Goal: Task Accomplishment & Management: Complete application form

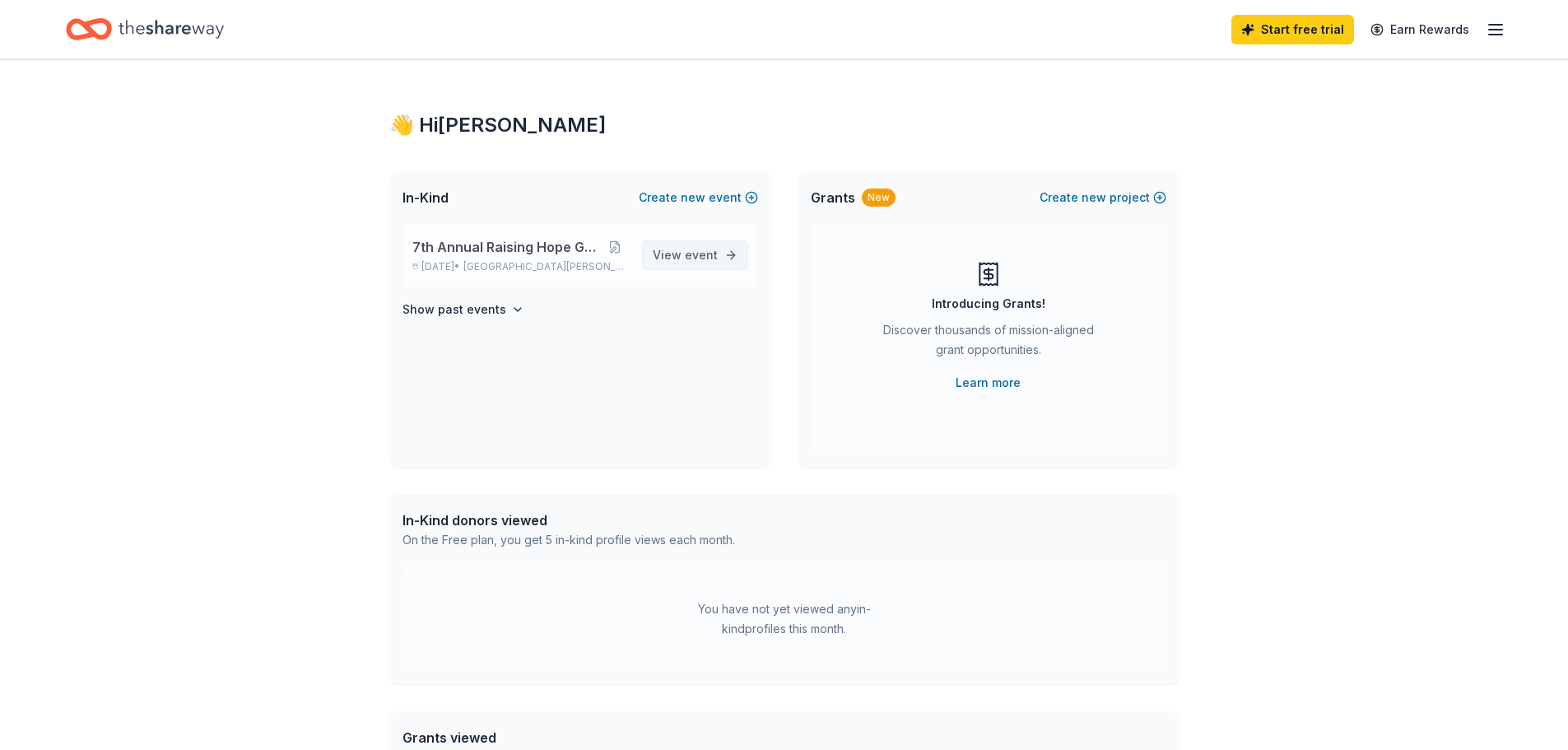
click at [702, 259] on span "event" at bounding box center [701, 255] width 33 height 14
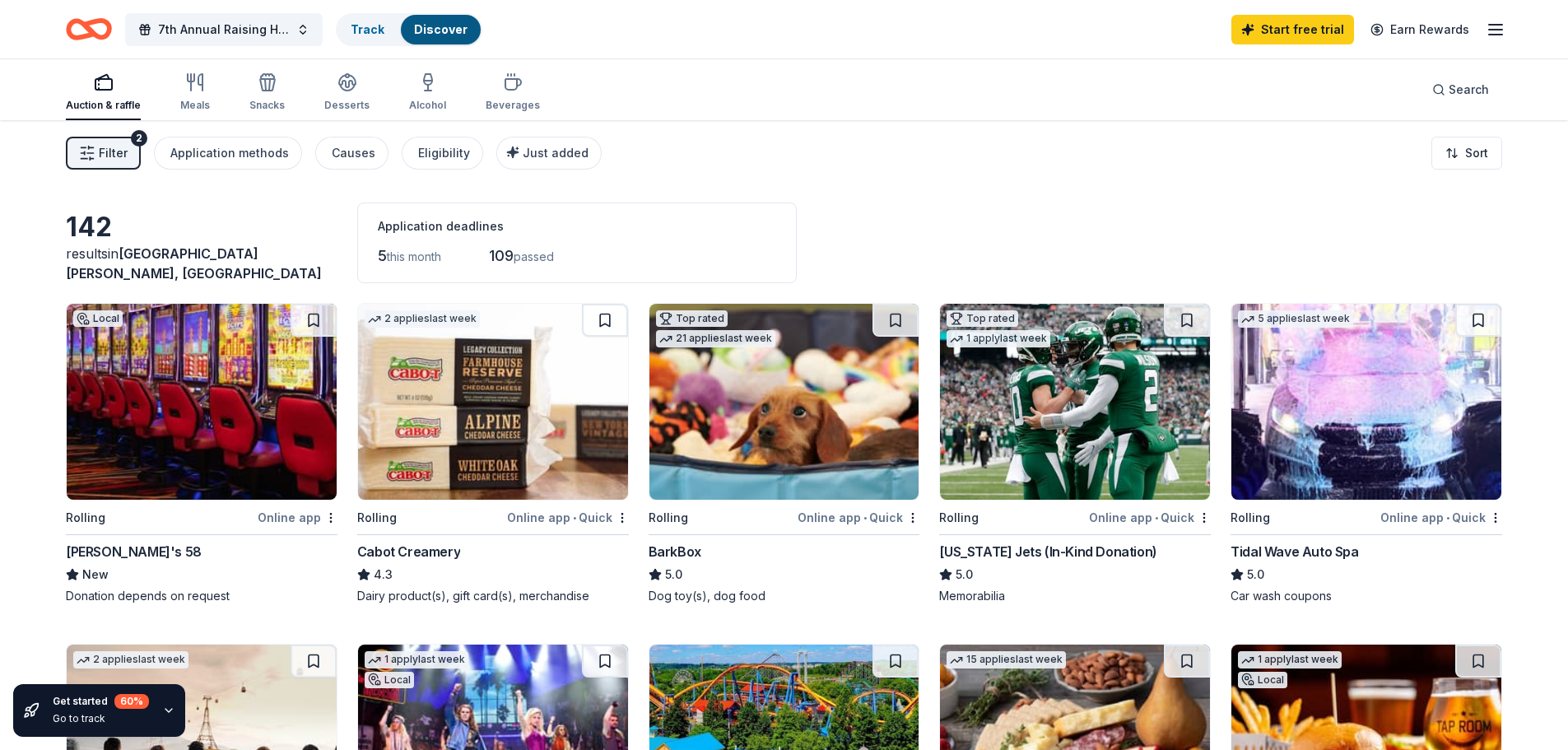
click at [92, 597] on div "Donation depends on request" at bounding box center [202, 595] width 271 height 17
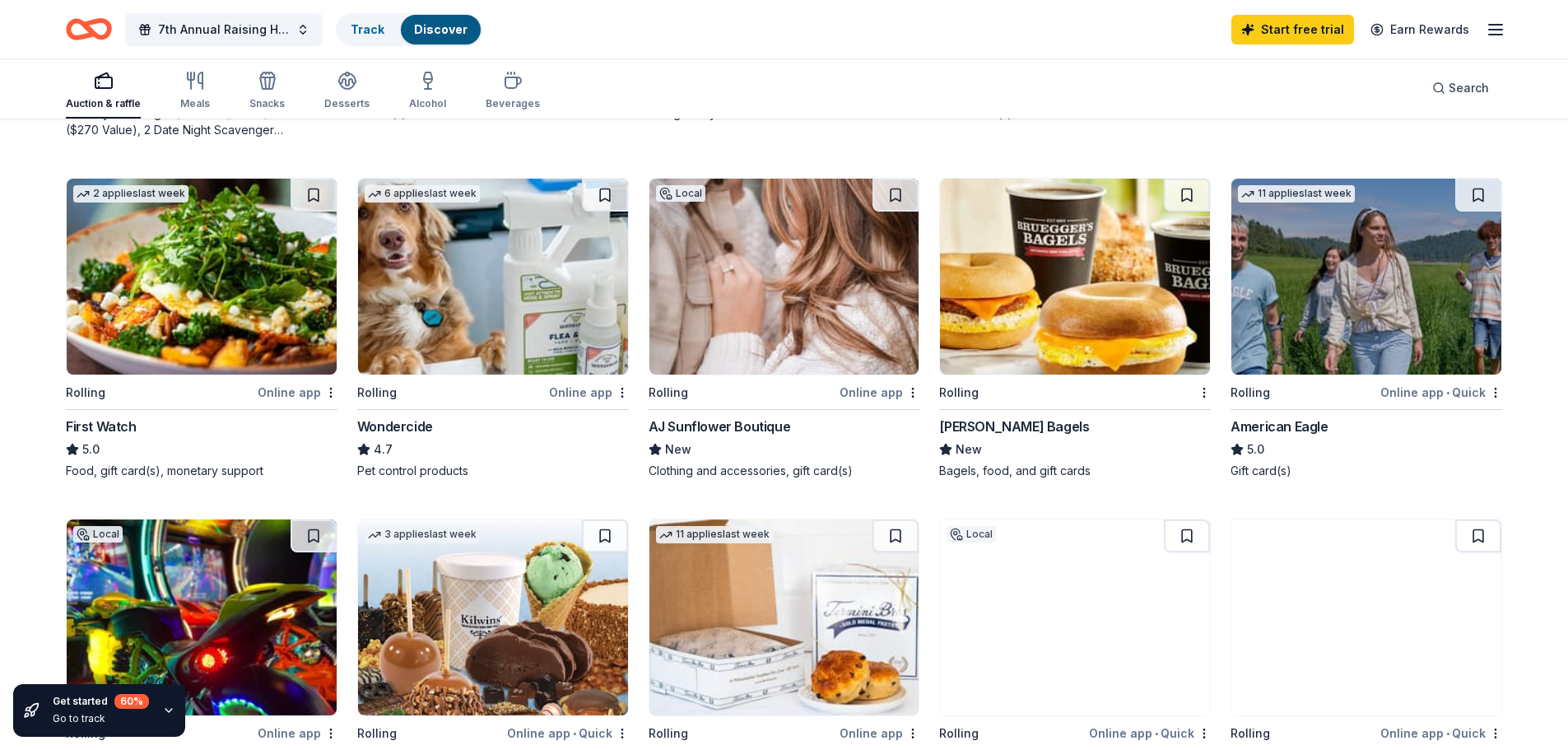
scroll to position [988, 0]
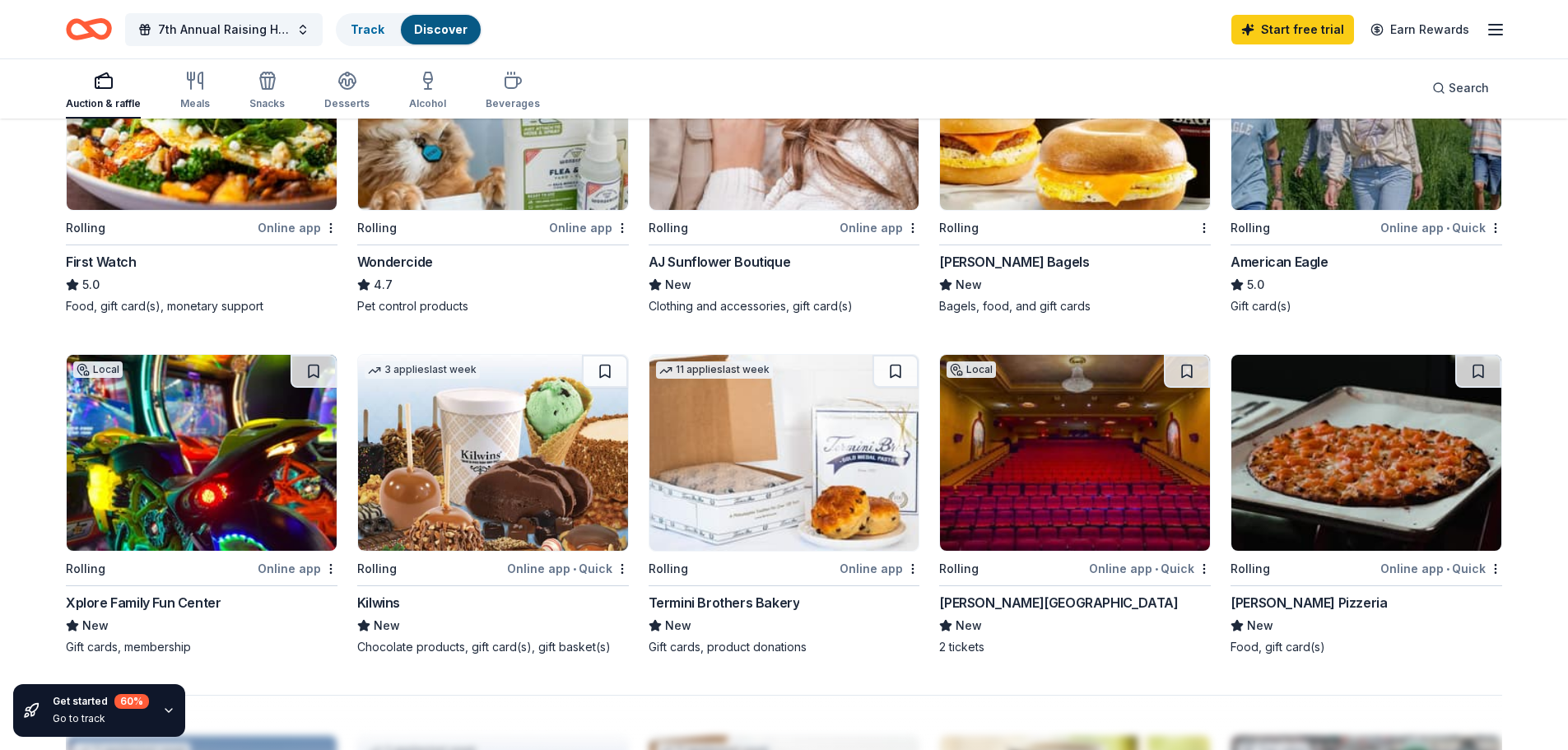
click at [513, 459] on img at bounding box center [493, 452] width 270 height 196
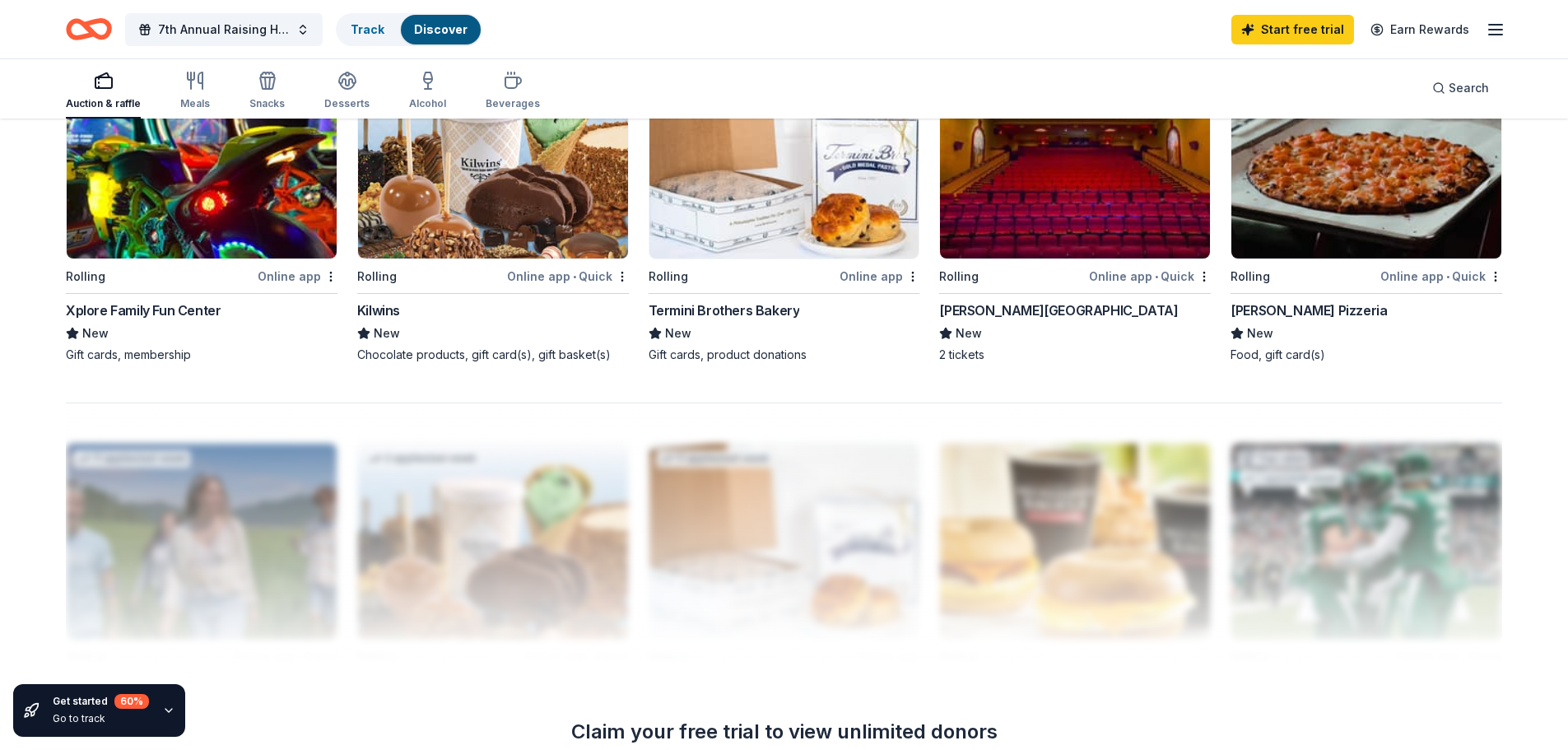
scroll to position [1235, 0]
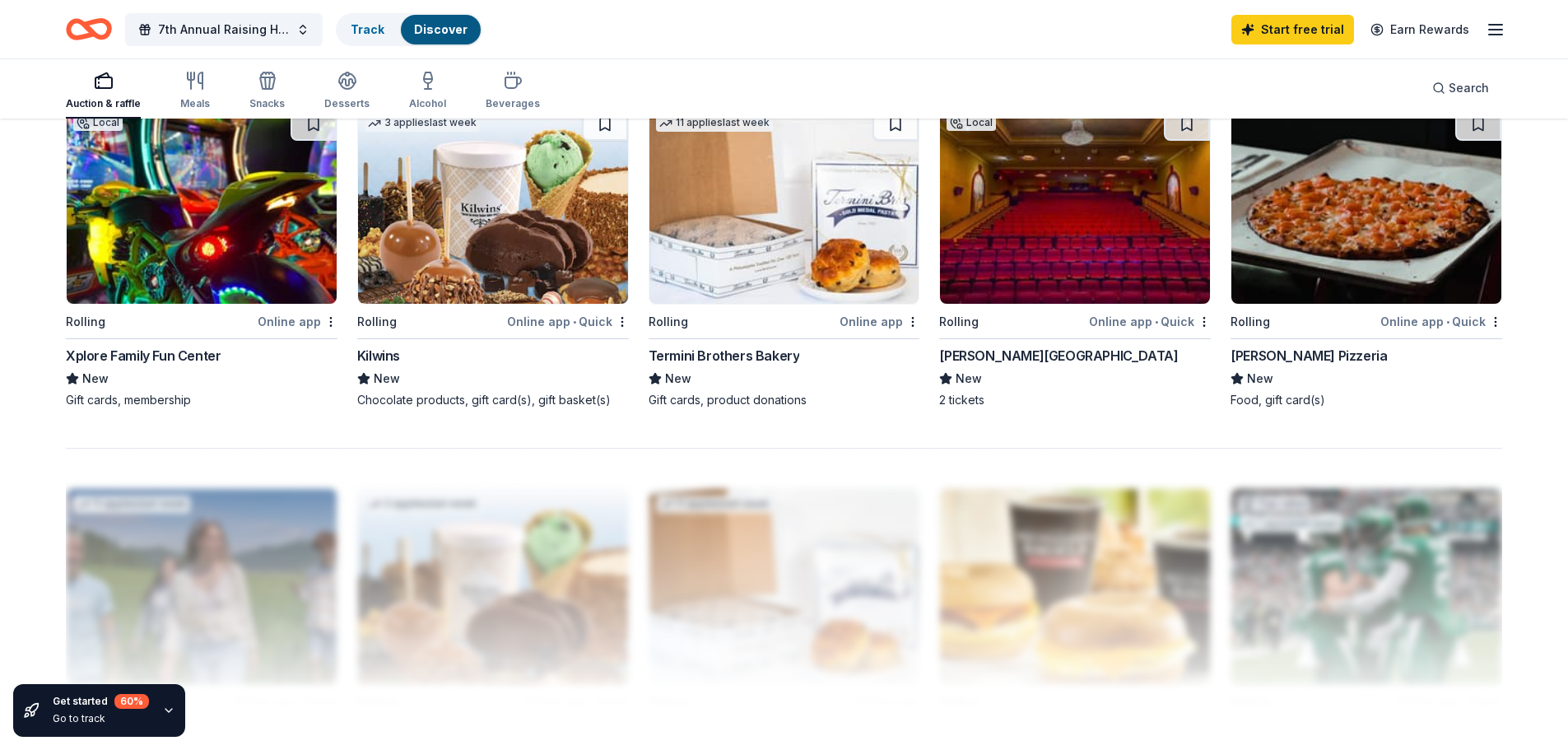
click at [1040, 228] on img at bounding box center [1075, 205] width 270 height 196
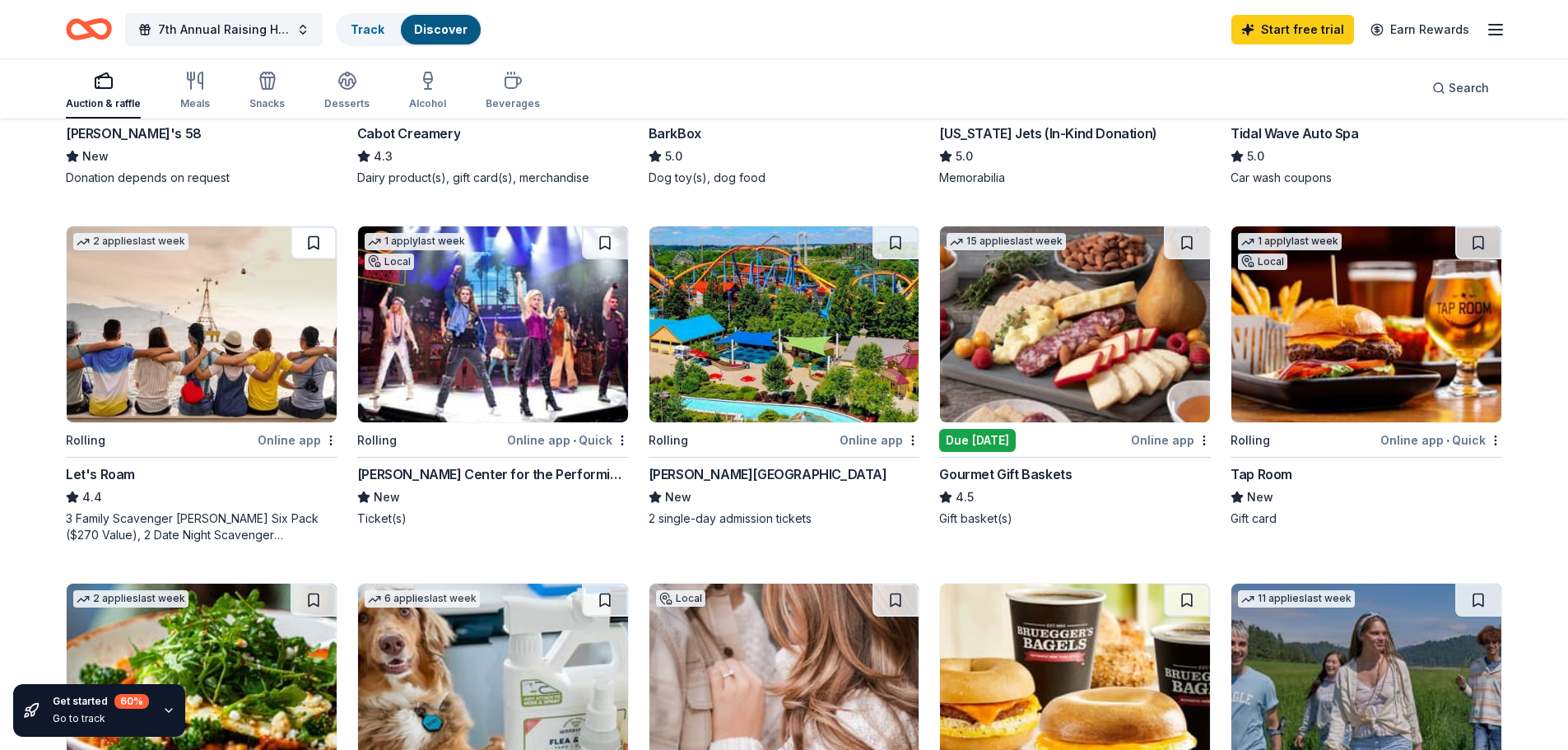
scroll to position [329, 0]
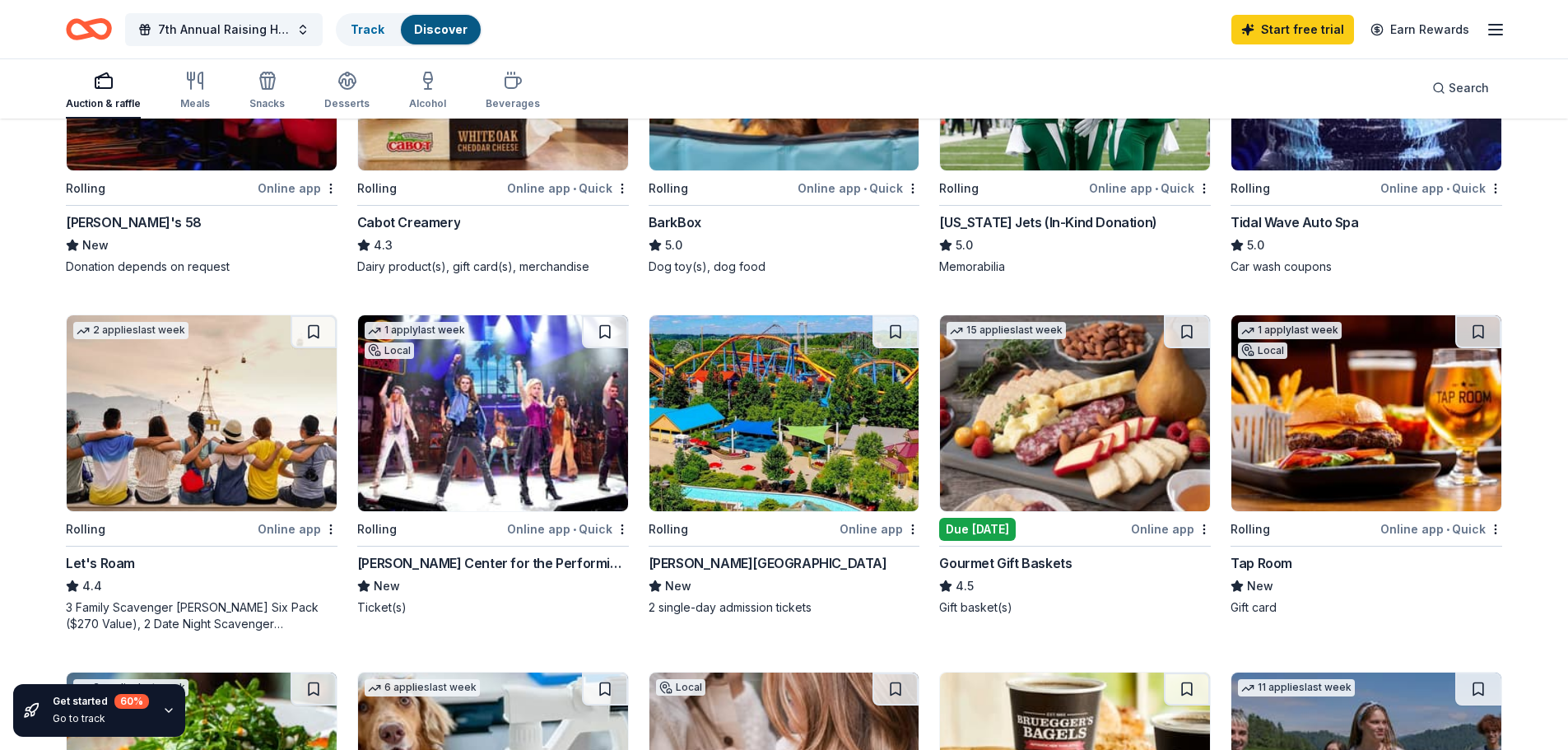
click at [507, 411] on img at bounding box center [493, 412] width 270 height 196
click at [1064, 427] on img at bounding box center [1075, 412] width 270 height 196
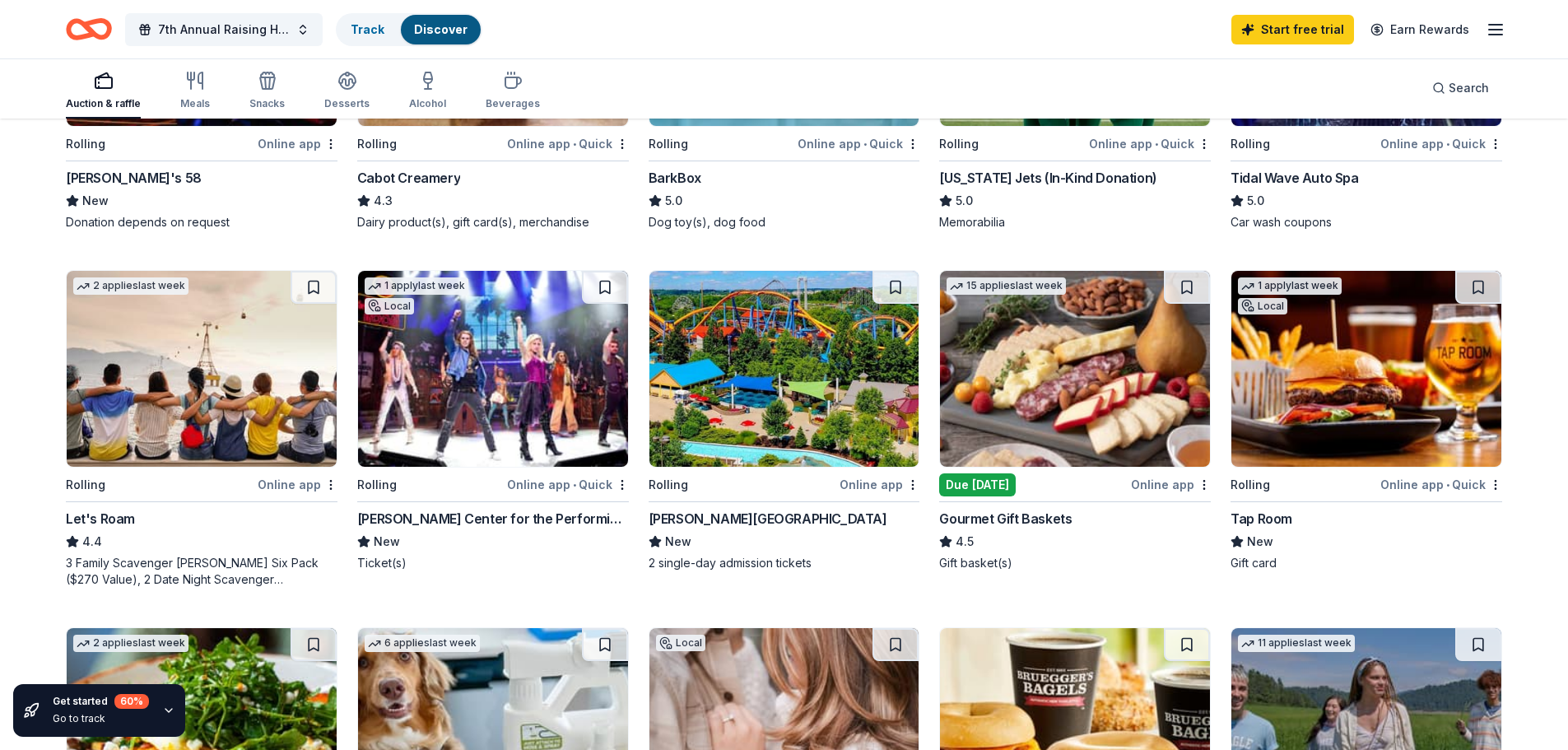
scroll to position [412, 0]
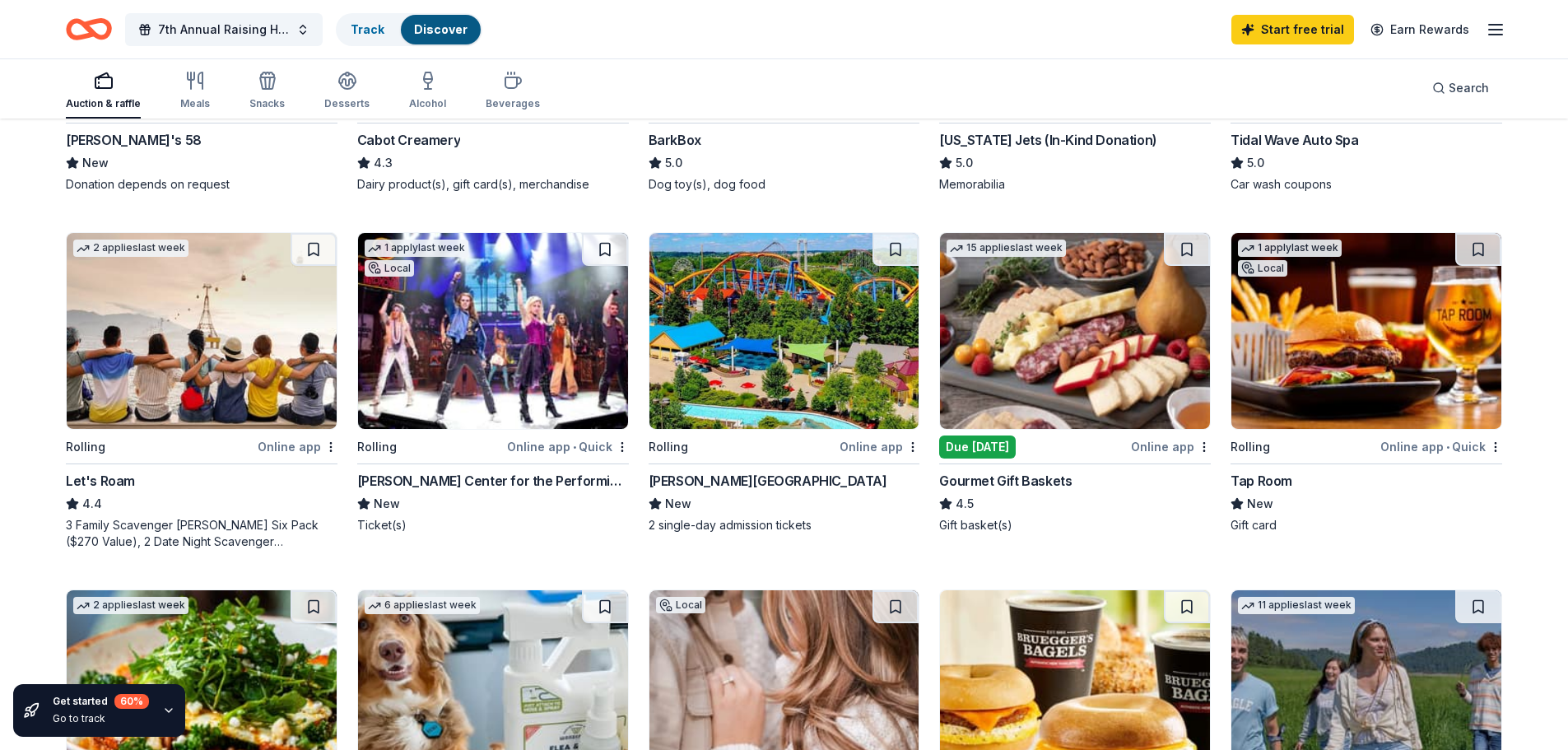
click at [803, 334] on img at bounding box center [784, 331] width 270 height 196
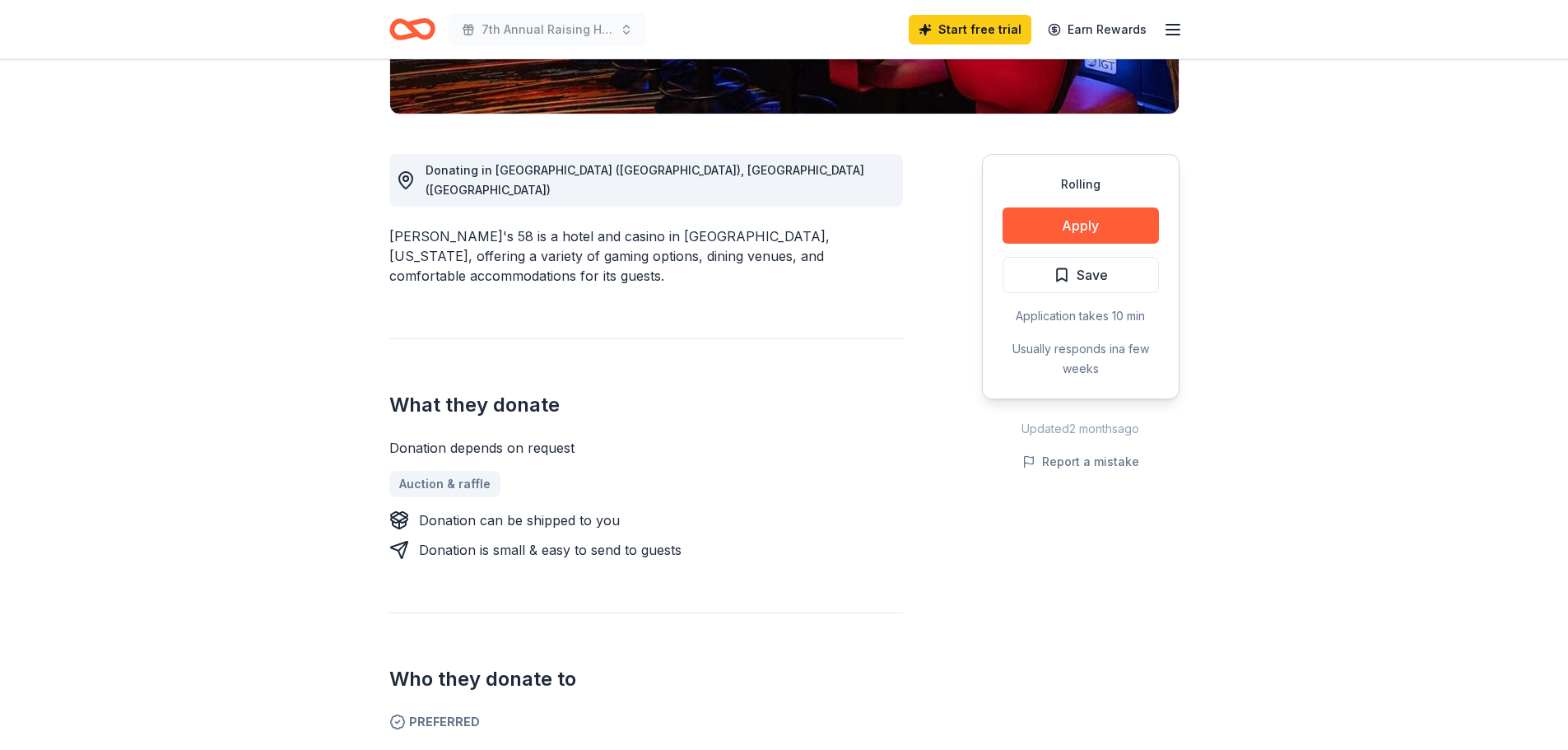
scroll to position [412, 0]
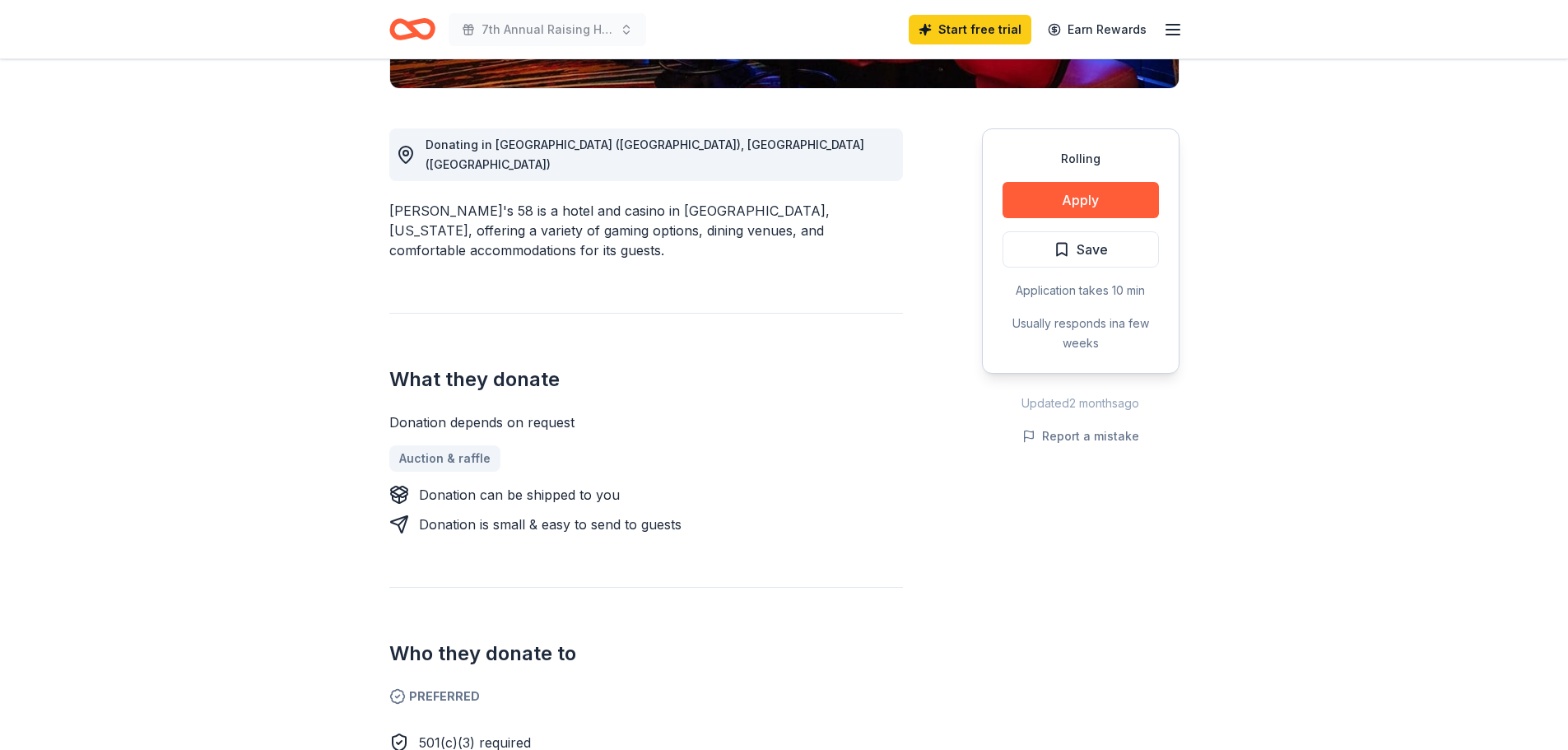
drag, startPoint x: 601, startPoint y: 521, endPoint x: 576, endPoint y: 522, distance: 25.0
click at [598, 523] on div "Donating in Suffolk (NY), Nassau (NY) Jake's 58 is a hotel and casino in Island…" at bounding box center [646, 502] width 513 height 827
click at [1104, 200] on button "Apply" at bounding box center [1081, 200] width 157 height 37
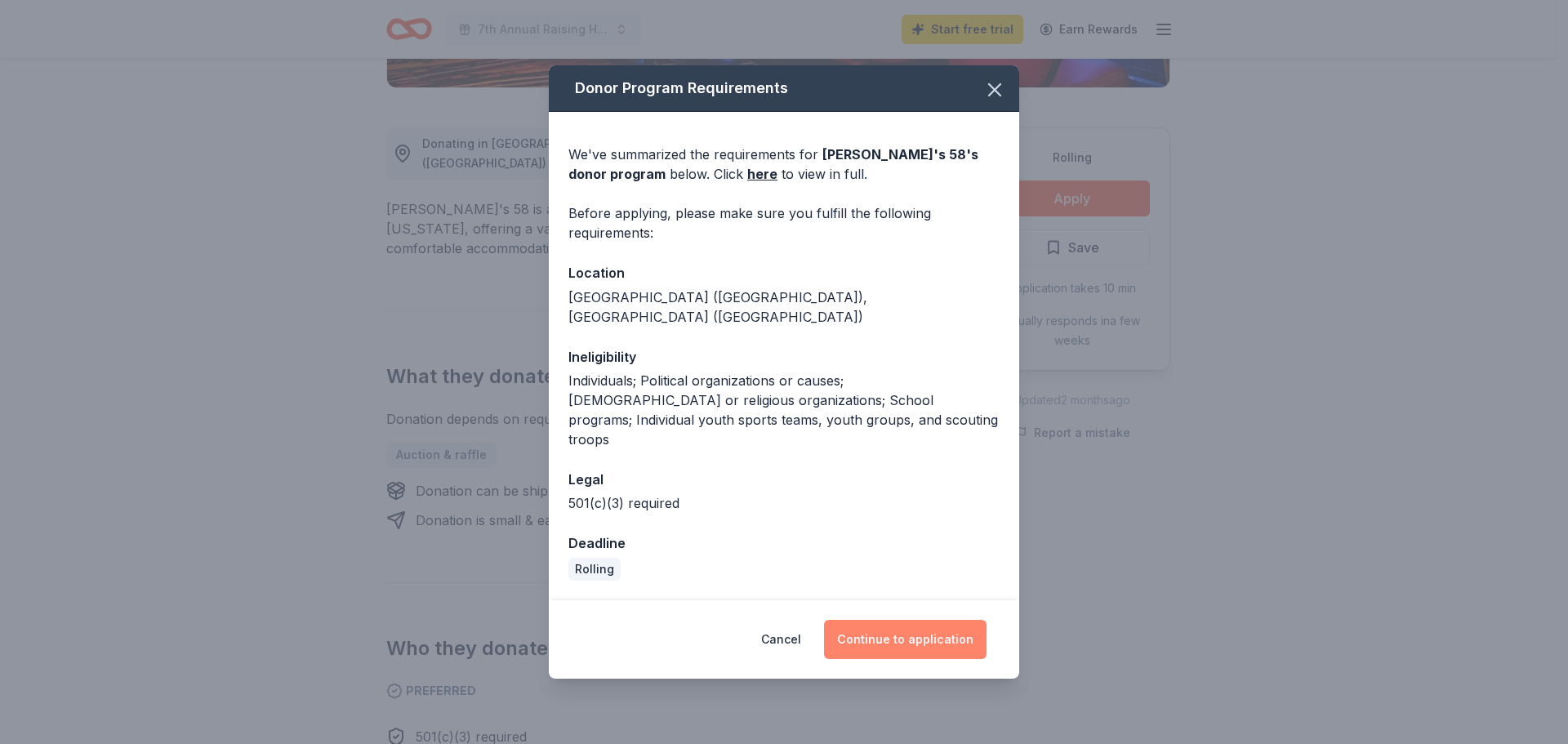
click at [890, 620] on button "Continue to application" at bounding box center [905, 639] width 162 height 39
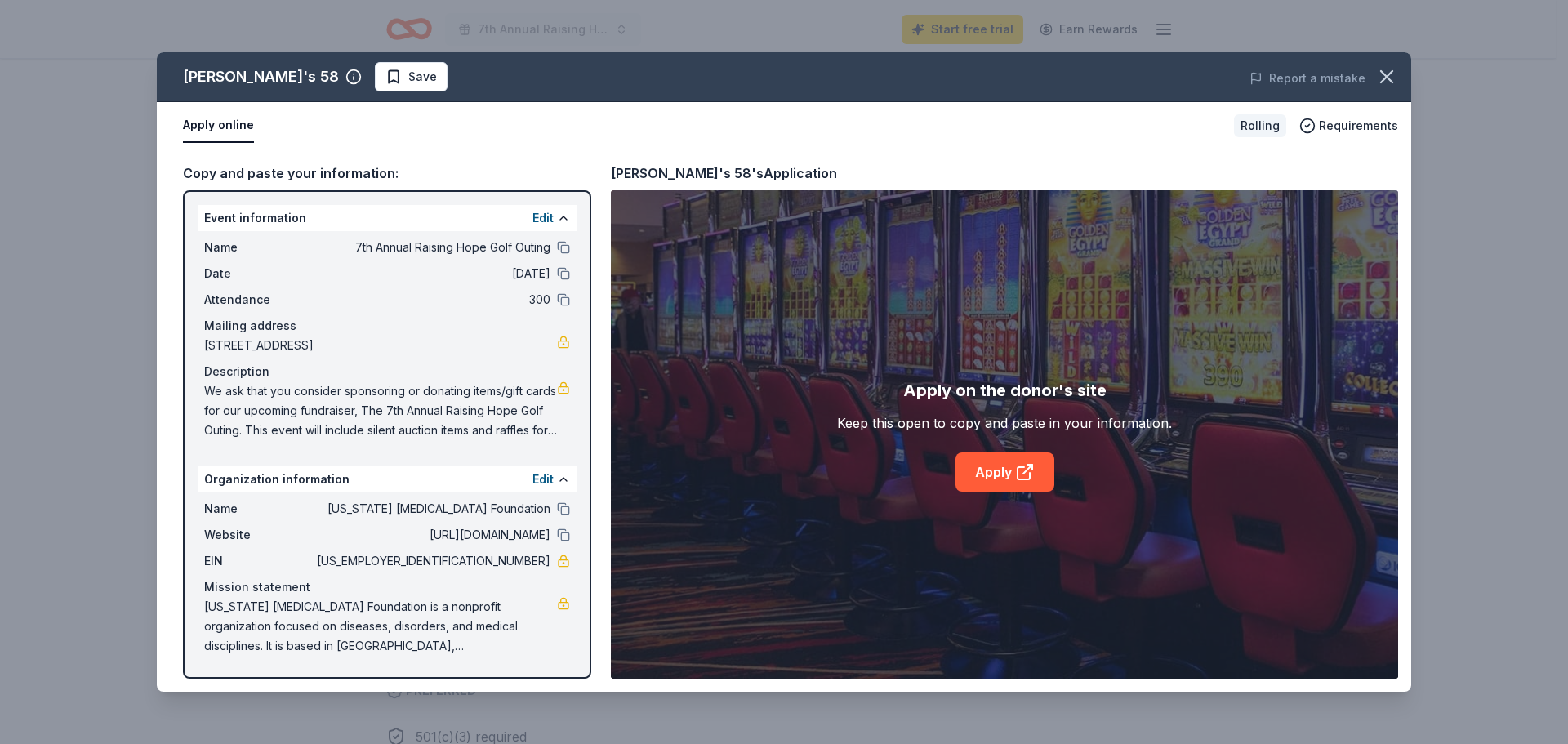
click at [315, 422] on span "We ask that you consider sponsoring or donating items/gift cards for our upcomi…" at bounding box center [380, 411] width 353 height 59
click at [390, 158] on div "Copy and paste your information: Event information Edit Name 7th Annual Raising…" at bounding box center [784, 420] width 1255 height 542
click at [1016, 478] on icon at bounding box center [1025, 471] width 20 height 20
drag, startPoint x: 860, startPoint y: 126, endPoint x: 998, endPoint y: 114, distance: 138.5
click at [863, 126] on div "Apply online" at bounding box center [702, 126] width 1038 height 35
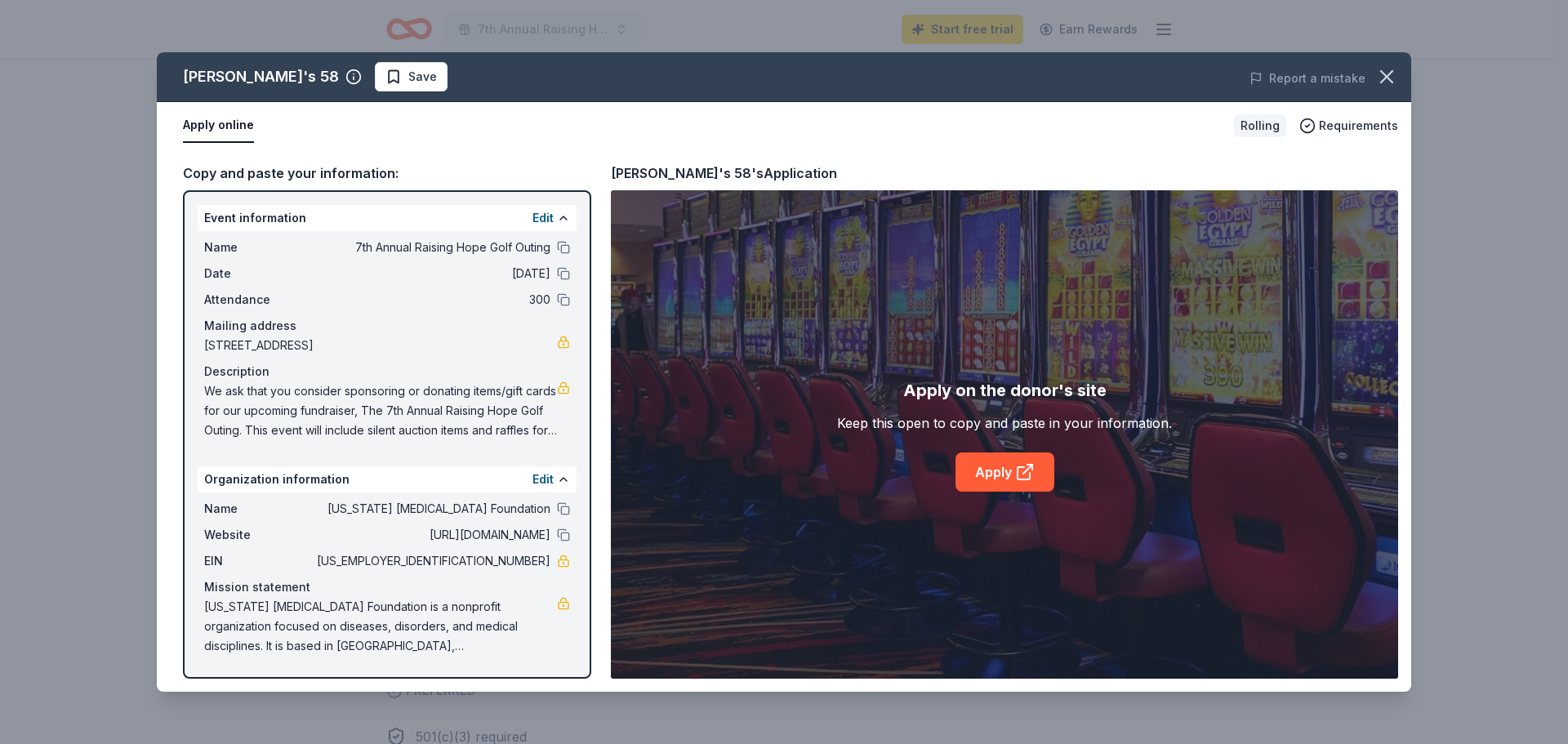
drag, startPoint x: 1338, startPoint y: 123, endPoint x: 1298, endPoint y: 186, distance: 74.6
click at [1343, 196] on div "Jake's 58 Save Report a mistake Apply online Rolling Requirements Copy and past…" at bounding box center [784, 372] width 1255 height 640
click at [1384, 79] on icon "button" at bounding box center [1386, 76] width 11 height 11
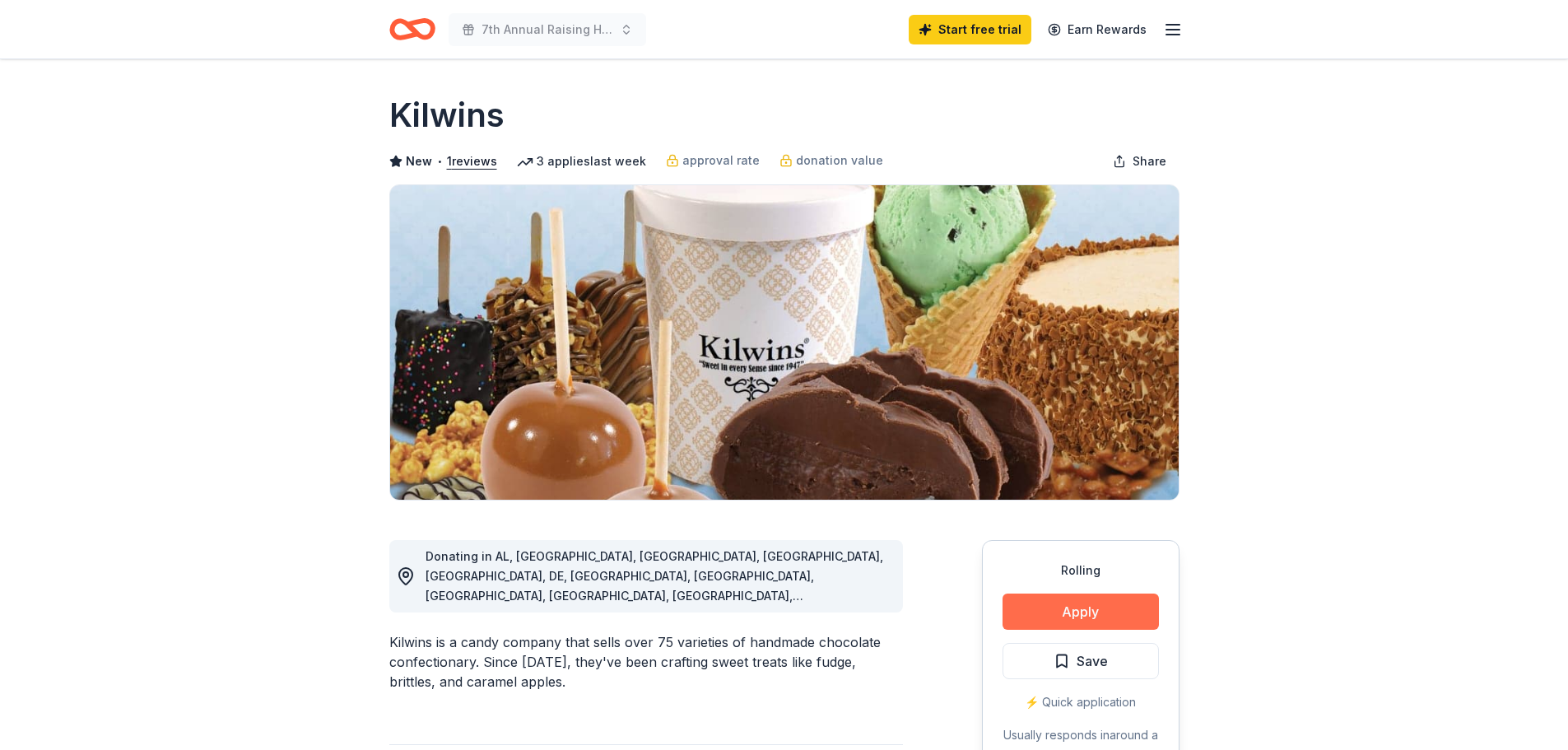
click at [1030, 611] on button "Apply" at bounding box center [1081, 612] width 157 height 37
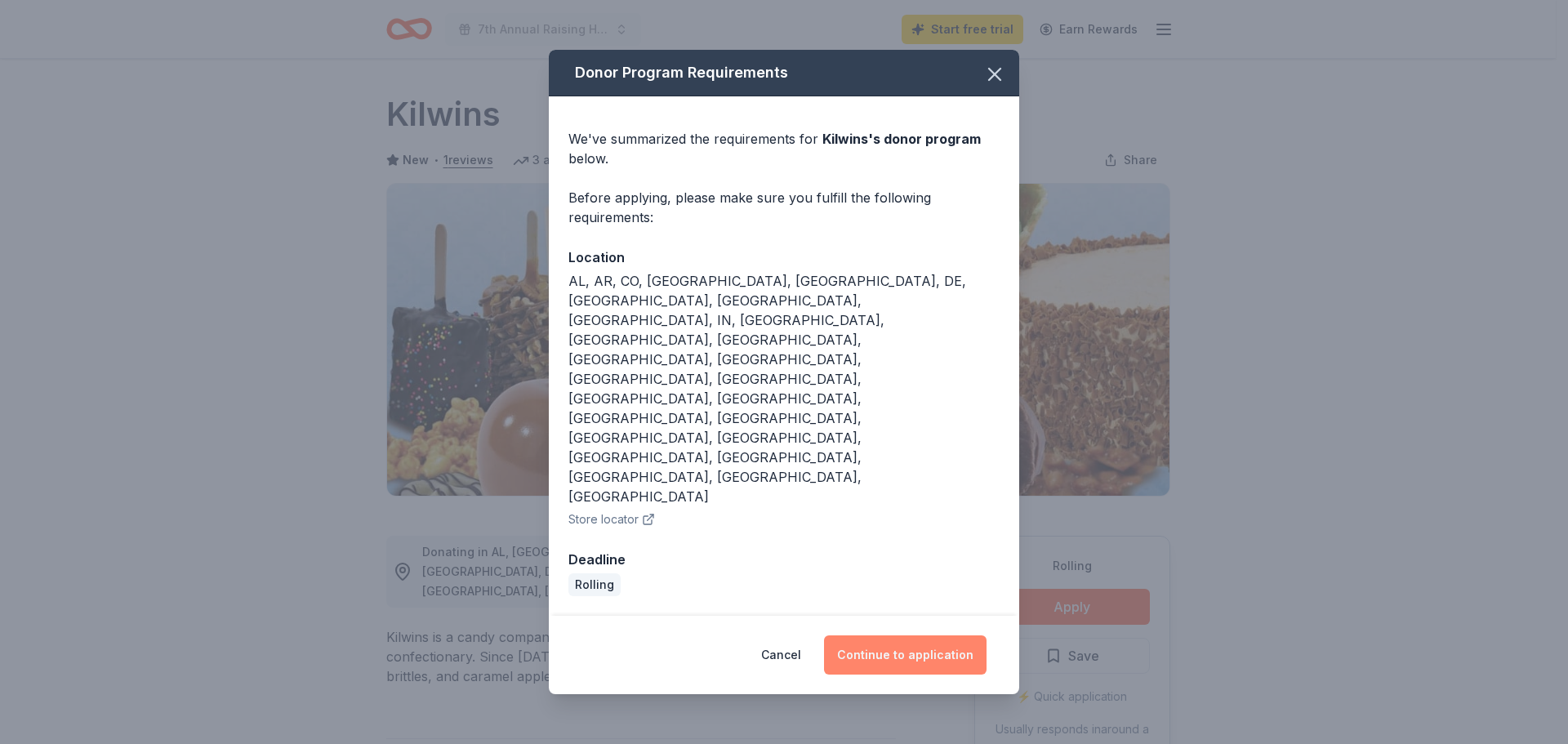
click at [938, 635] on button "Continue to application" at bounding box center [905, 654] width 162 height 39
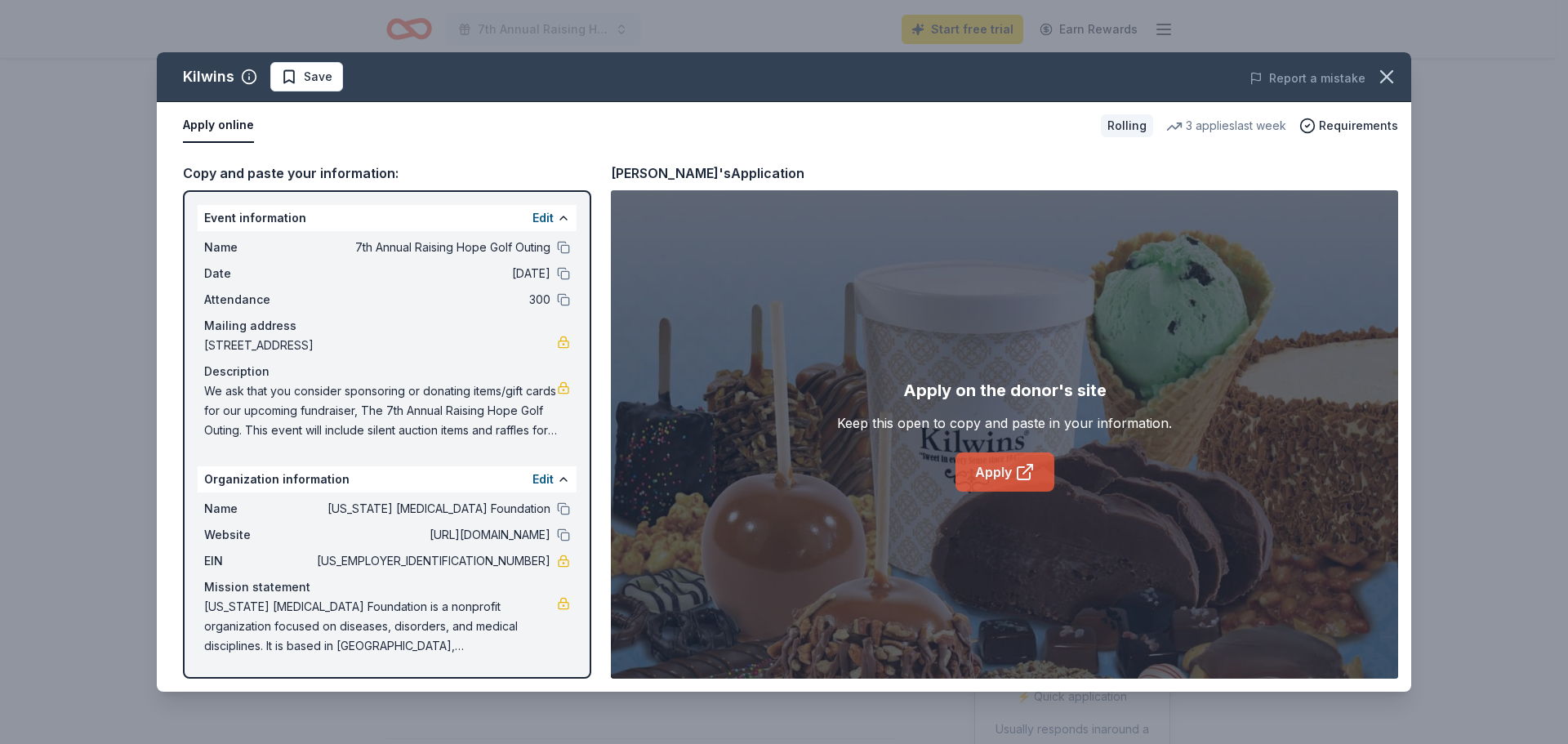
click at [1007, 475] on link "Apply" at bounding box center [1005, 471] width 98 height 39
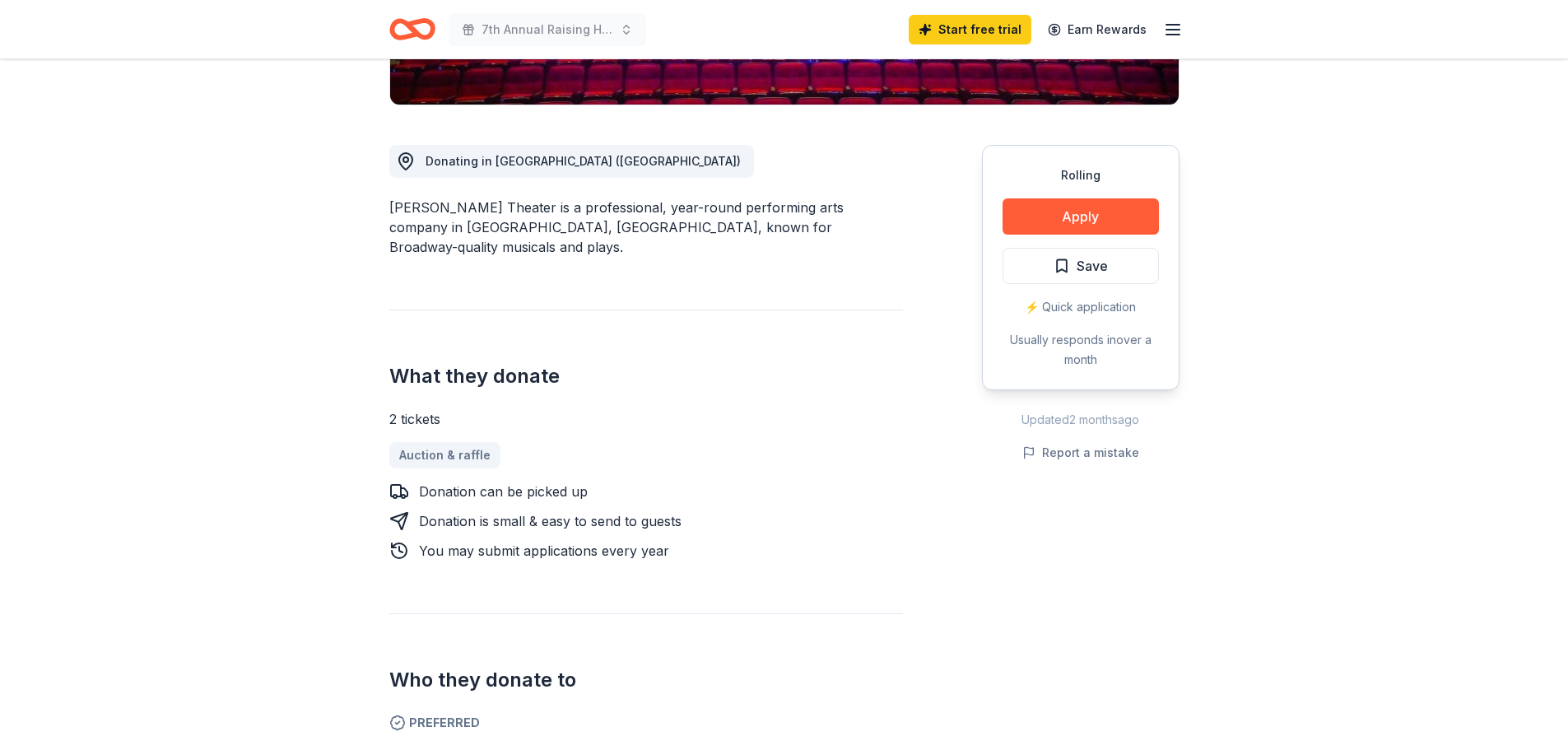
scroll to position [493, 0]
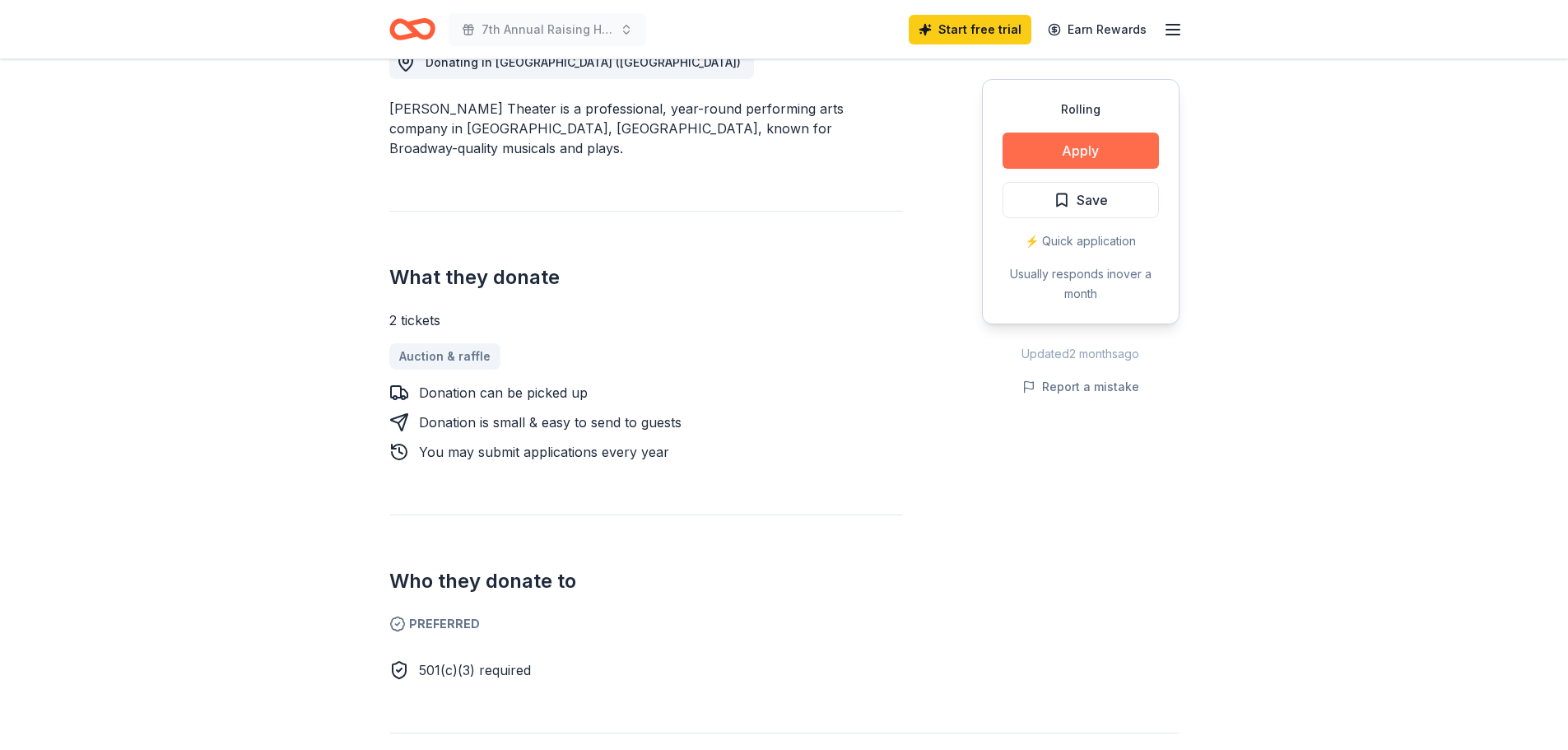
click at [1106, 150] on button "Apply" at bounding box center [1081, 151] width 157 height 37
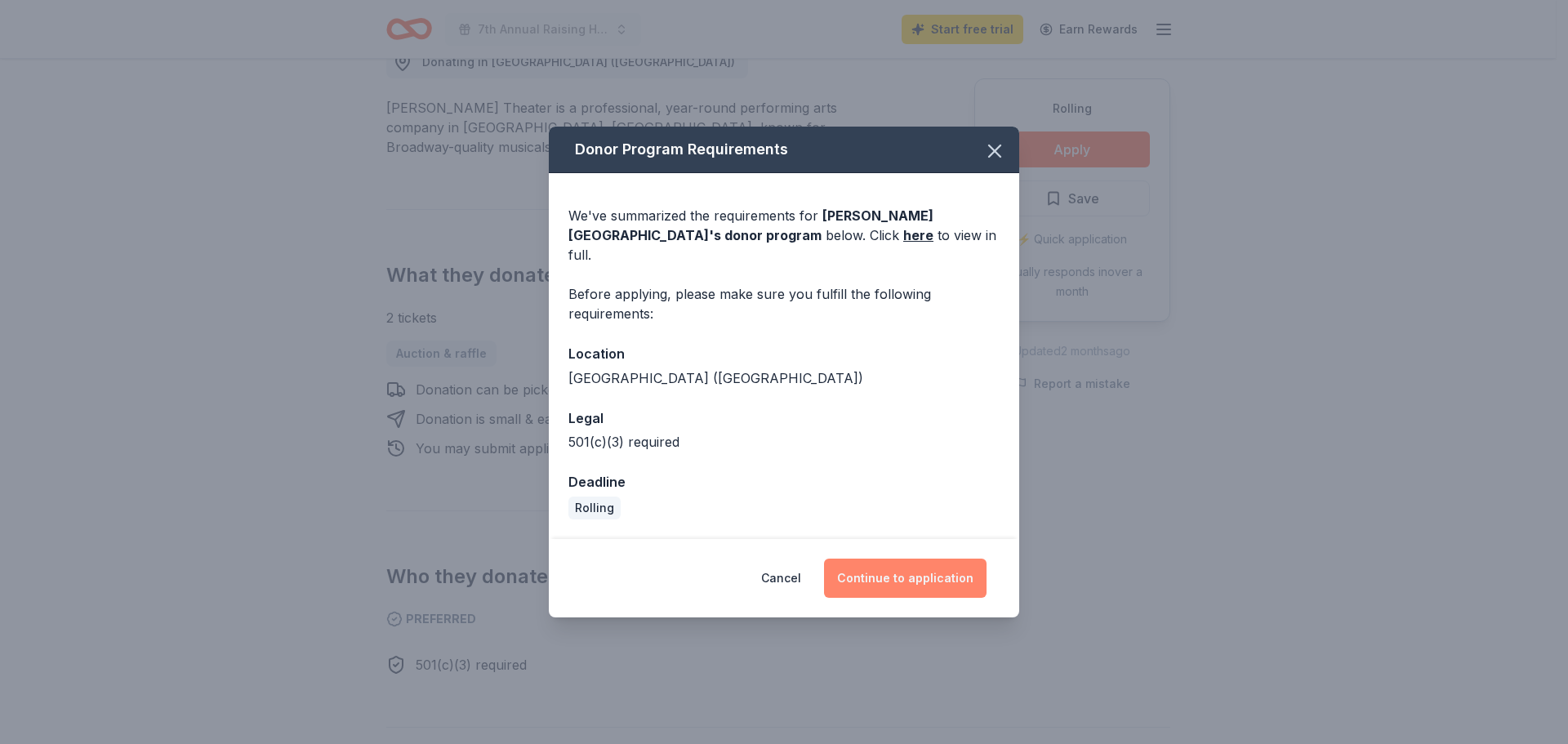
click at [894, 572] on button "Continue to application" at bounding box center [905, 577] width 162 height 39
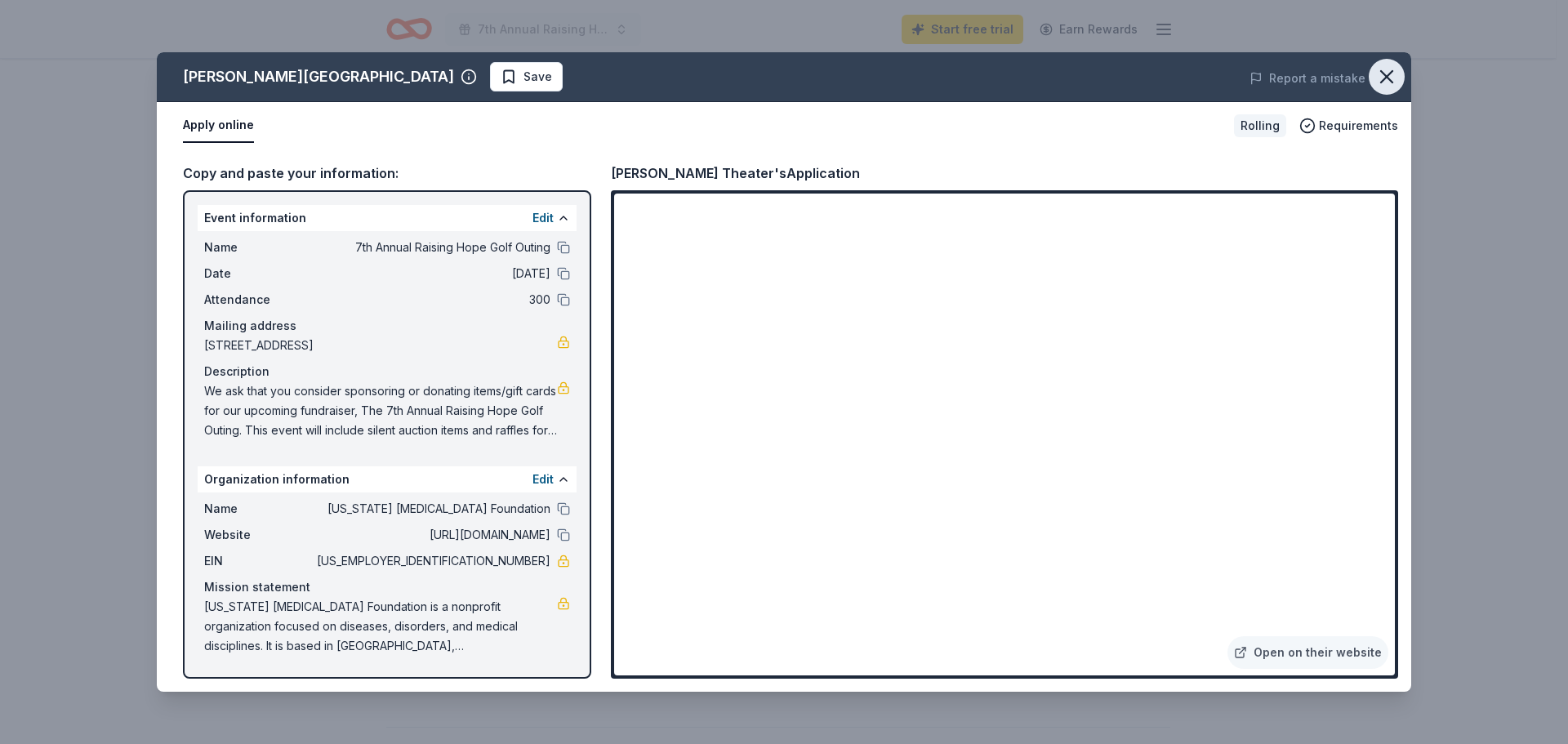
click at [1389, 87] on icon "button" at bounding box center [1387, 77] width 22 height 22
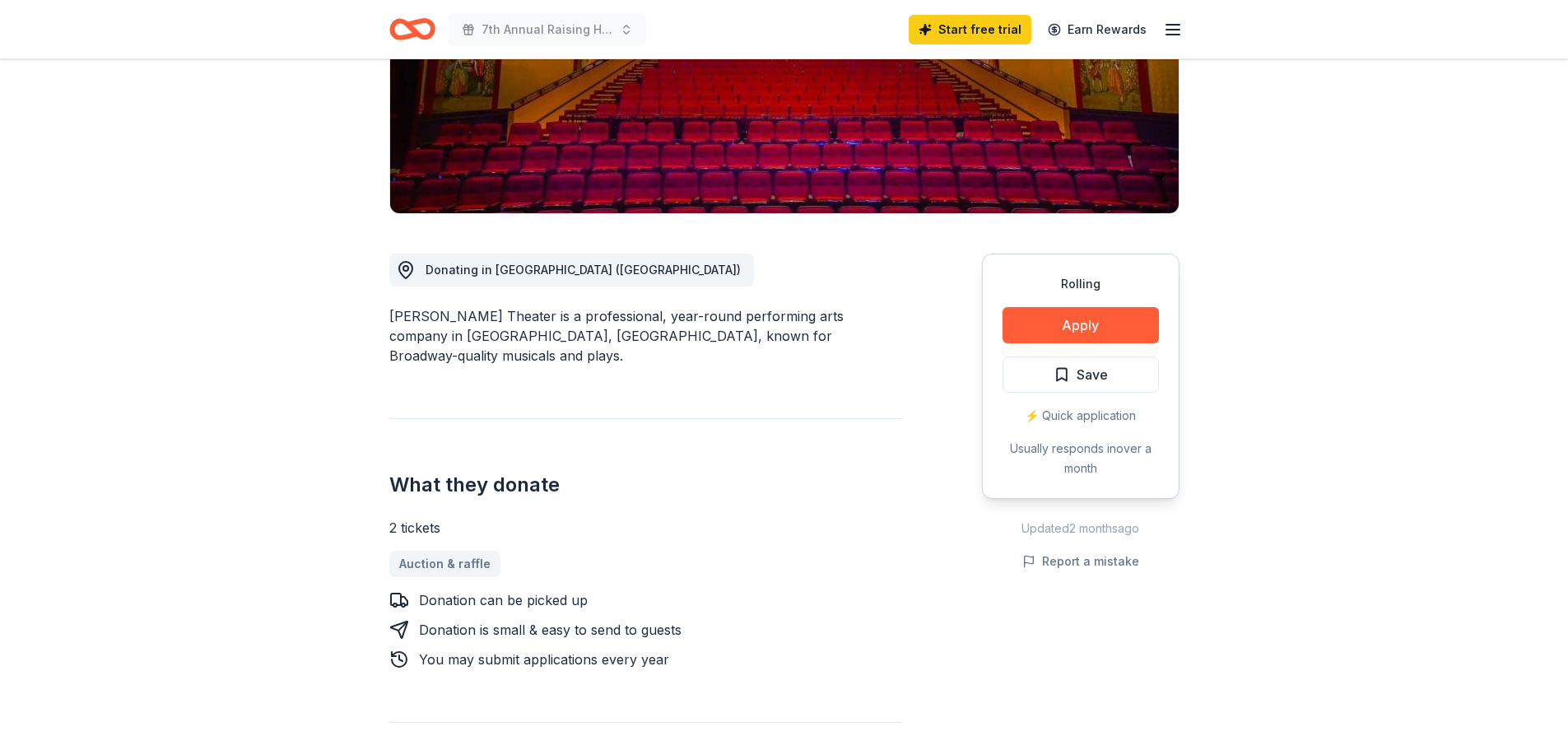
scroll to position [164, 0]
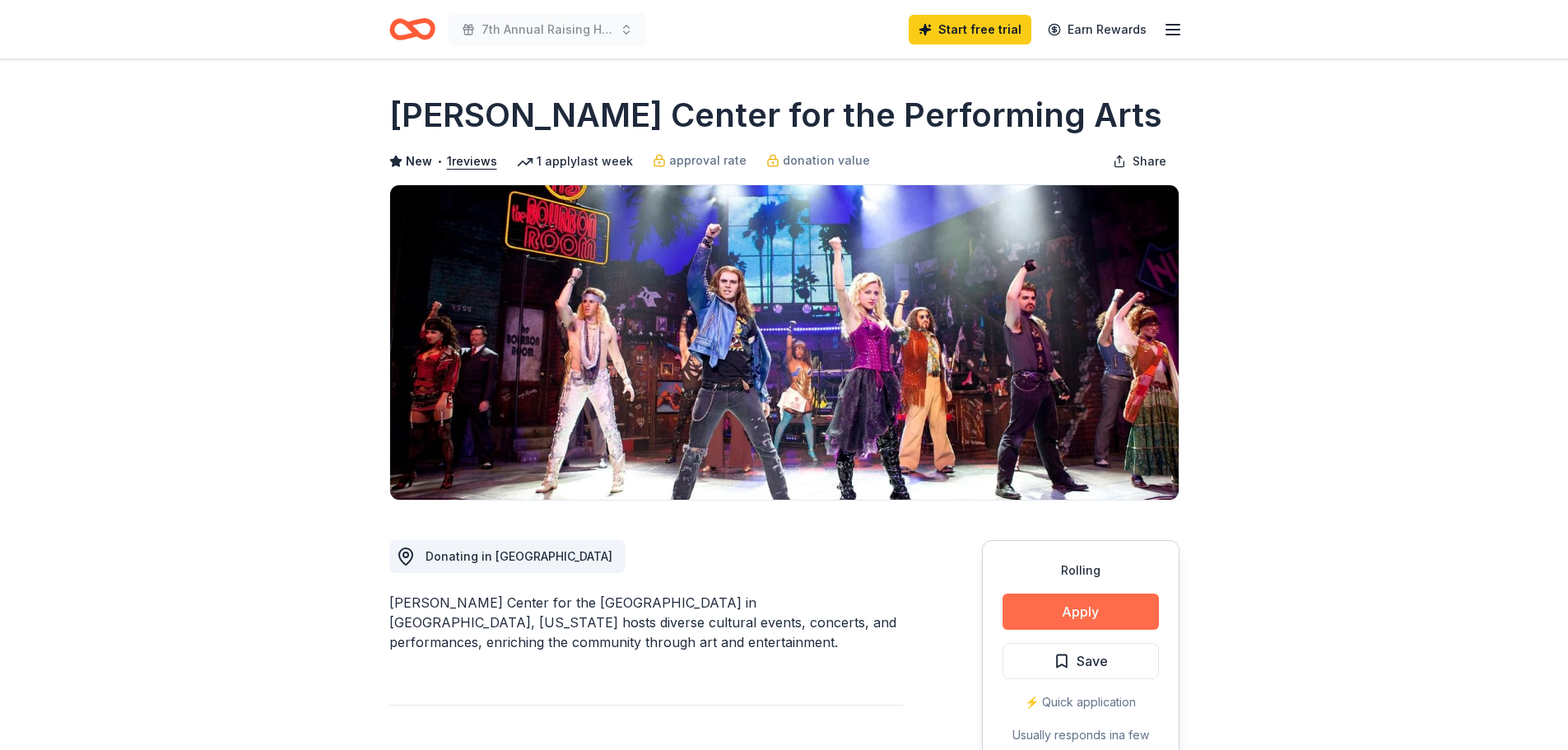
click at [1118, 613] on button "Apply" at bounding box center [1081, 612] width 157 height 37
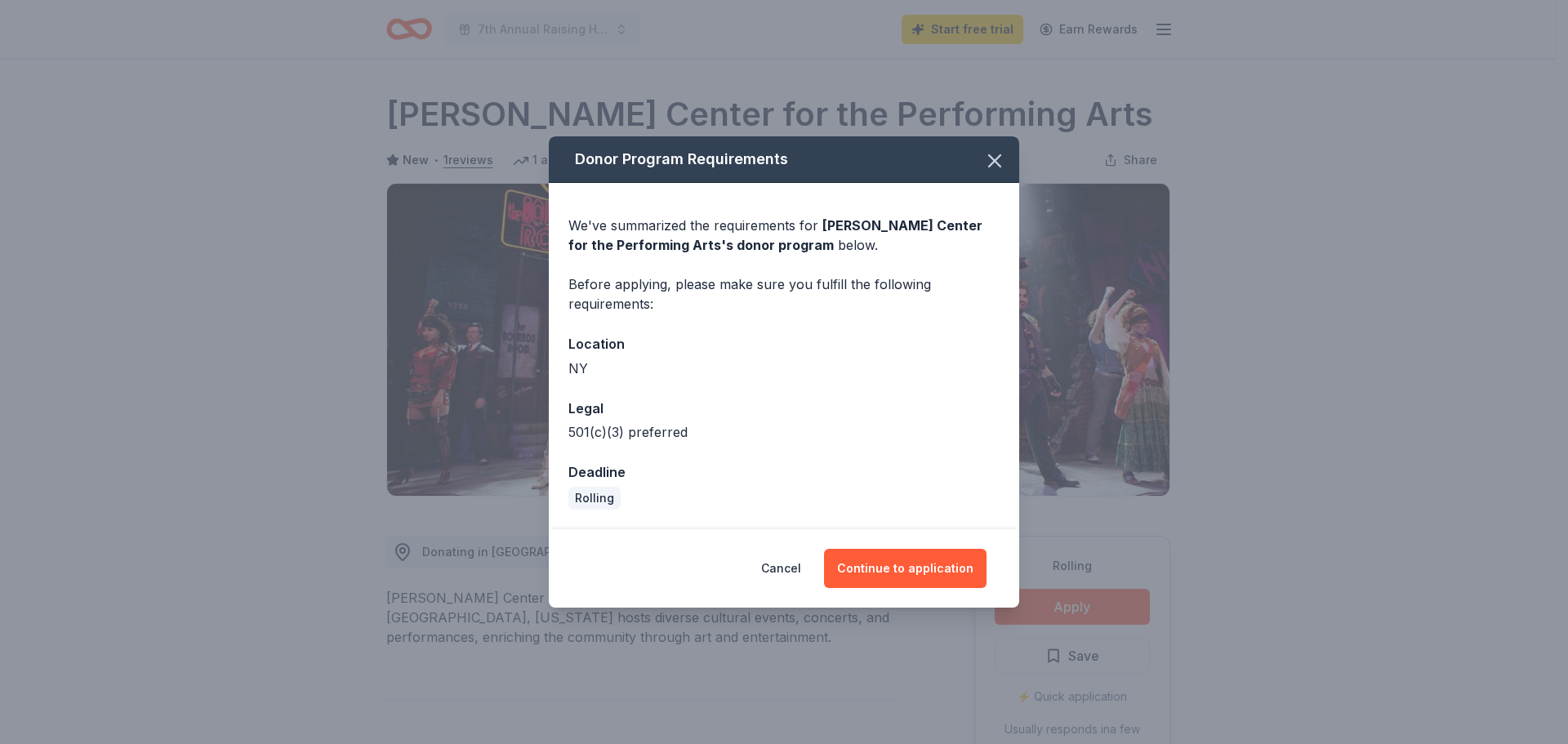
drag, startPoint x: 920, startPoint y: 560, endPoint x: 1211, endPoint y: 650, distance: 304.6
click at [918, 560] on button "Continue to application" at bounding box center [905, 568] width 162 height 39
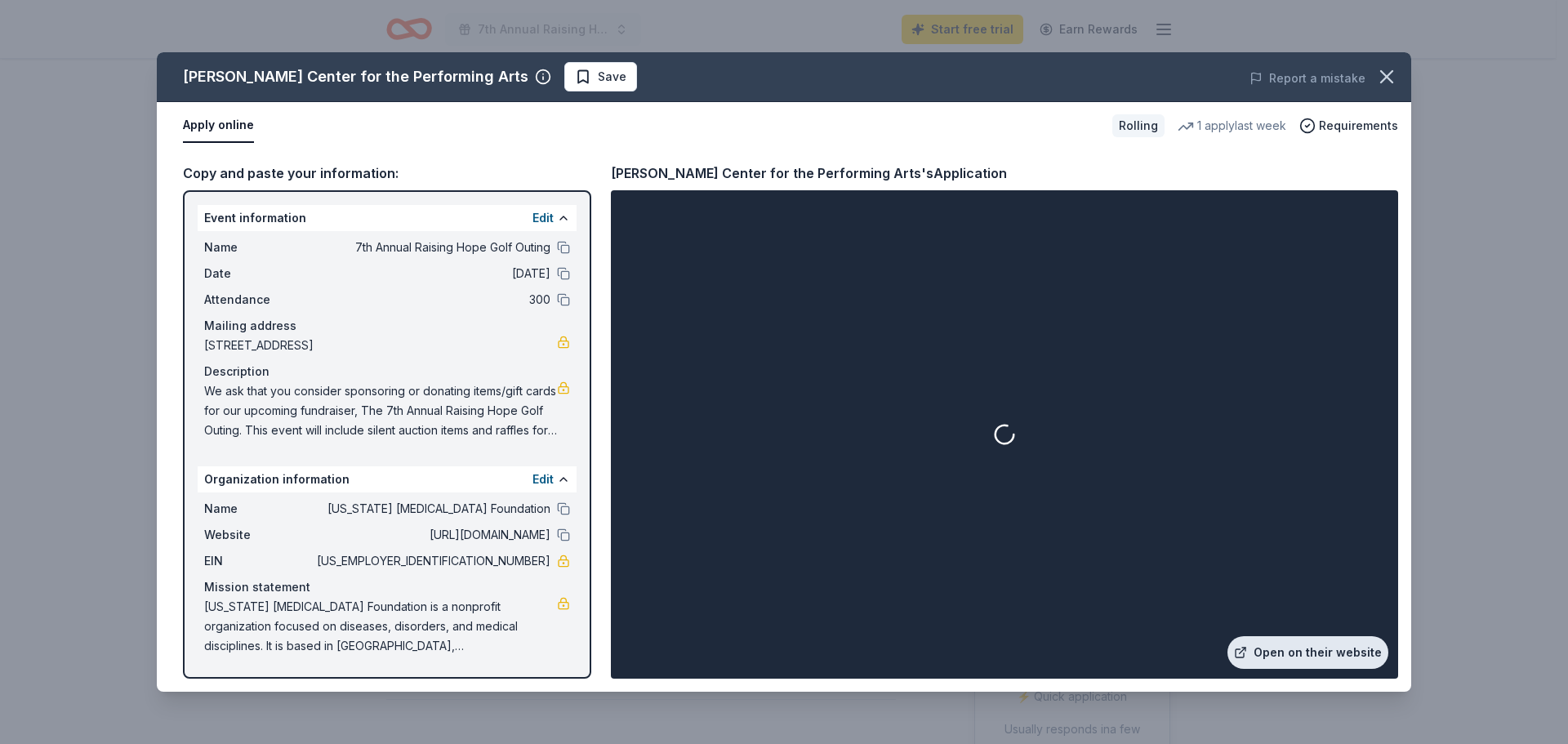
click at [1281, 646] on link "Open on their website" at bounding box center [1308, 653] width 161 height 33
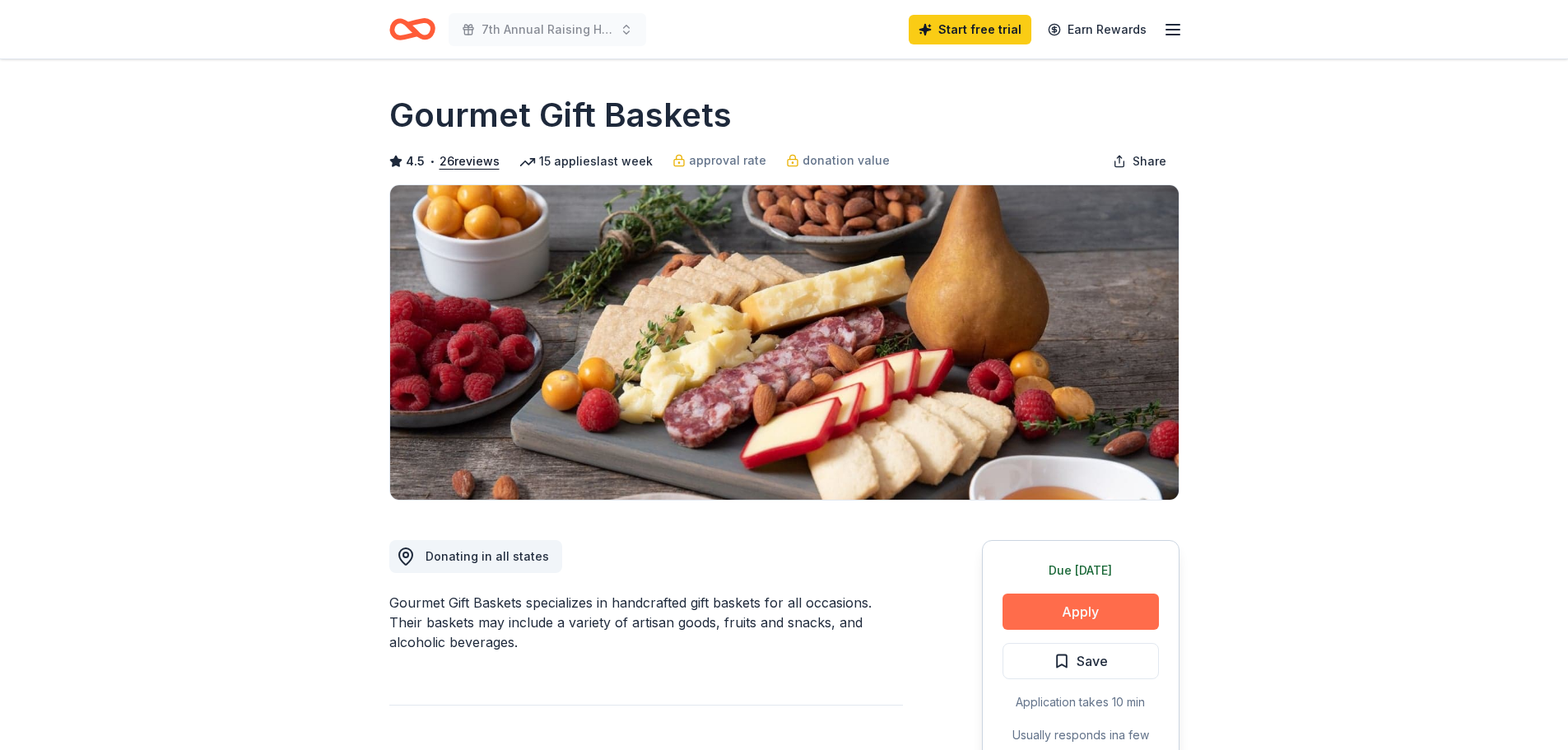
click at [1075, 605] on button "Apply" at bounding box center [1081, 612] width 157 height 37
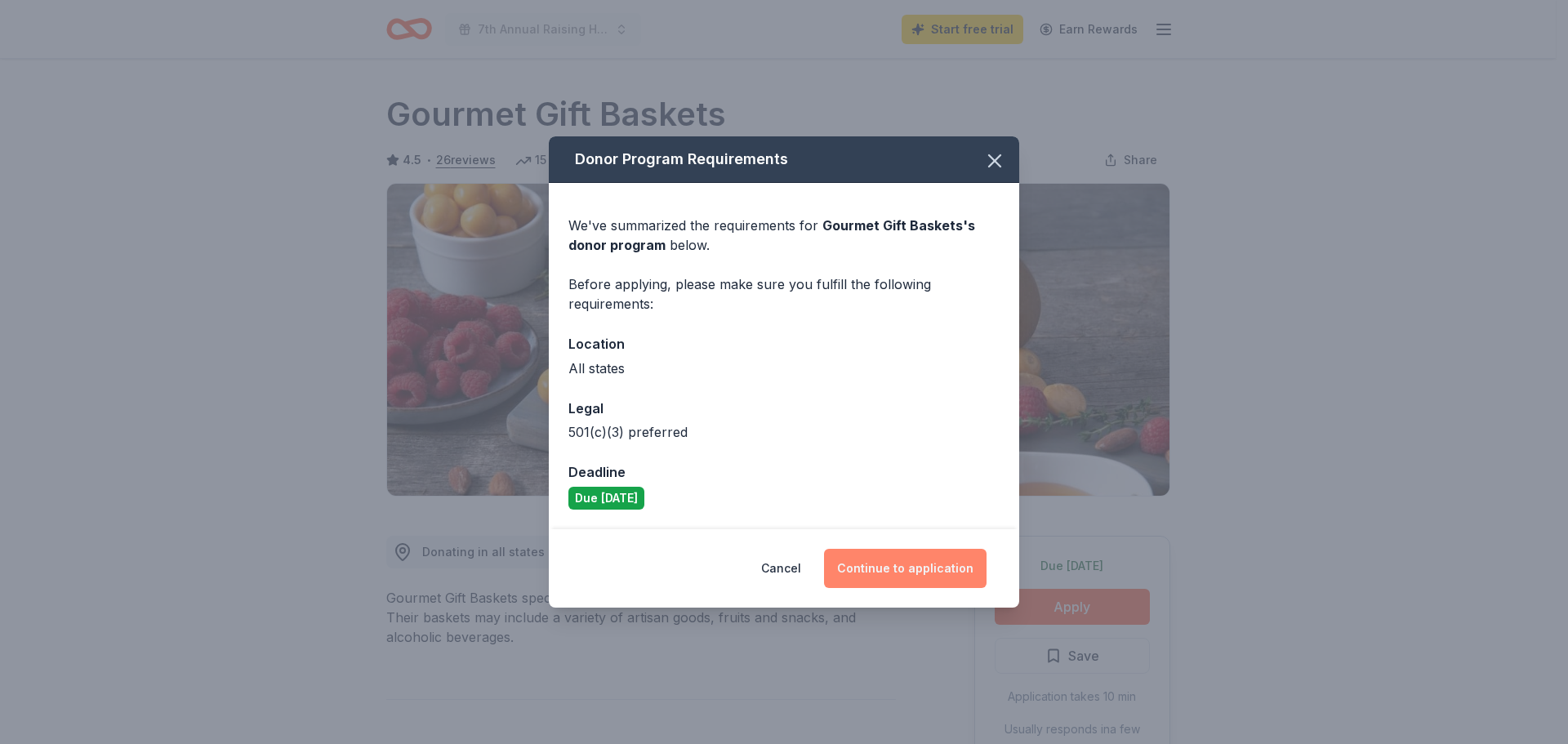
click at [898, 565] on button "Continue to application" at bounding box center [905, 568] width 162 height 39
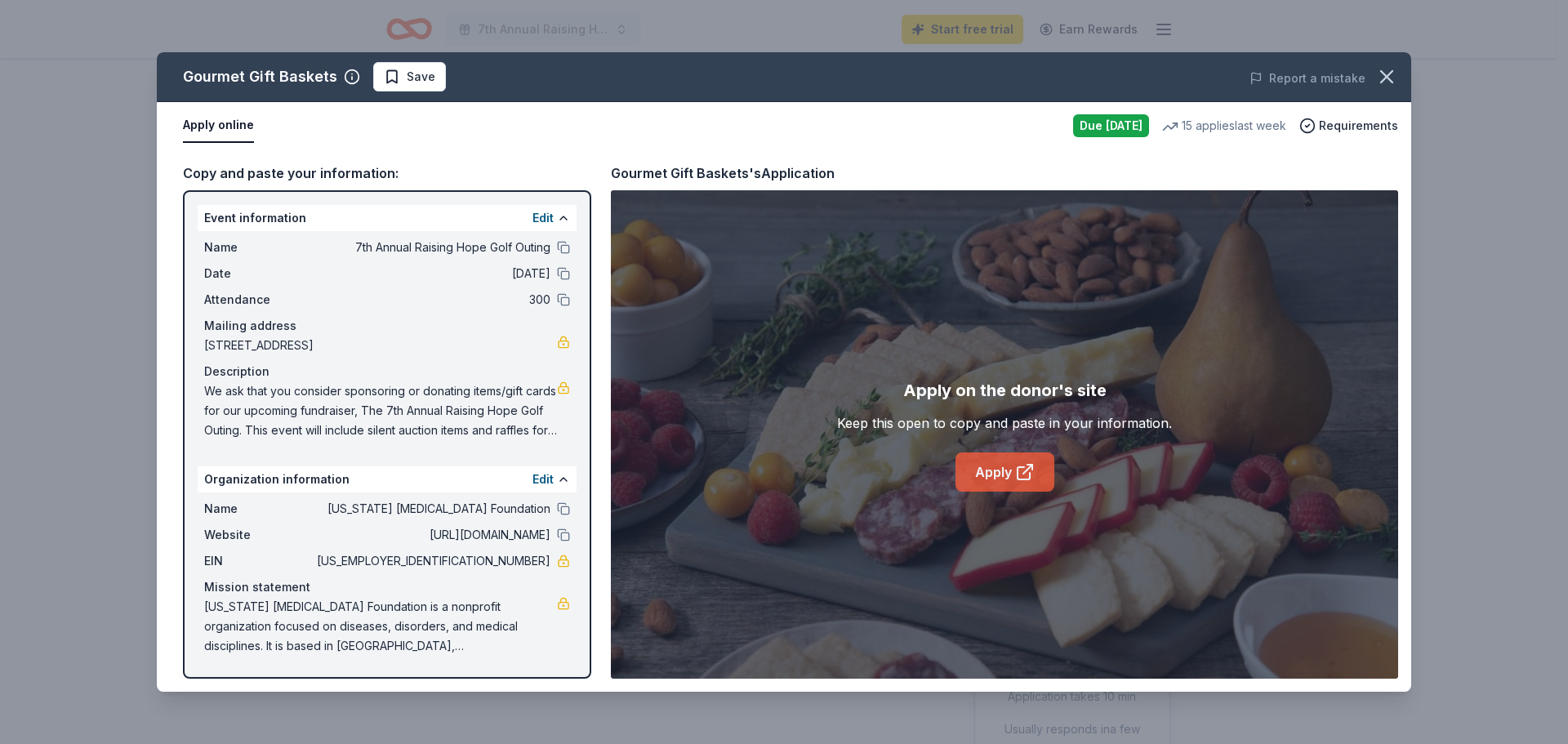
click at [982, 465] on link "Apply" at bounding box center [1005, 471] width 98 height 39
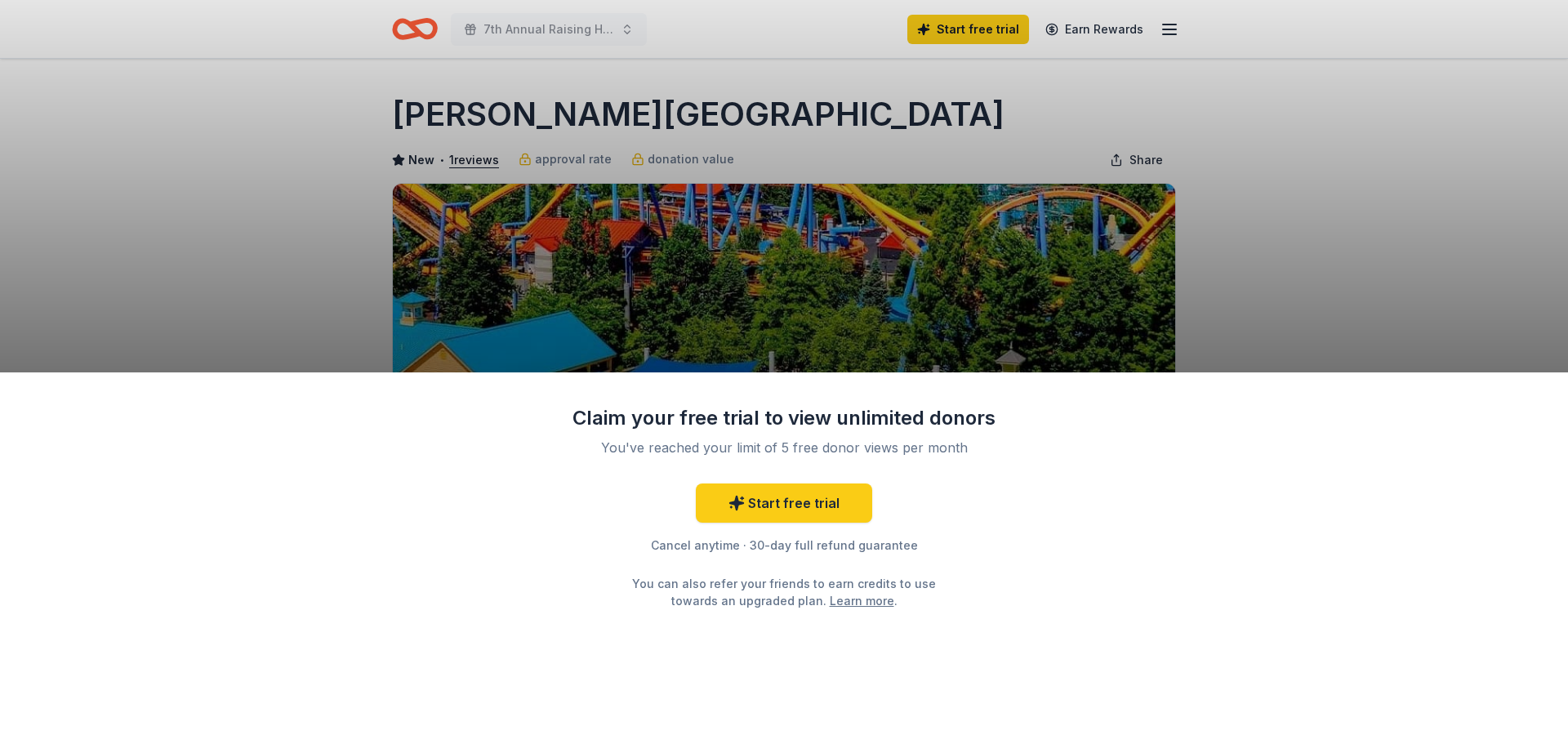
click at [1328, 255] on div "Claim your free trial to view unlimited donors You've reached your limit of 5 f…" at bounding box center [784, 372] width 1568 height 744
click at [793, 499] on link "Start free trial" at bounding box center [784, 502] width 176 height 39
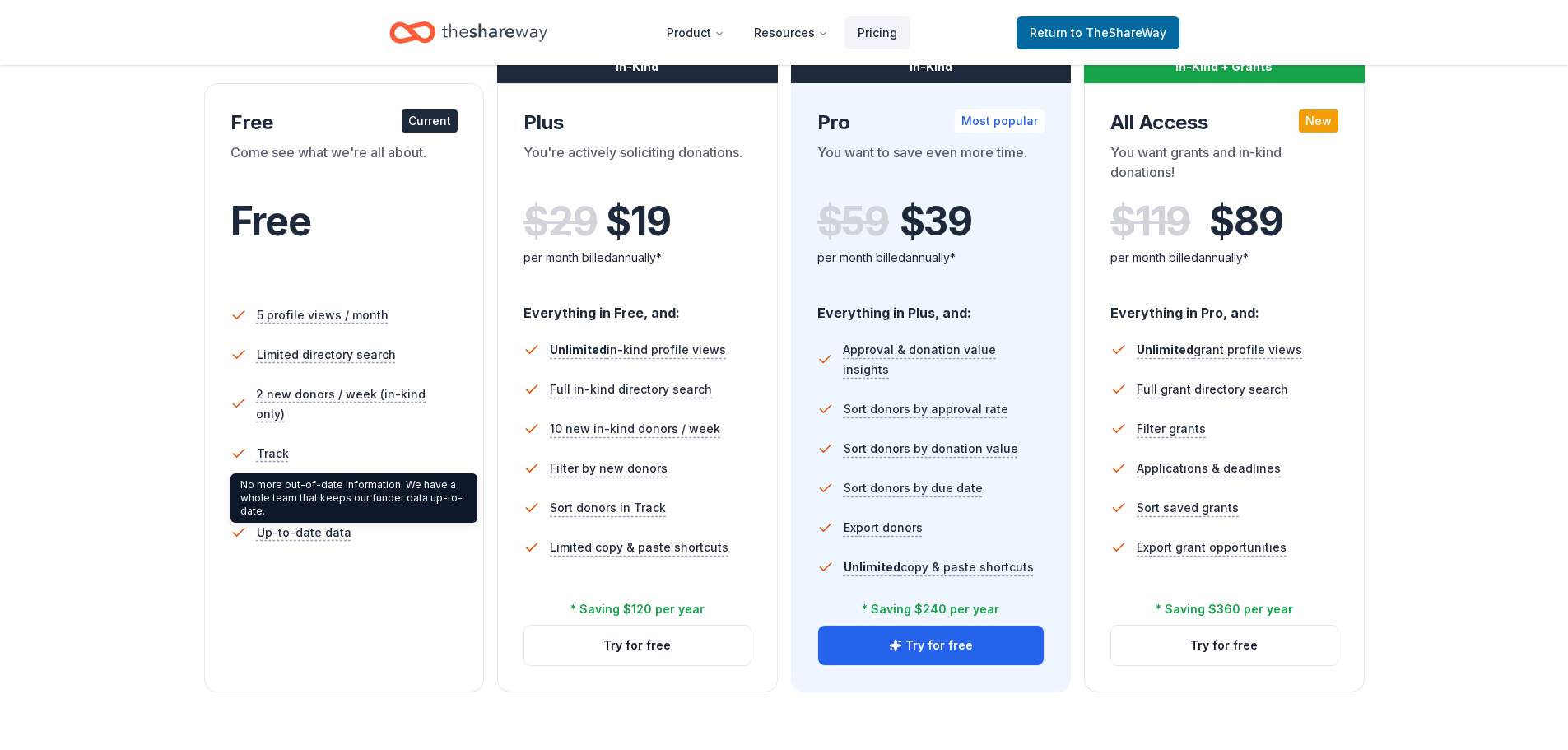
scroll to position [247, 0]
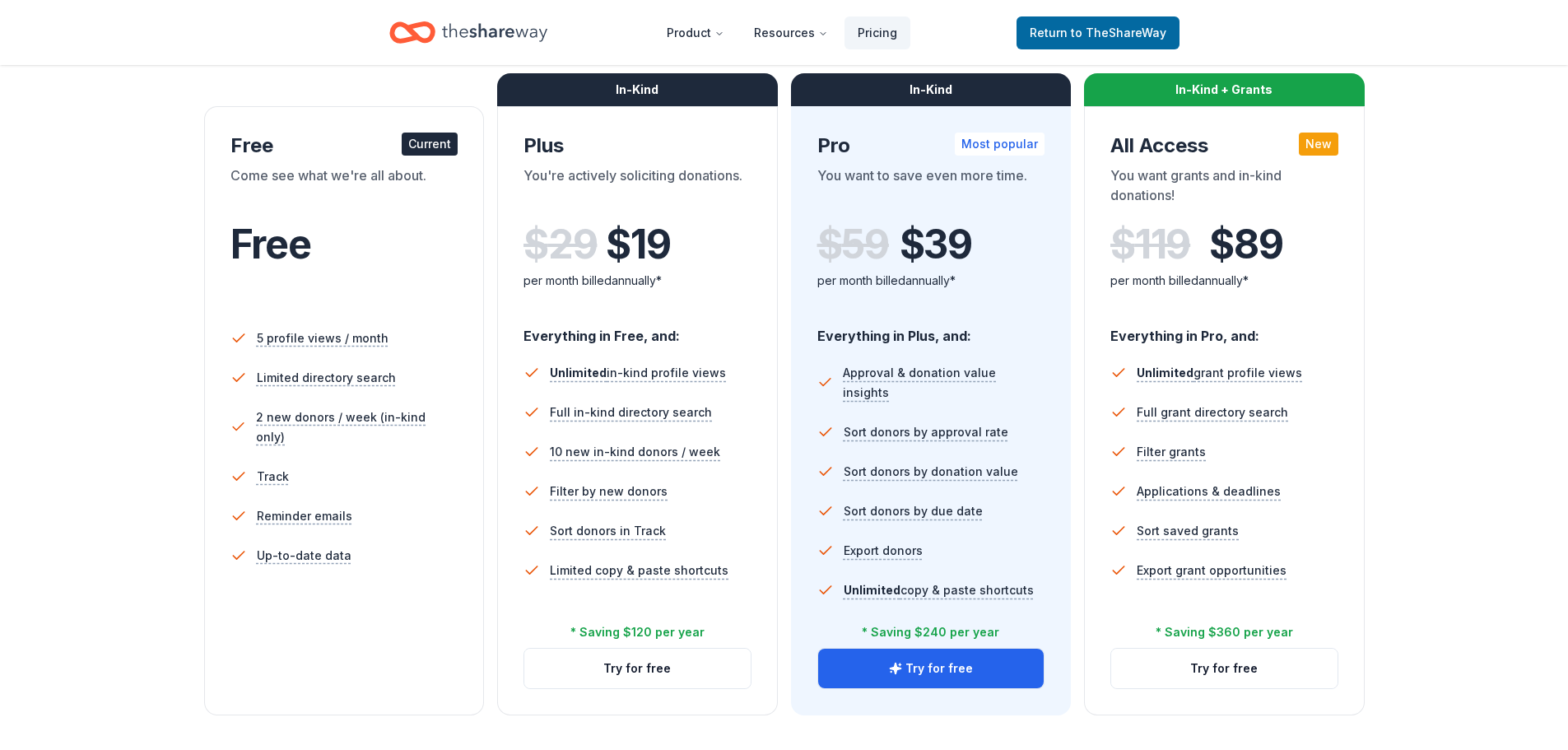
click at [313, 210] on div "Come see what we're all about." at bounding box center [345, 188] width 228 height 46
drag, startPoint x: 514, startPoint y: 218, endPoint x: 430, endPoint y: 229, distance: 84.7
click at [510, 220] on div "In-Kind Plus You're actively soliciting donations. $ 29 $ 19 per month billed a…" at bounding box center [637, 411] width 281 height 609
click at [401, 140] on div "Free Current" at bounding box center [345, 145] width 228 height 26
drag, startPoint x: 412, startPoint y: 143, endPoint x: 395, endPoint y: 155, distance: 20.8
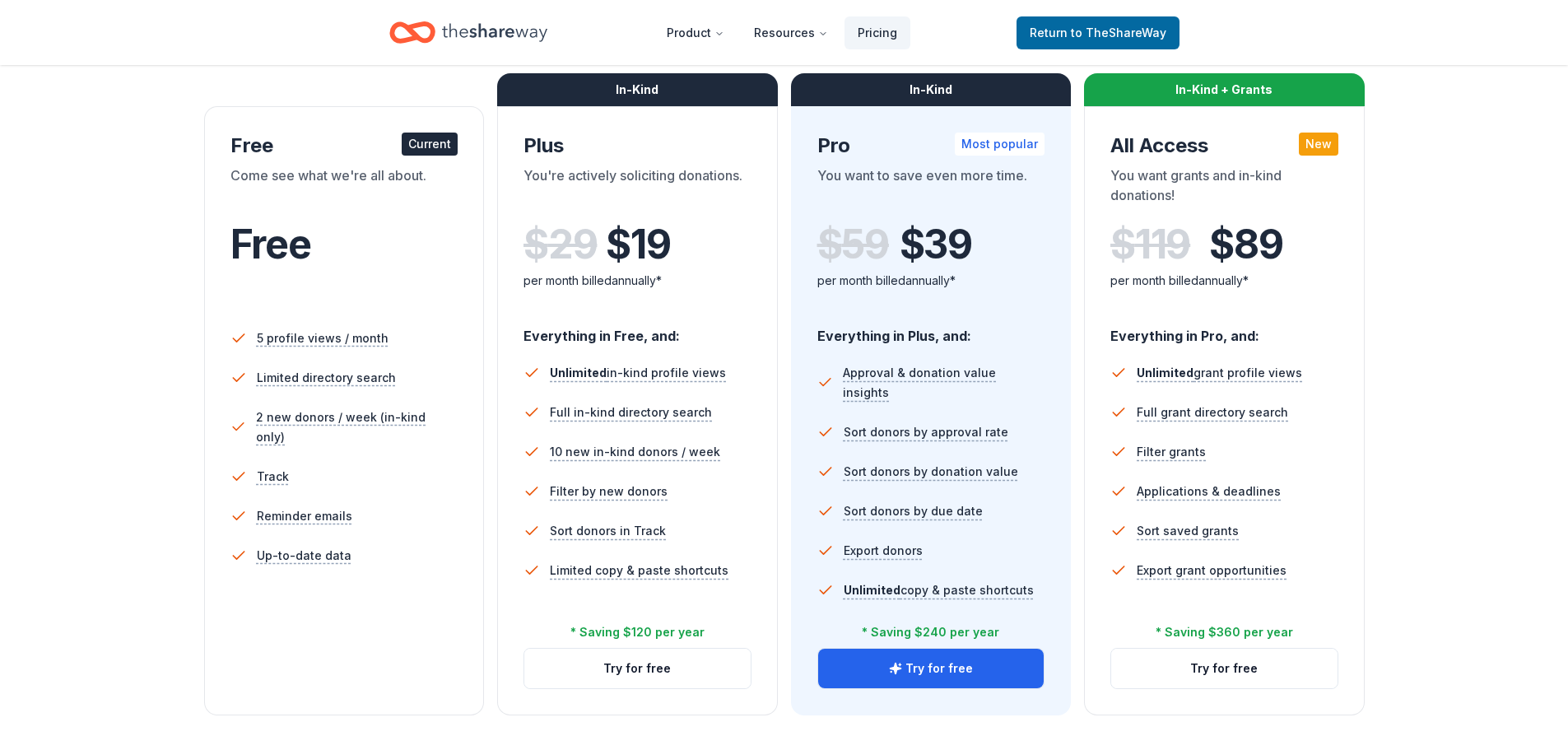
click at [406, 145] on div "Current" at bounding box center [430, 144] width 56 height 23
click at [264, 353] on div "Get 20 in-kind donors and 20 grant opportunities per search result. Get 20 in-k…" at bounding box center [354, 346] width 247 height 37
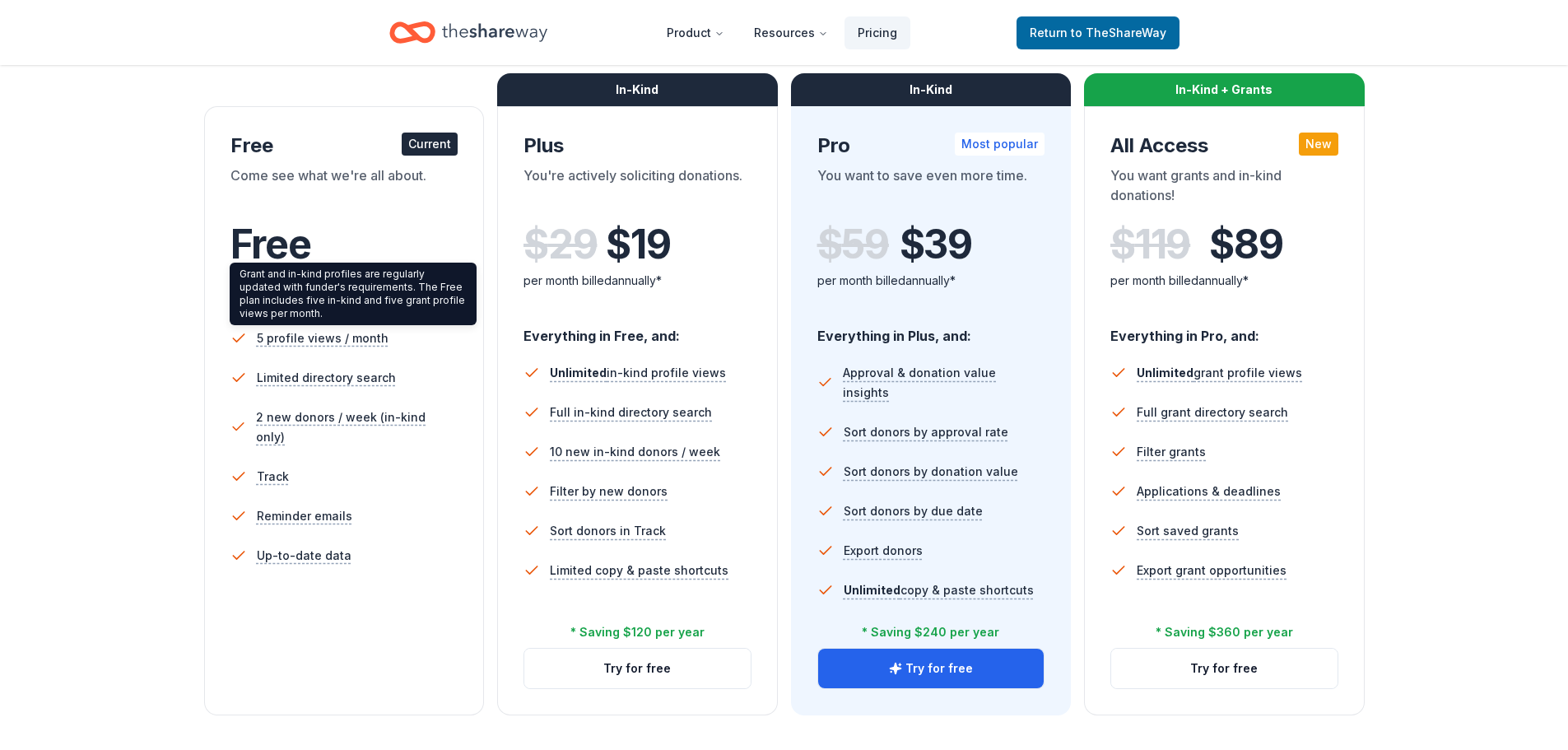
click at [309, 322] on div "Grant and in-kind profiles are regularly updated with funder's requirements. Th…" at bounding box center [353, 294] width 247 height 63
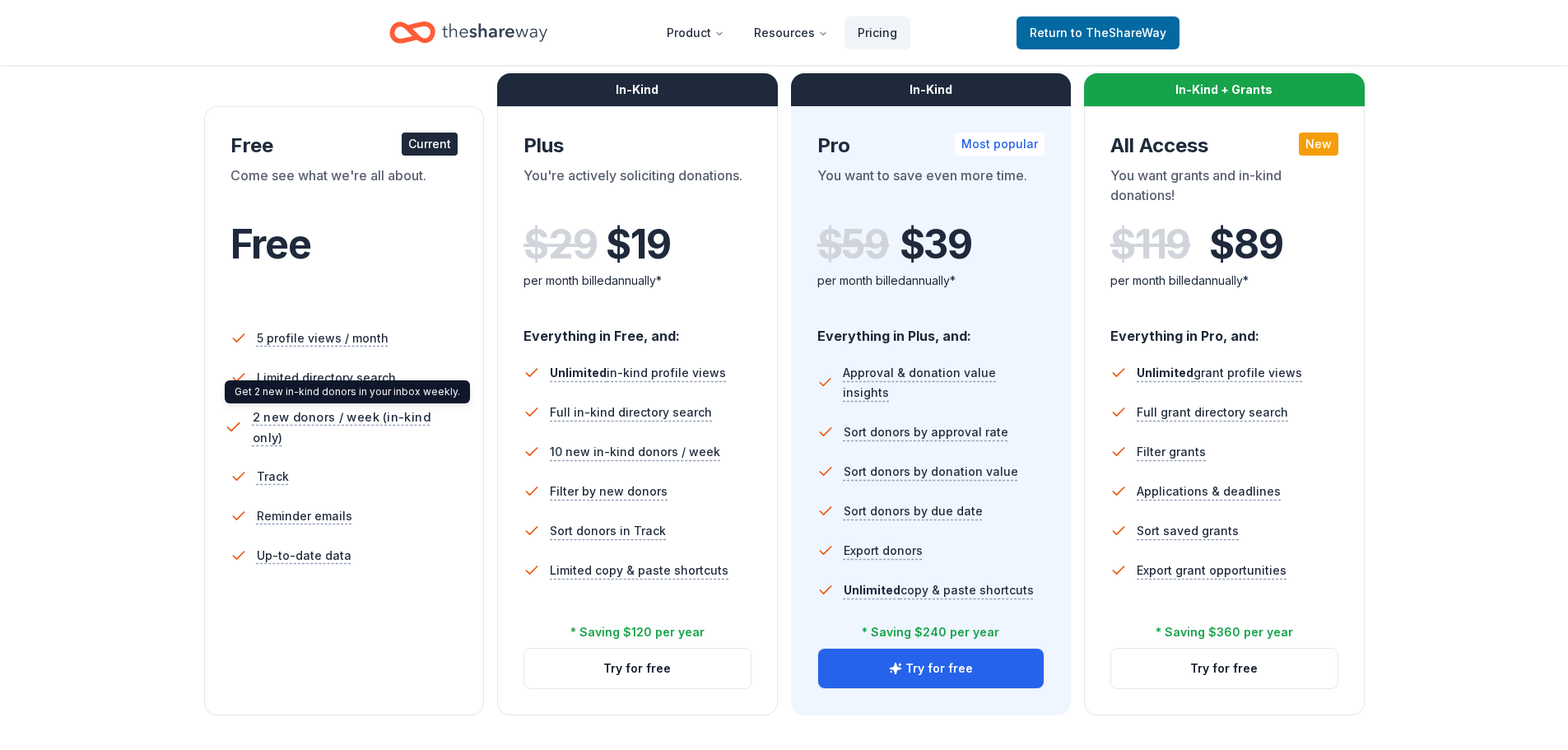
click at [358, 421] on span "2 new donors / week (in-kind only)" at bounding box center [357, 426] width 211 height 41
click at [302, 601] on div "Free Current Come see what we're all about. Free 5 profile views / month Limite…" at bounding box center [345, 411] width 281 height 609
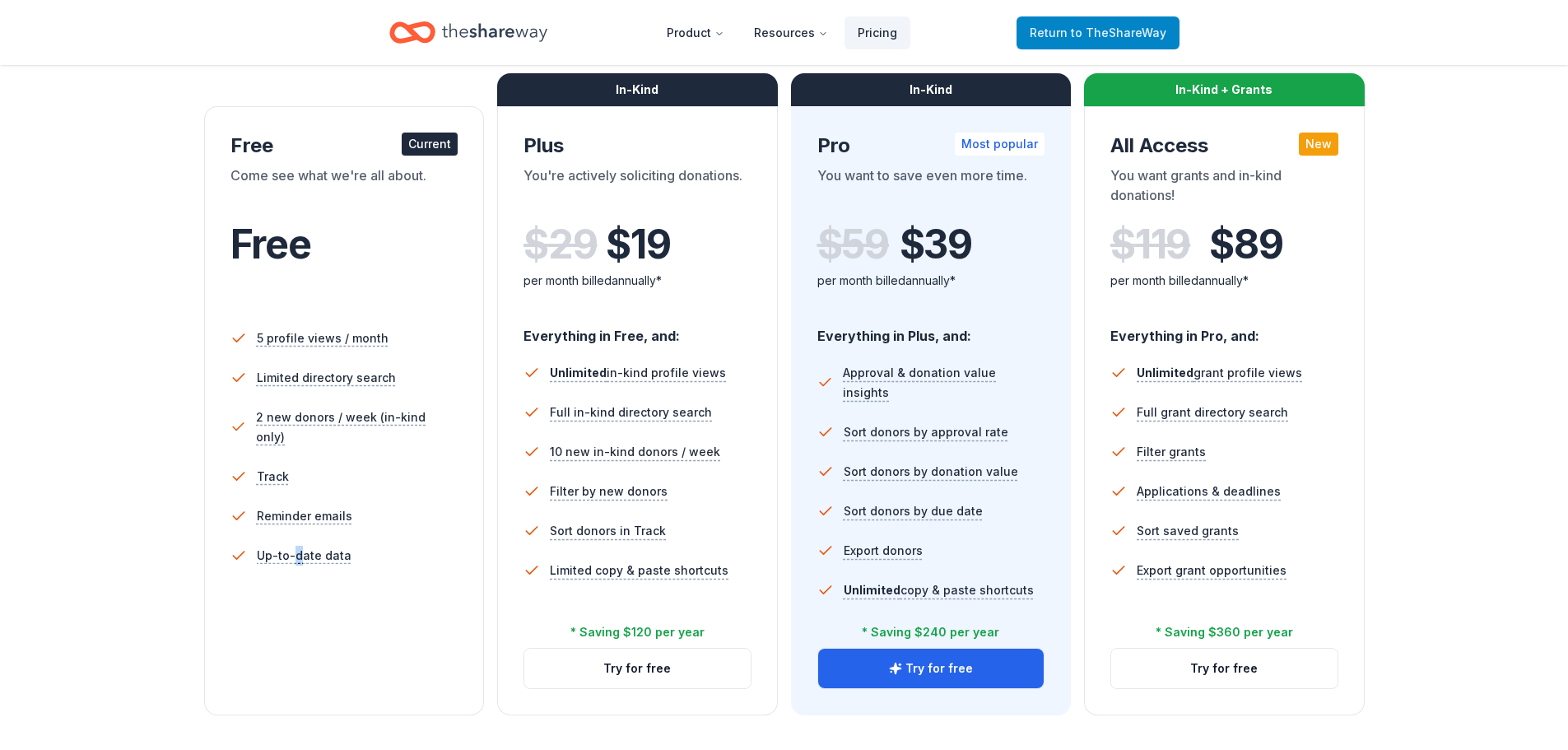
click at [1146, 35] on span "to TheShareWay" at bounding box center [1119, 32] width 96 height 14
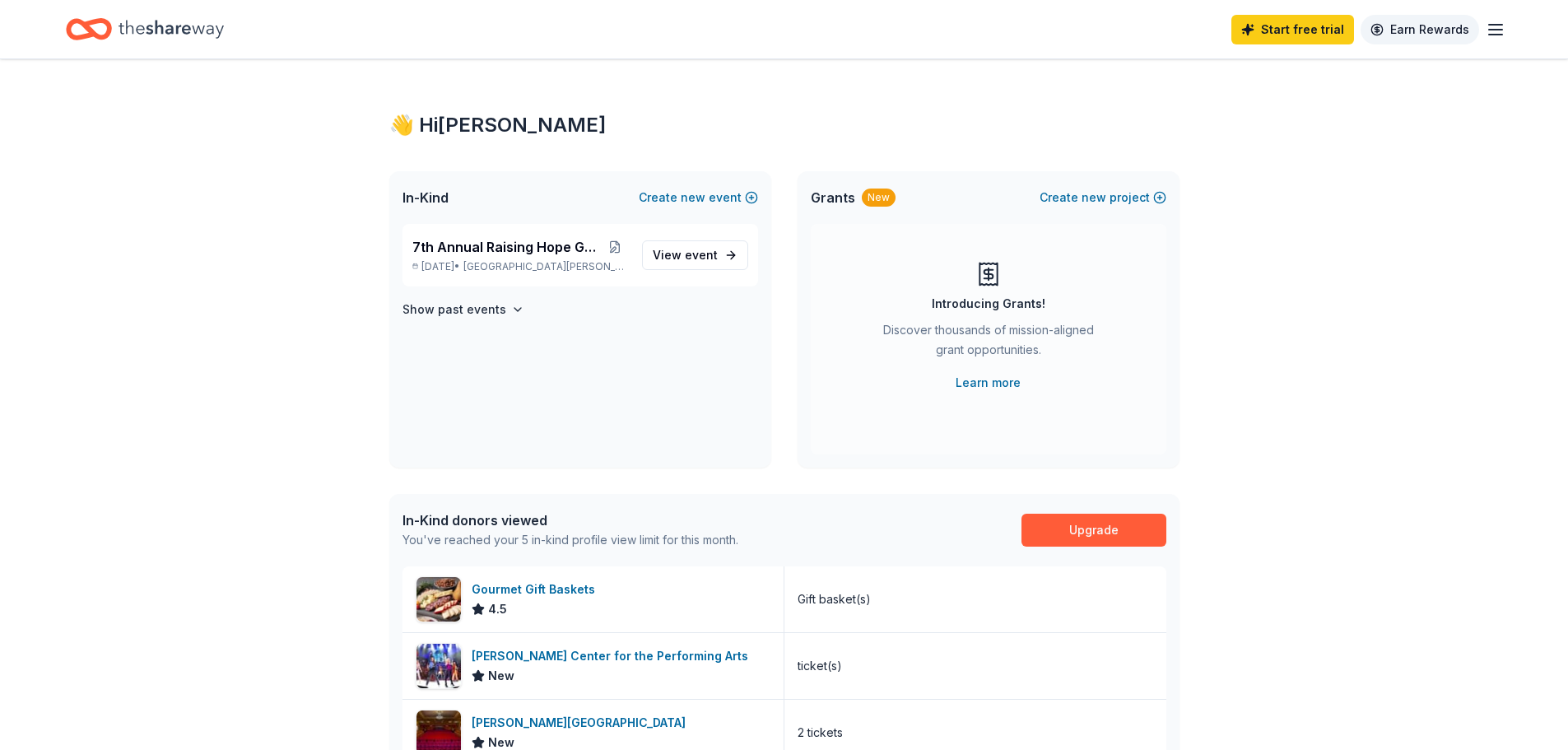
click at [1405, 26] on link "Earn Rewards" at bounding box center [1419, 30] width 118 height 30
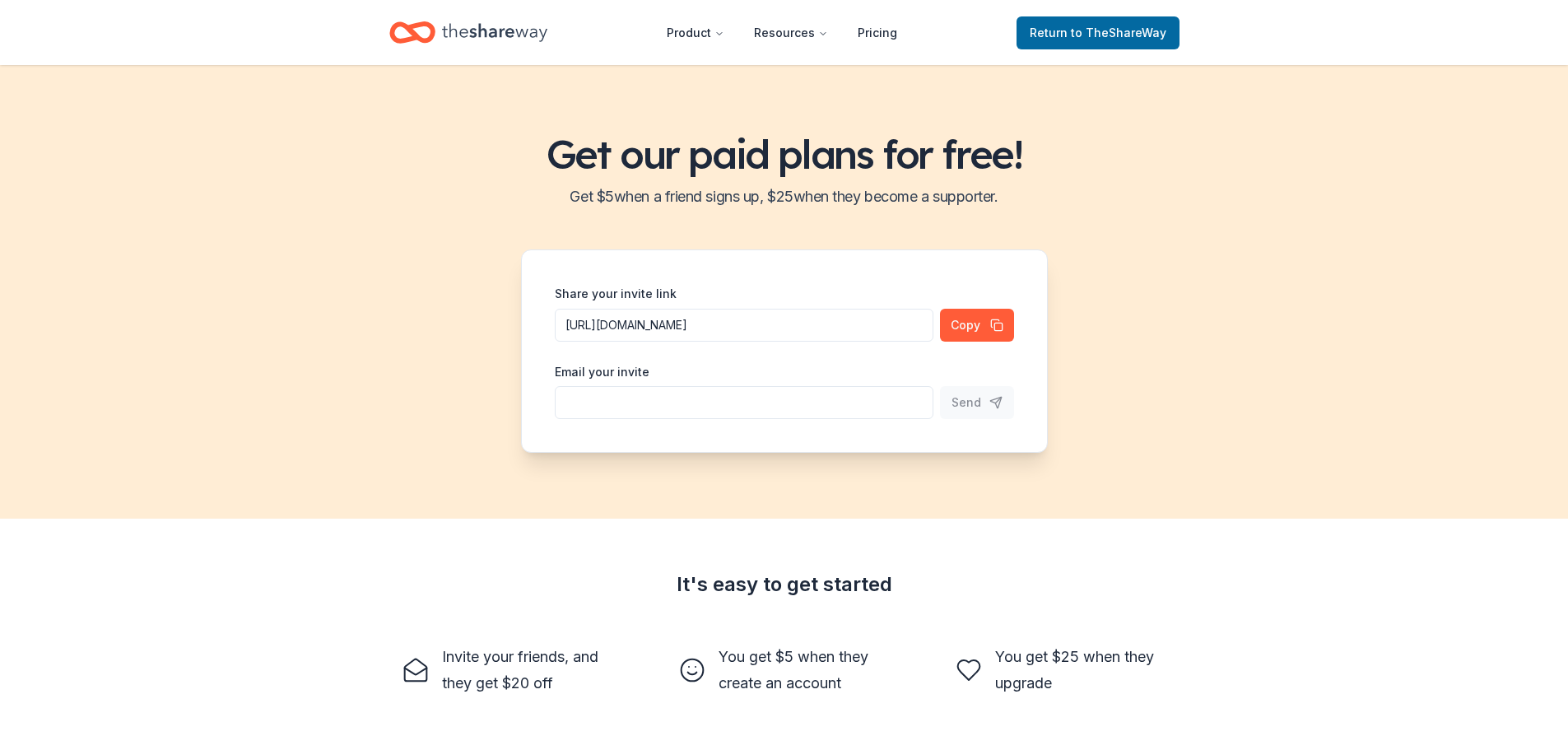
click at [1495, 30] on header "Product Resources Pricing Return to TheShareWay" at bounding box center [784, 32] width 1568 height 65
click at [466, 37] on icon "Home" at bounding box center [494, 31] width 105 height 18
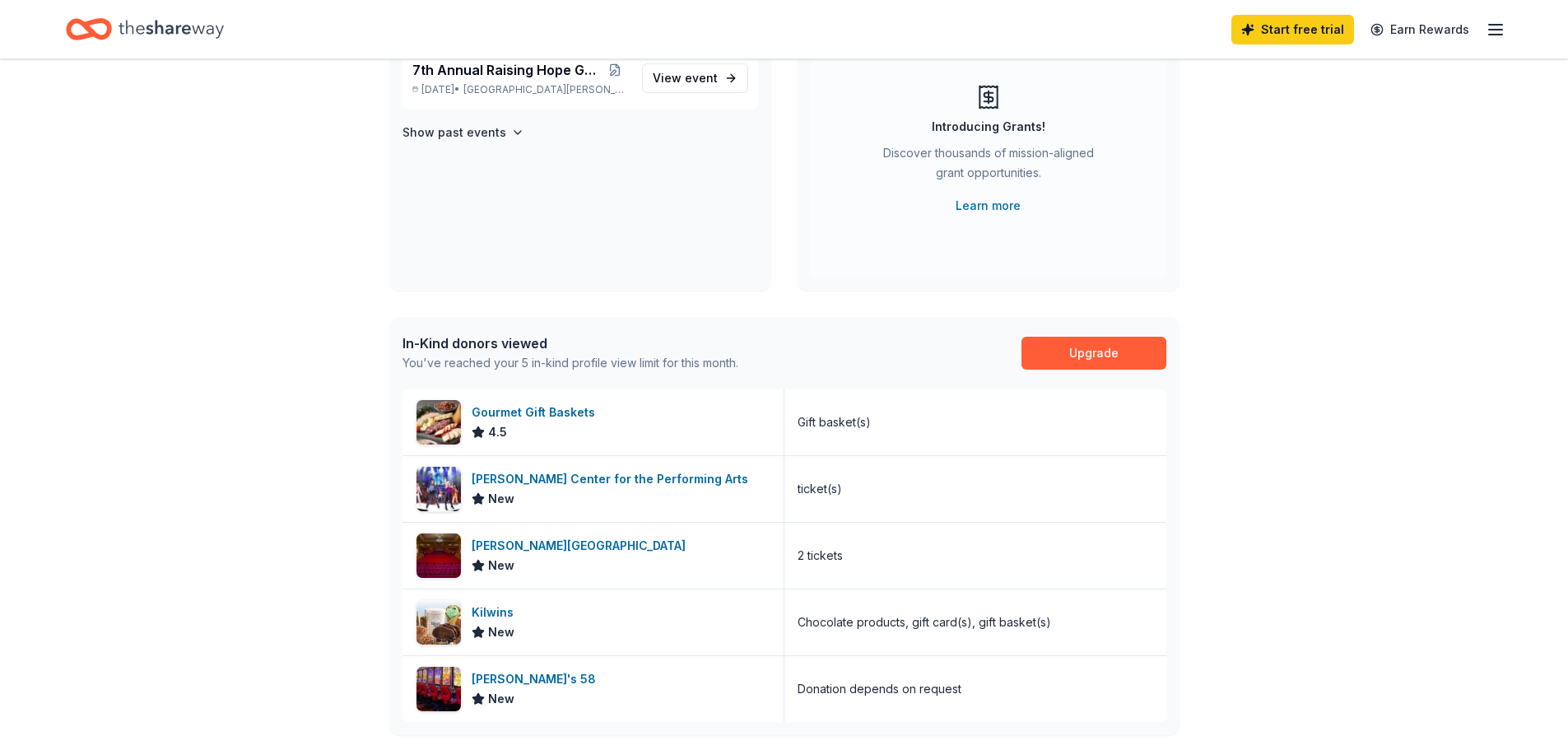
scroll to position [164, 0]
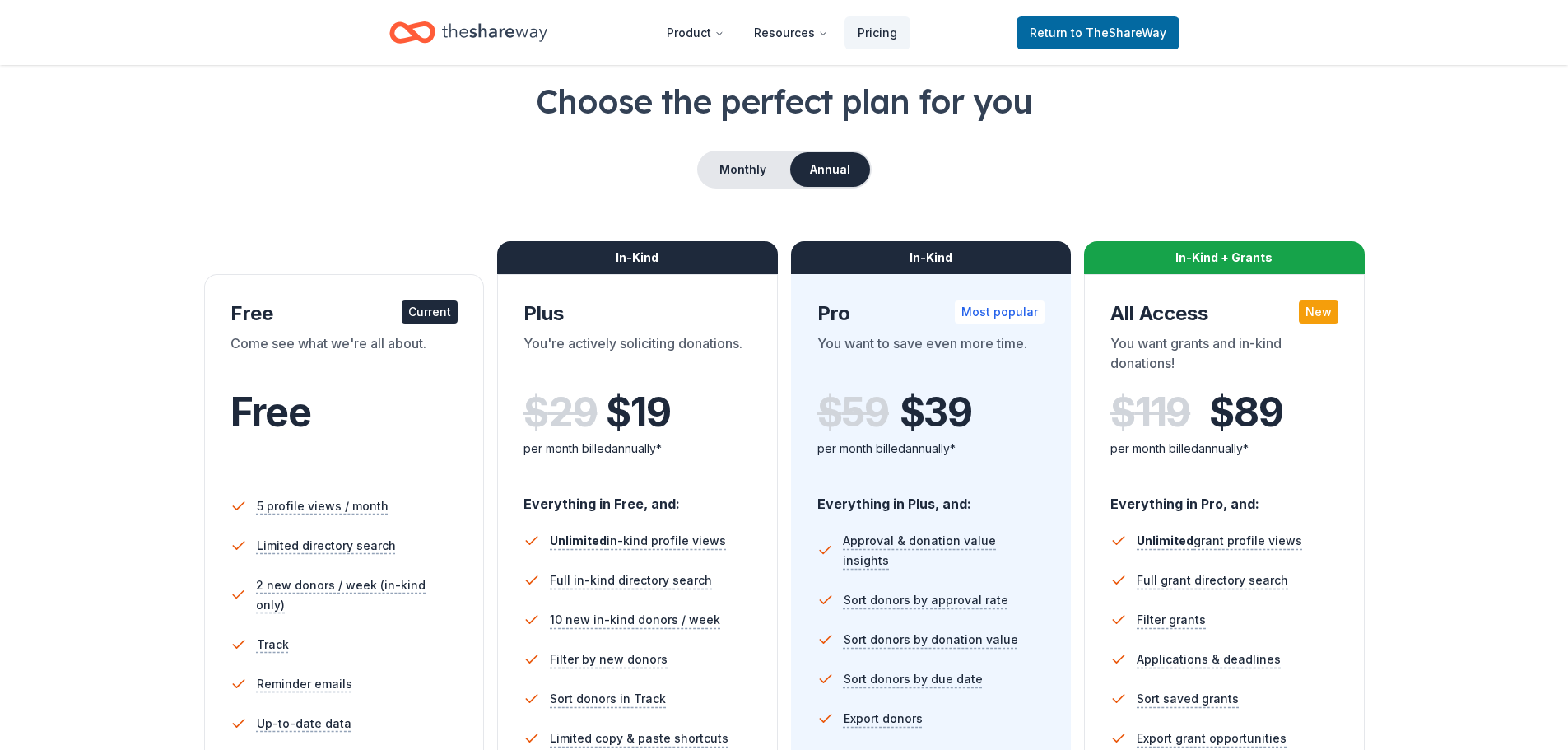
scroll to position [83, 0]
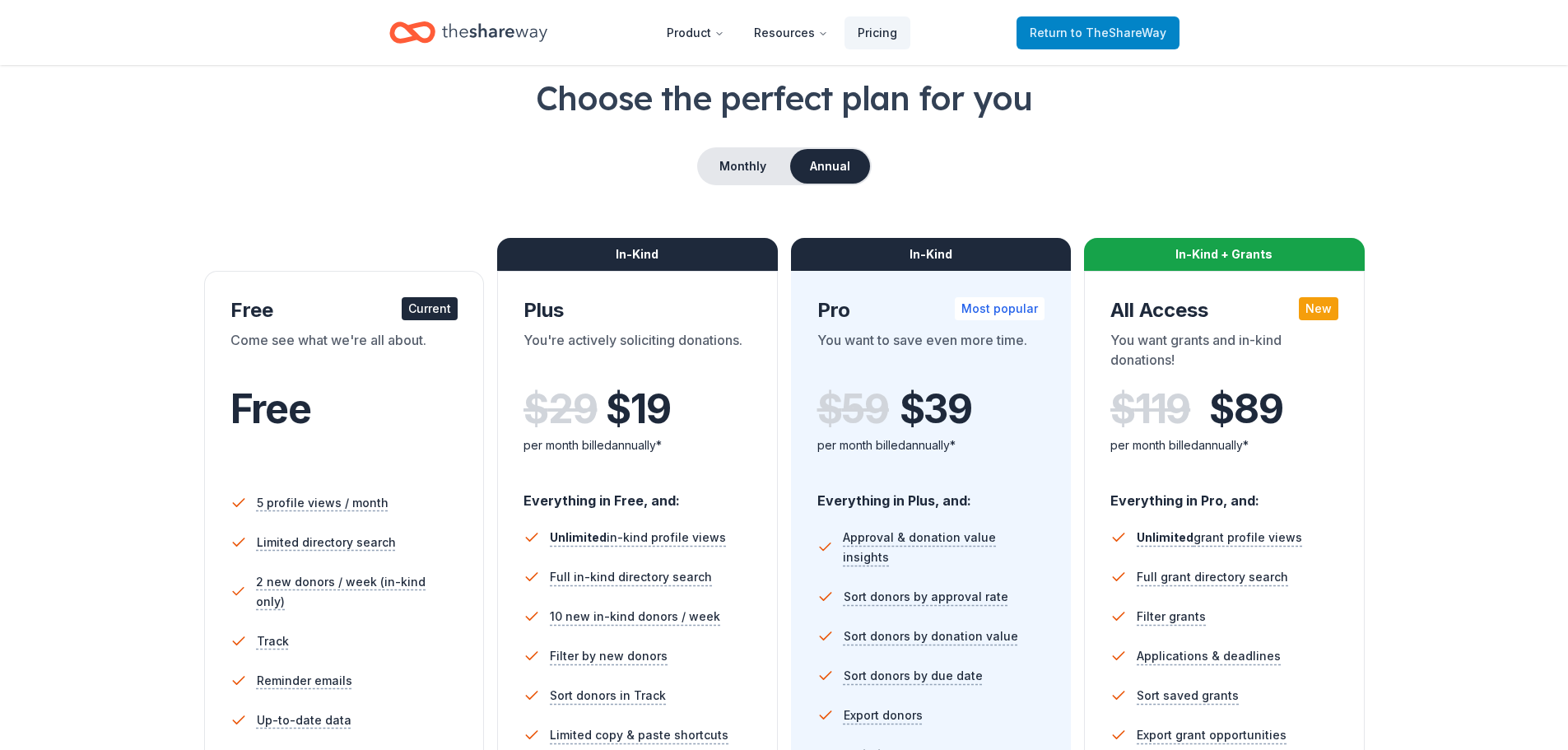
drag, startPoint x: 1161, startPoint y: 126, endPoint x: 1134, endPoint y: 46, distance: 84.4
click at [1161, 125] on div "Choose the perfect plan for you Monthly Annual Free Current Come see what we're…" at bounding box center [784, 477] width 1436 height 805
click at [447, 32] on icon "Home" at bounding box center [494, 32] width 105 height 34
click at [539, 37] on icon "Home" at bounding box center [494, 32] width 105 height 34
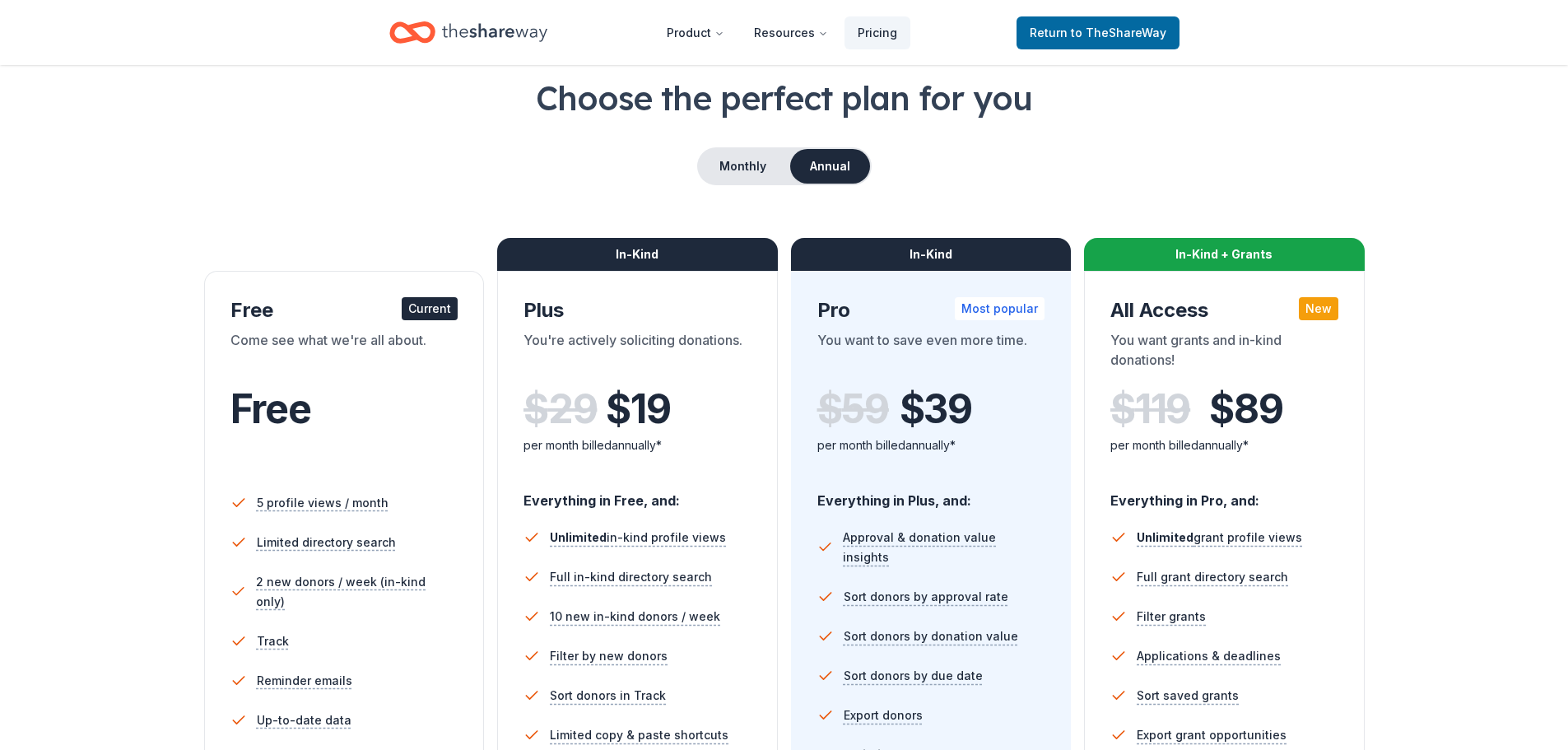
click at [728, 184] on div "Monthly Annual" at bounding box center [784, 166] width 175 height 38
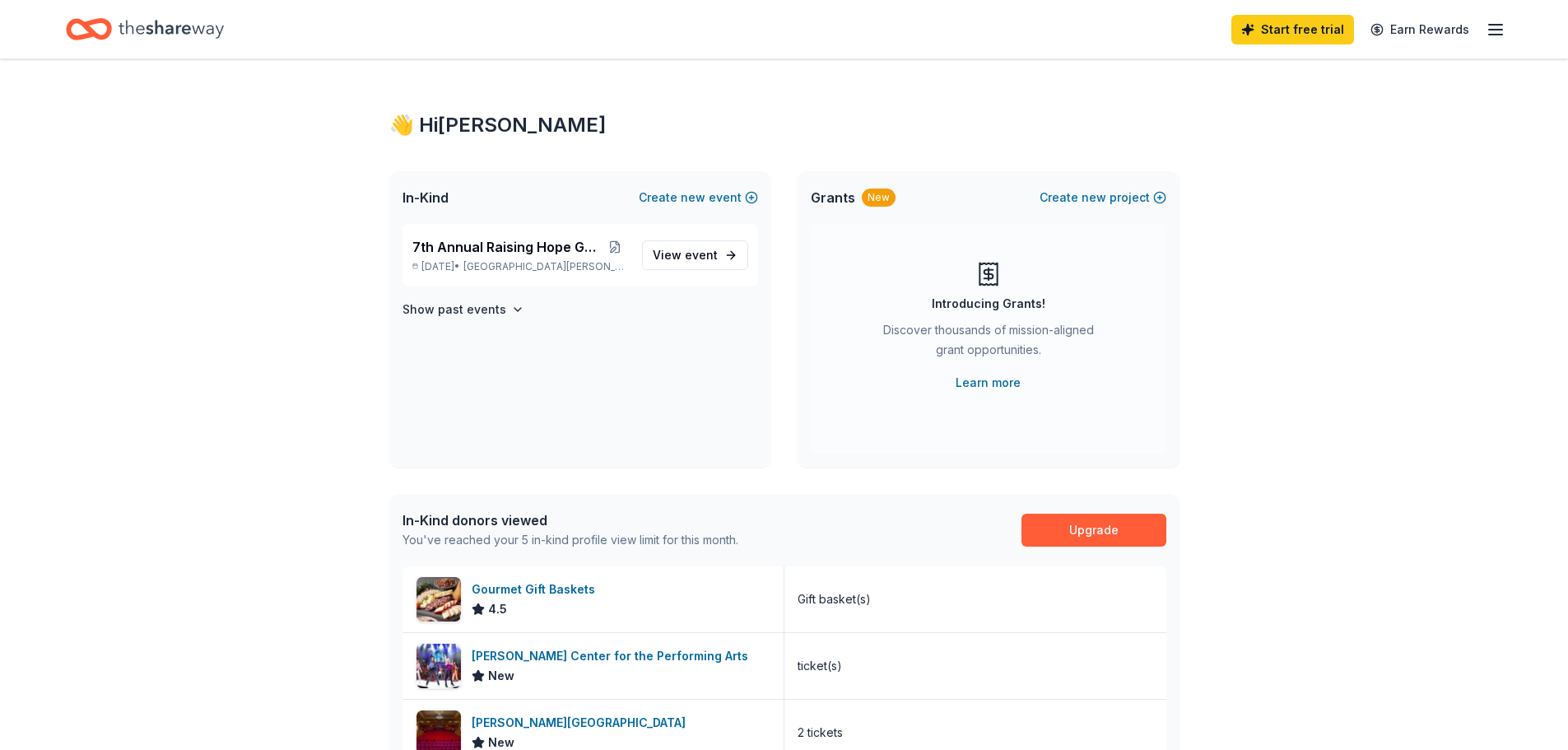
scroll to position [83, 0]
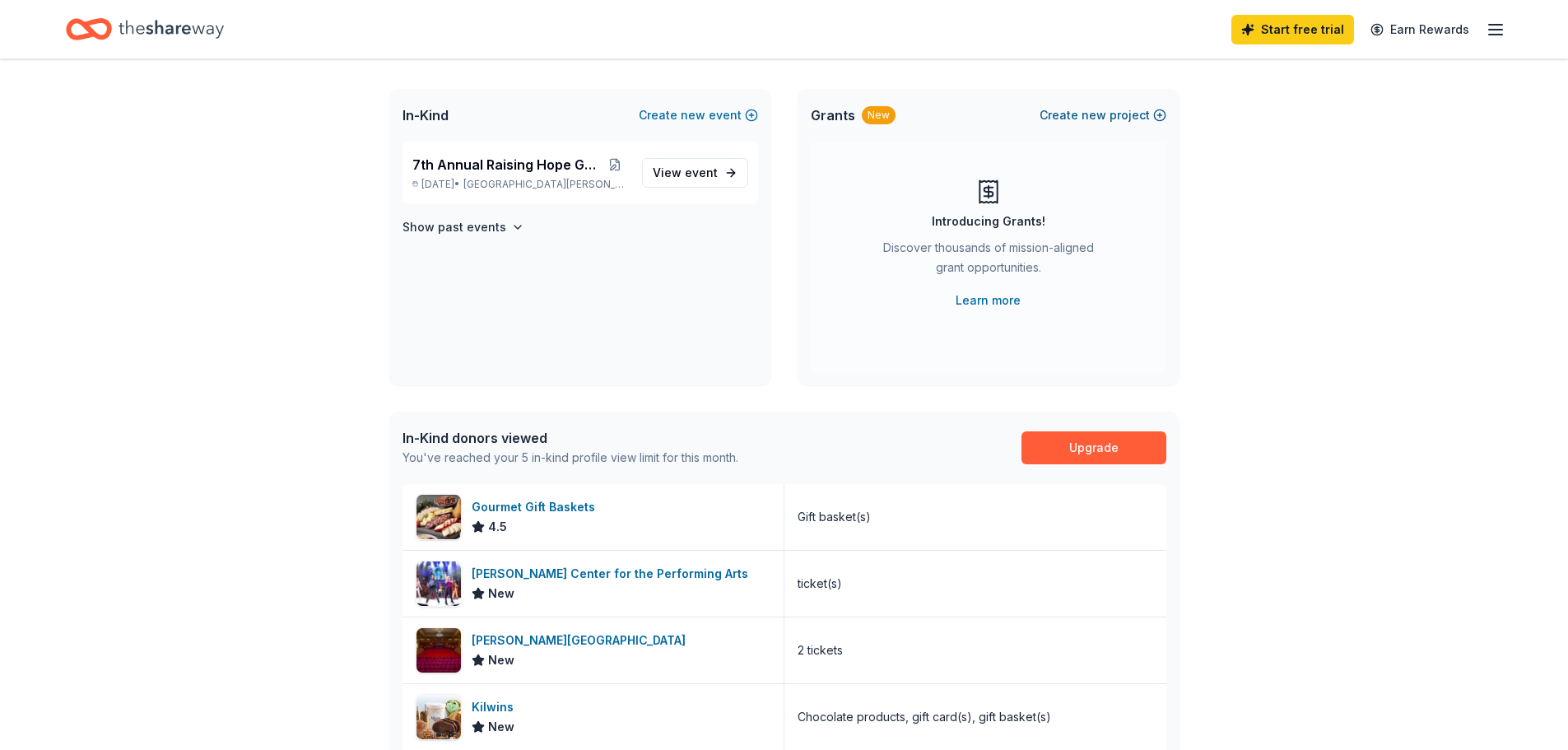
click at [1109, 119] on button "Create new project" at bounding box center [1103, 115] width 127 height 20
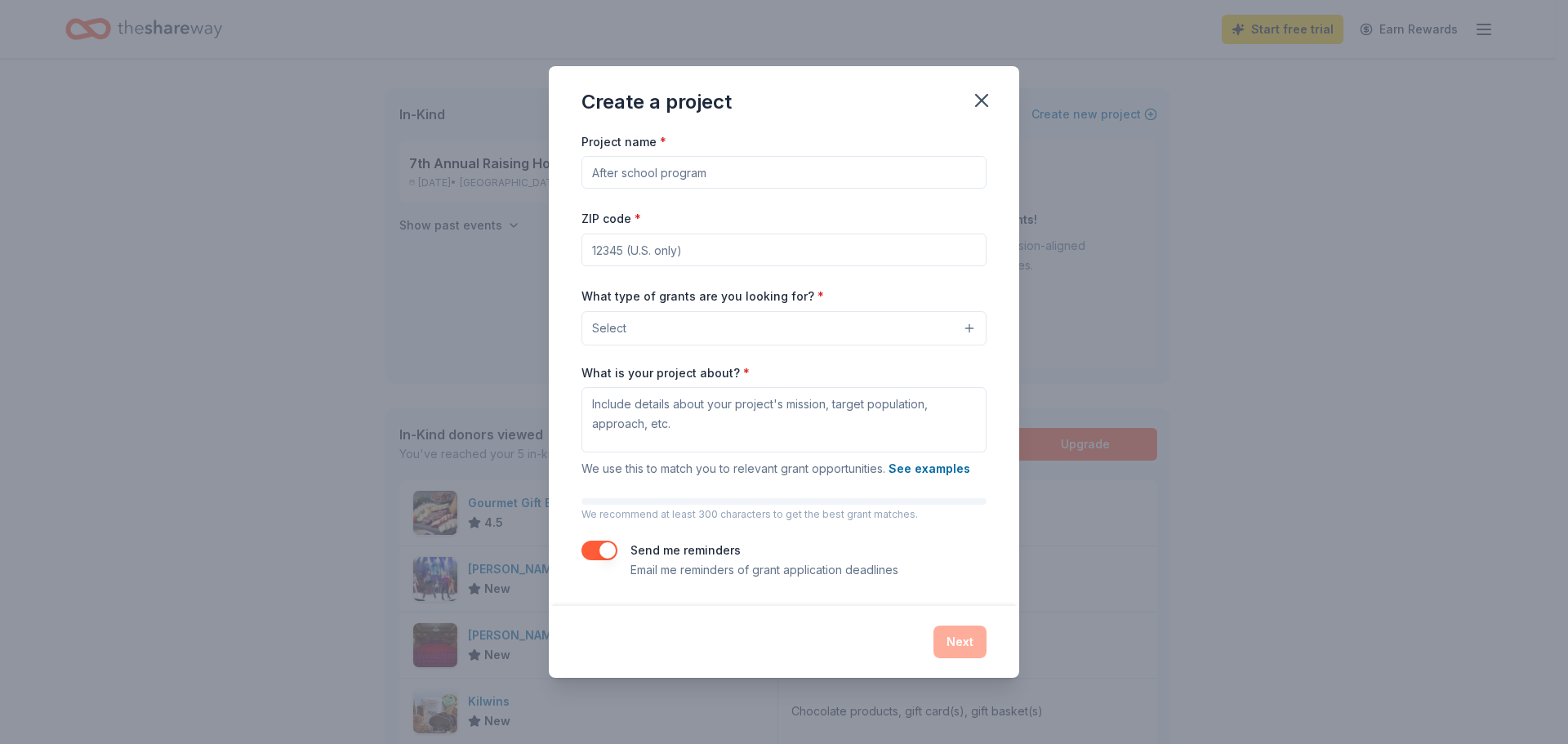
drag, startPoint x: 738, startPoint y: 174, endPoint x: 1179, endPoint y: 257, distance: 448.7
click at [737, 174] on input "Project name *" at bounding box center [783, 173] width 405 height 33
click at [768, 150] on div "Project name *" at bounding box center [783, 160] width 405 height 58
click at [765, 160] on input "Project name *" at bounding box center [783, 173] width 405 height 33
click at [986, 98] on icon "button" at bounding box center [982, 100] width 22 height 22
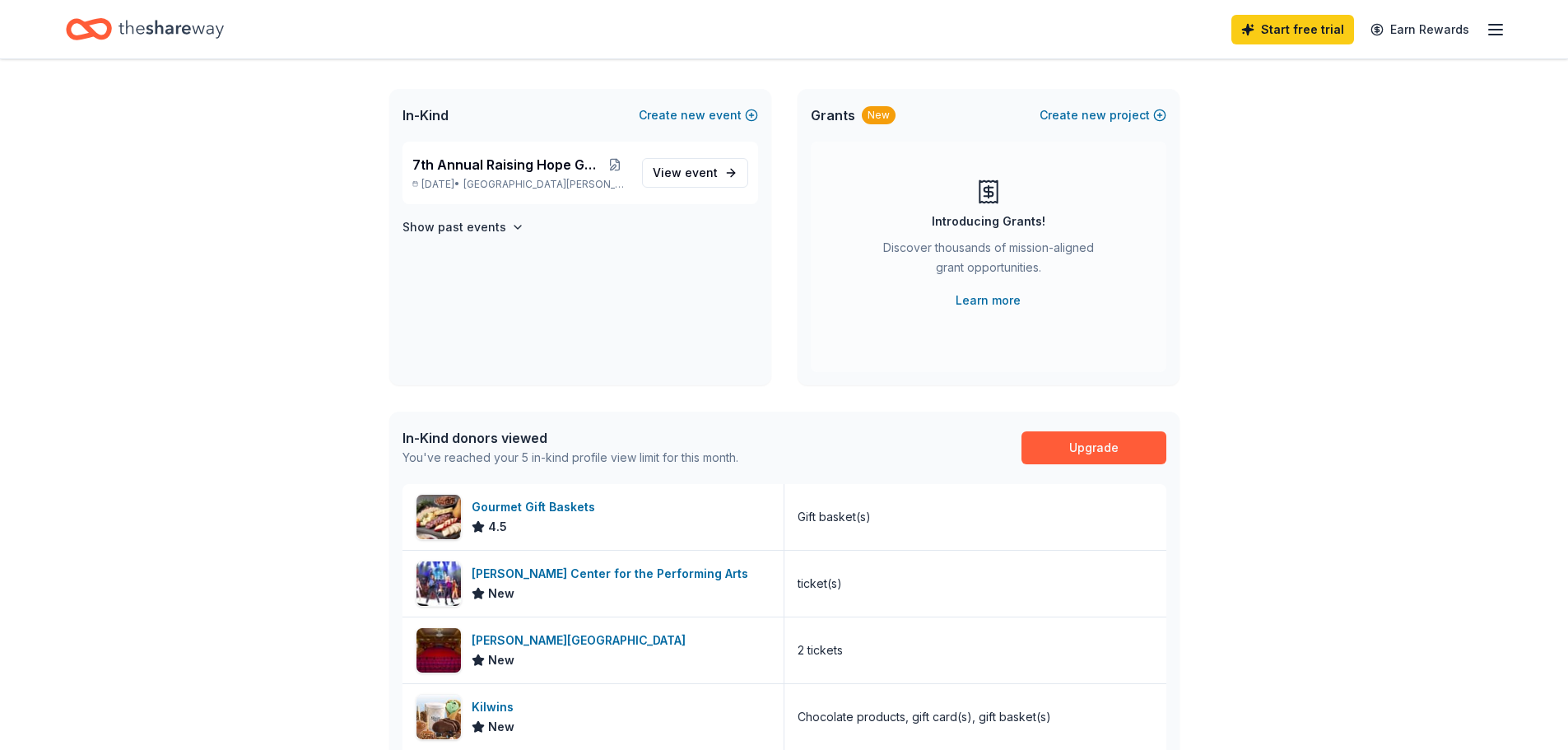
click at [877, 123] on div "New" at bounding box center [878, 115] width 34 height 18
click at [995, 304] on link "Learn more" at bounding box center [988, 300] width 65 height 20
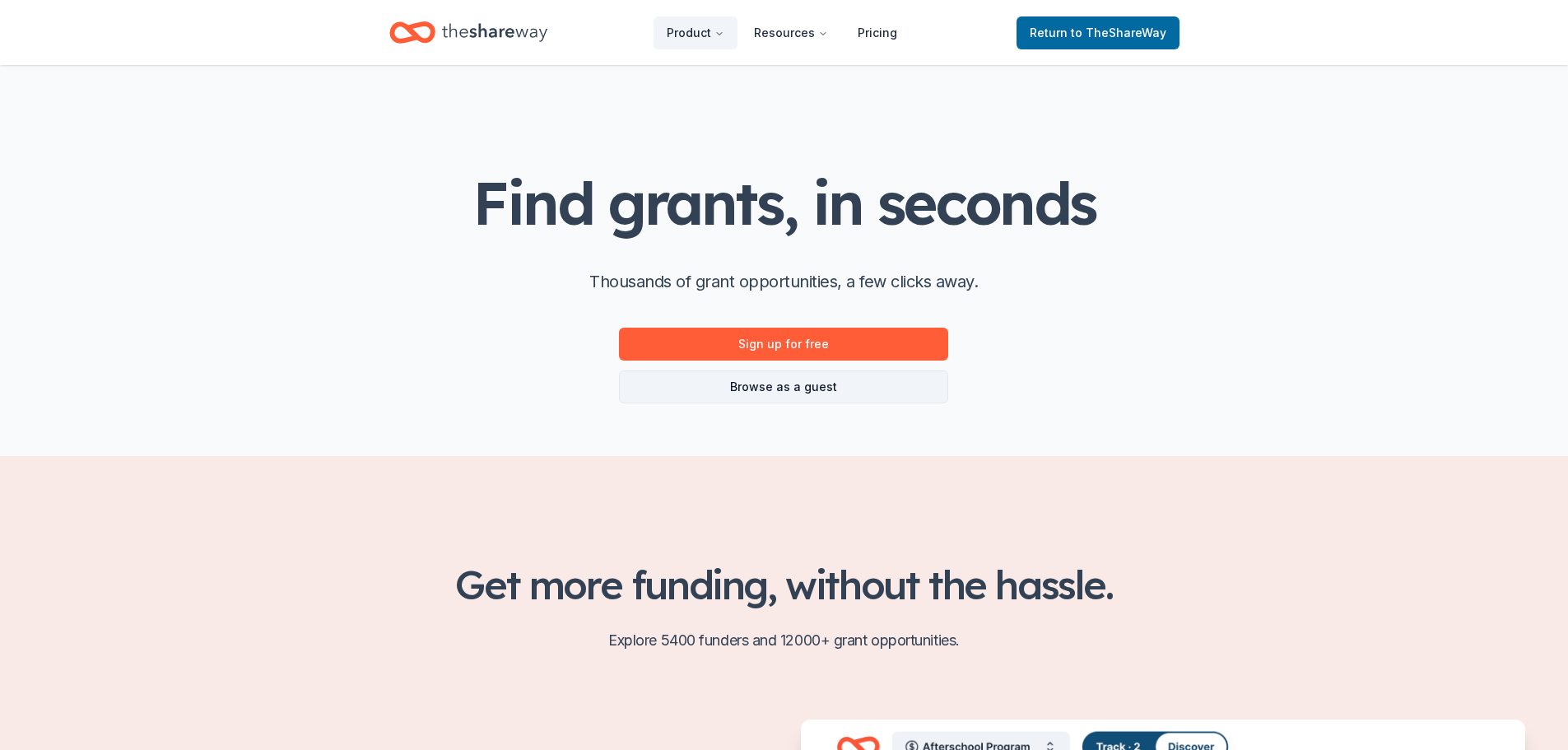
drag, startPoint x: 752, startPoint y: 395, endPoint x: 790, endPoint y: 397, distance: 38.1
click at [752, 395] on link "Browse as a guest" at bounding box center [783, 387] width 329 height 33
click at [782, 378] on link "Browse as a guest" at bounding box center [783, 387] width 329 height 33
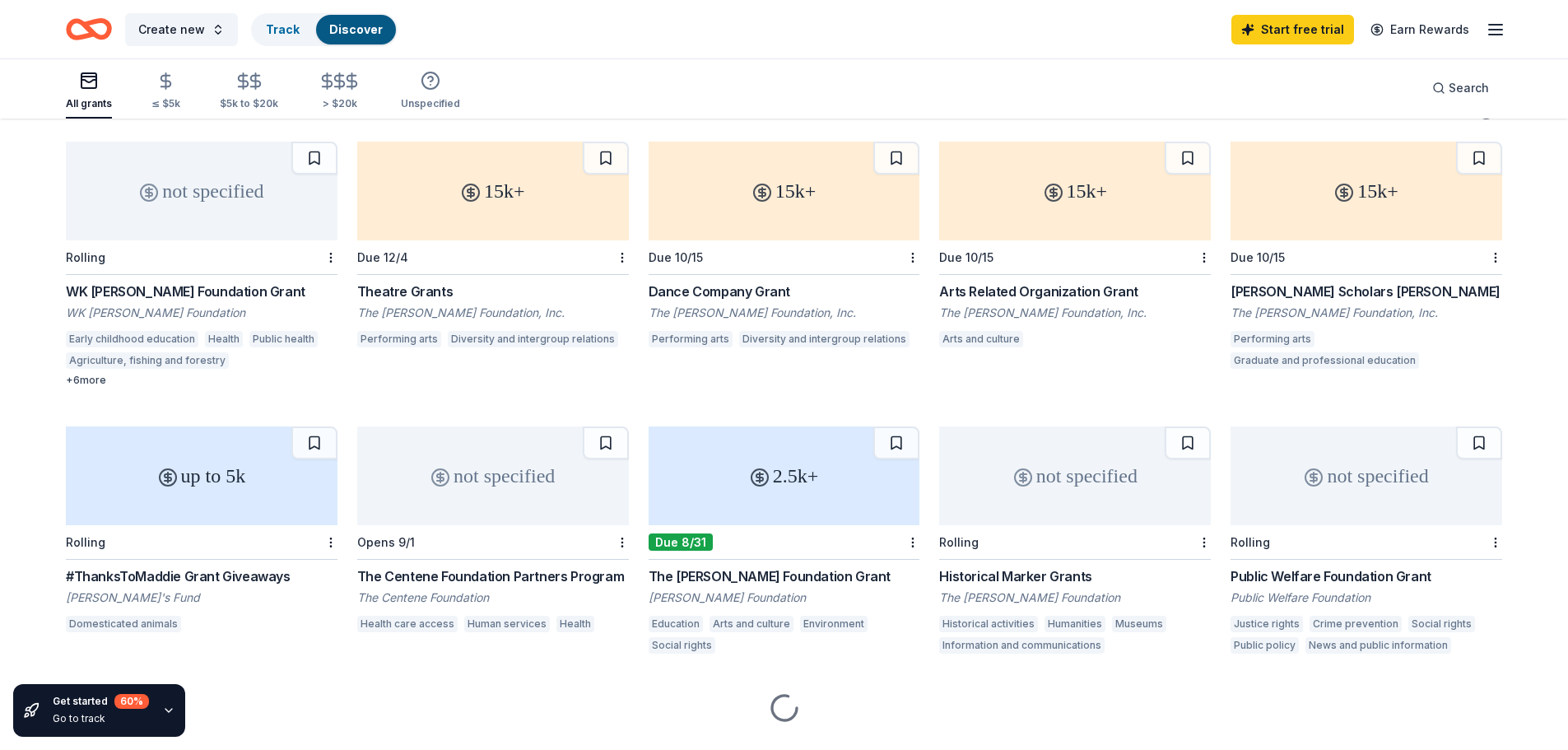
scroll to position [154, 0]
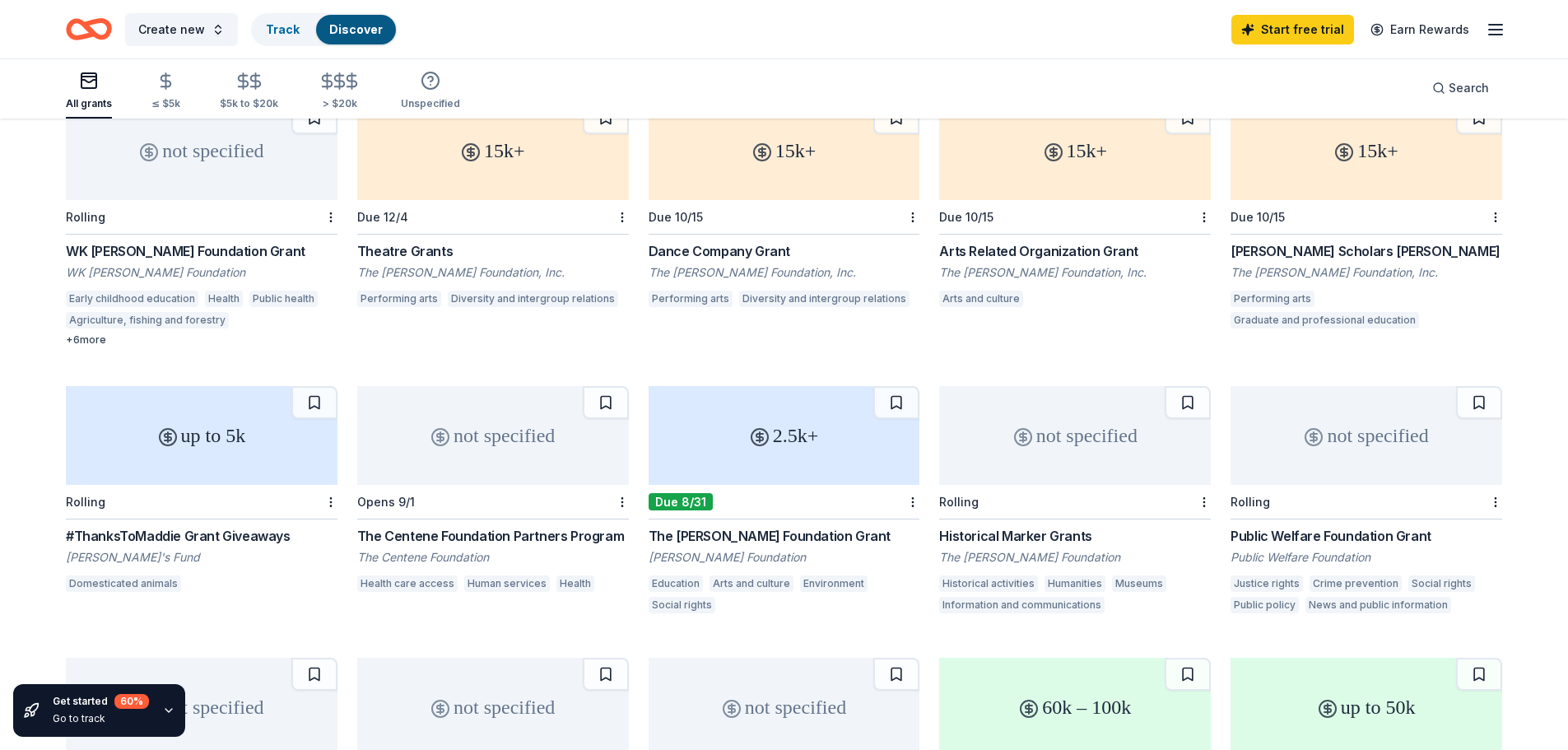
click at [794, 538] on div "The Nora Roberts Foundation Grant" at bounding box center [784, 535] width 271 height 20
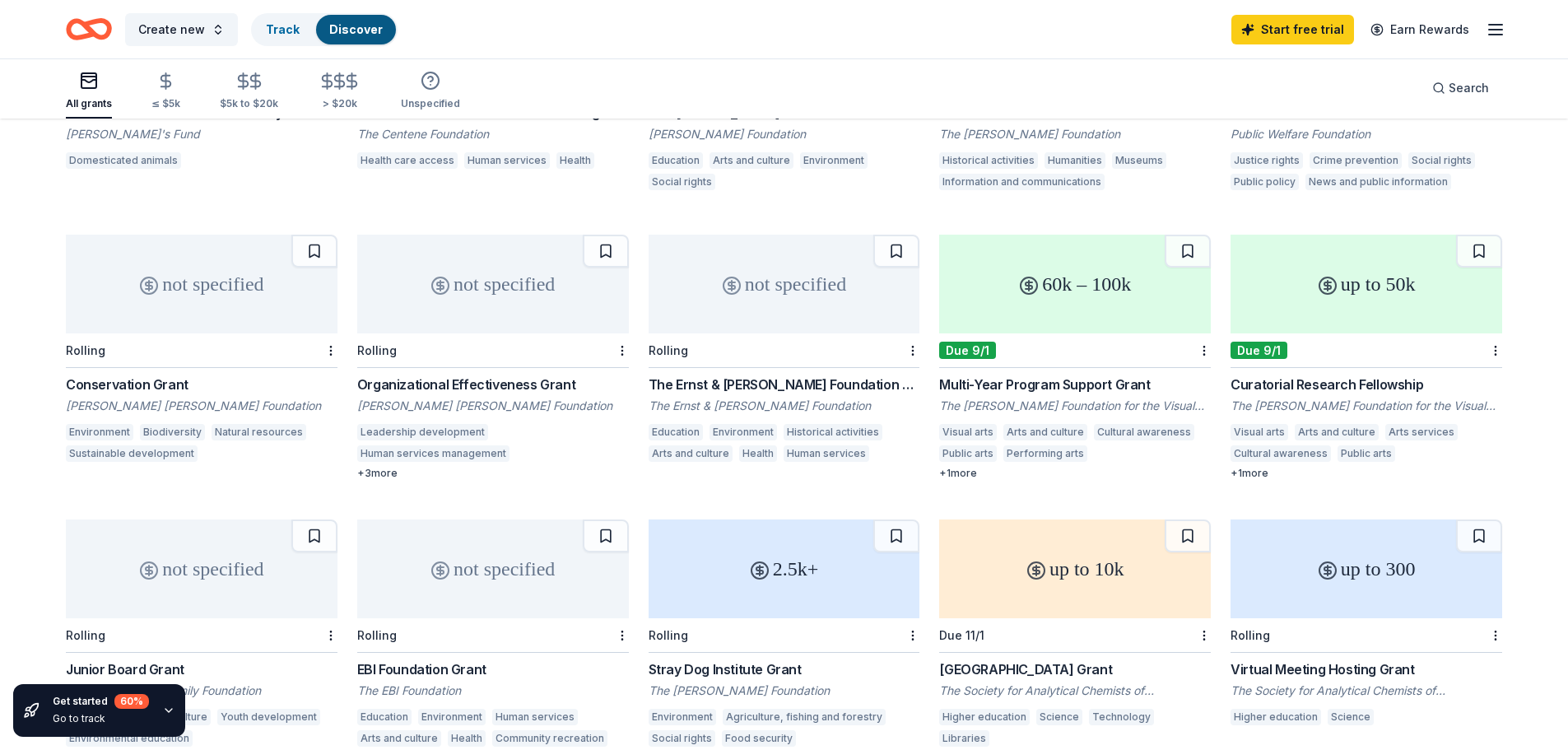
scroll to position [483, 0]
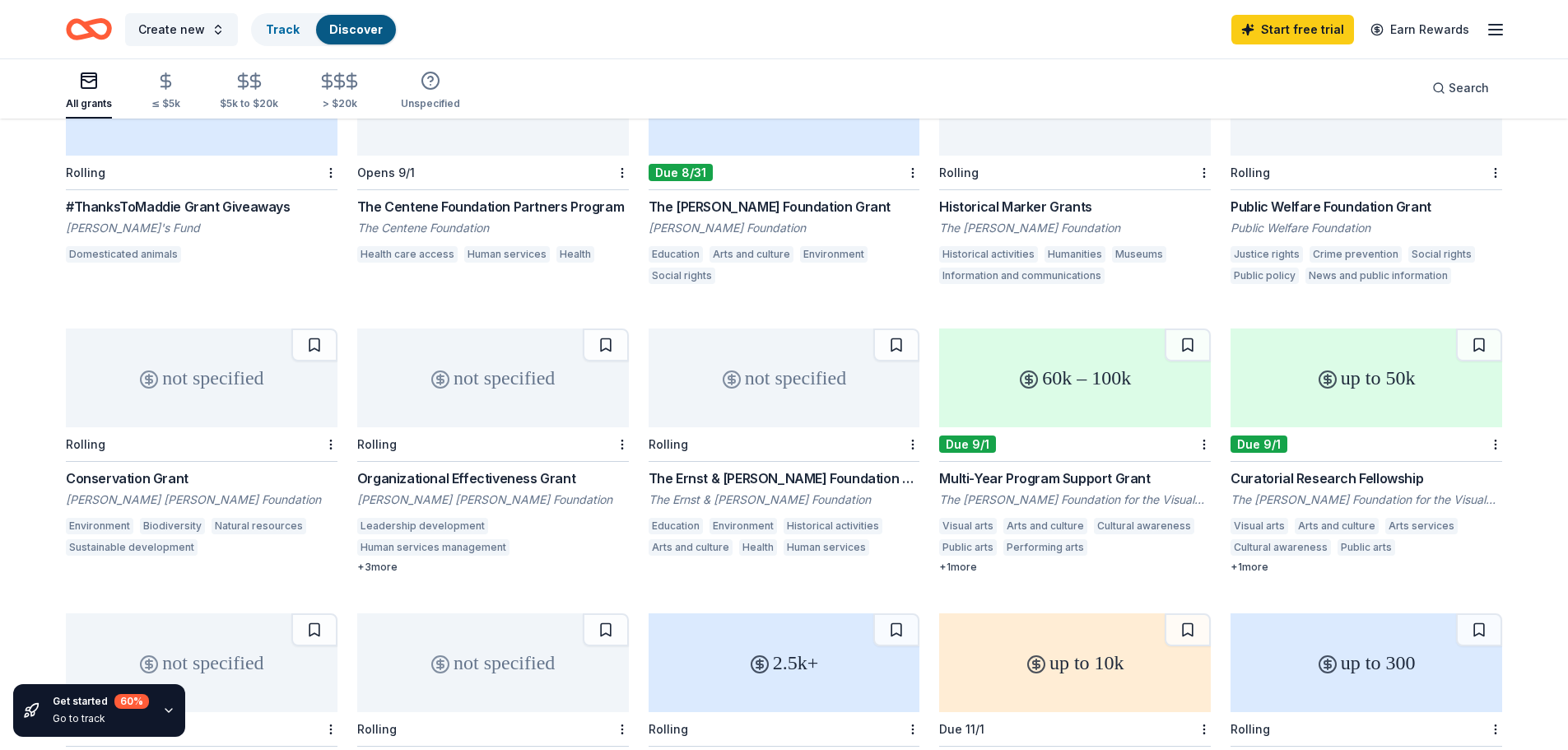
click at [497, 201] on div "The Centene Foundation Partners Program" at bounding box center [493, 206] width 271 height 20
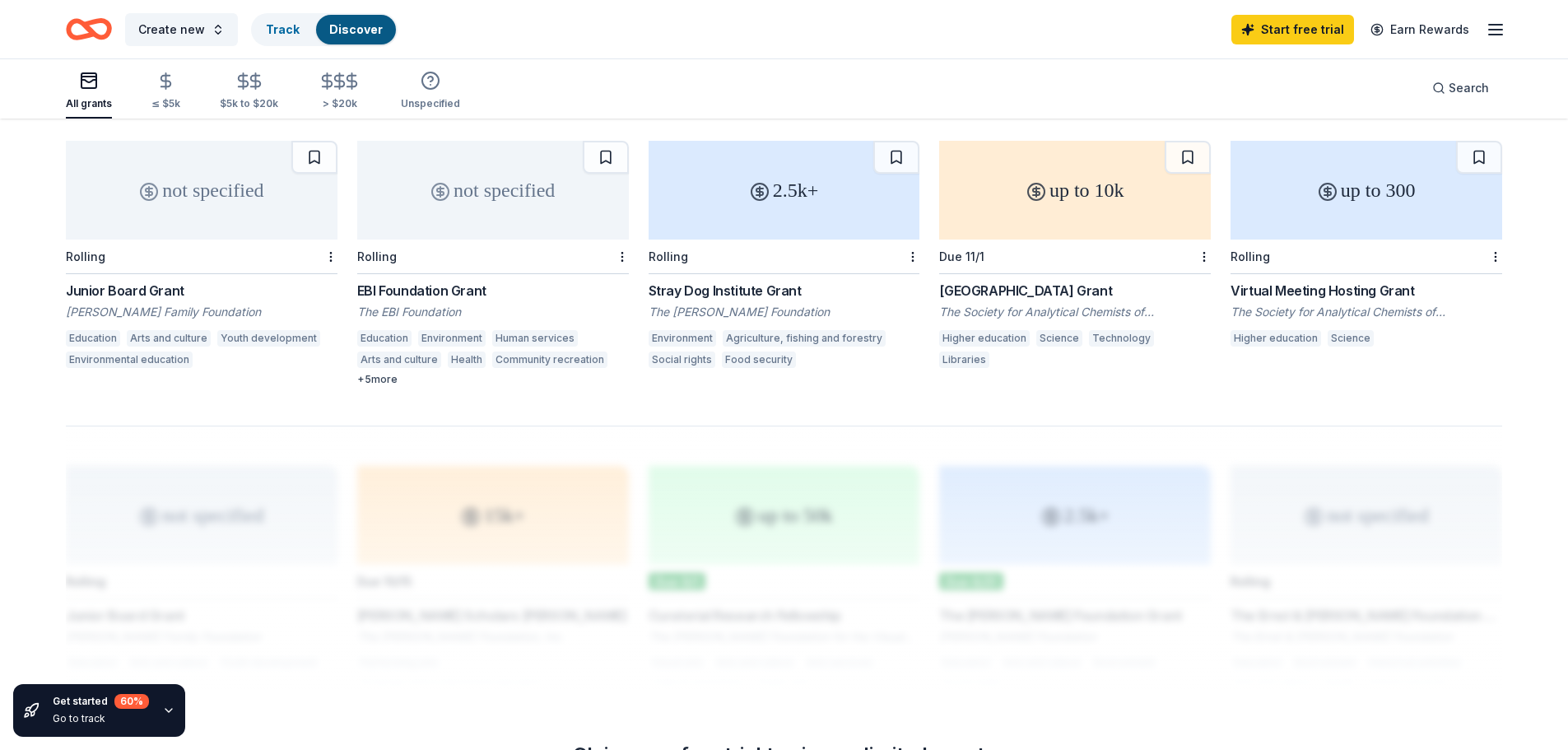
scroll to position [977, 0]
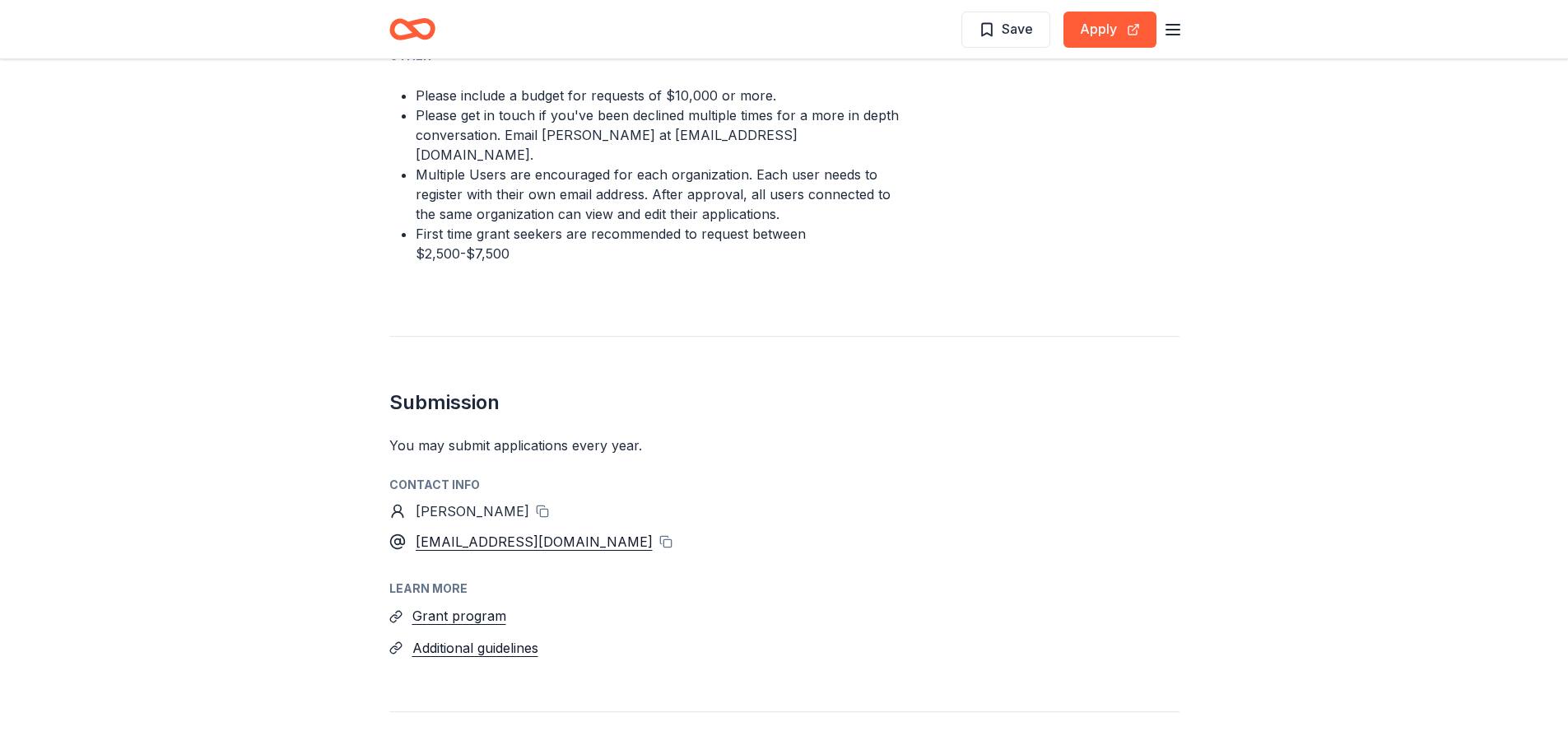
scroll to position [1235, 0]
click at [536, 504] on button at bounding box center [542, 510] width 13 height 13
click at [591, 407] on div "Submission You may submit applications every year . Contact info [PERSON_NAME] …" at bounding box center [784, 496] width 790 height 323
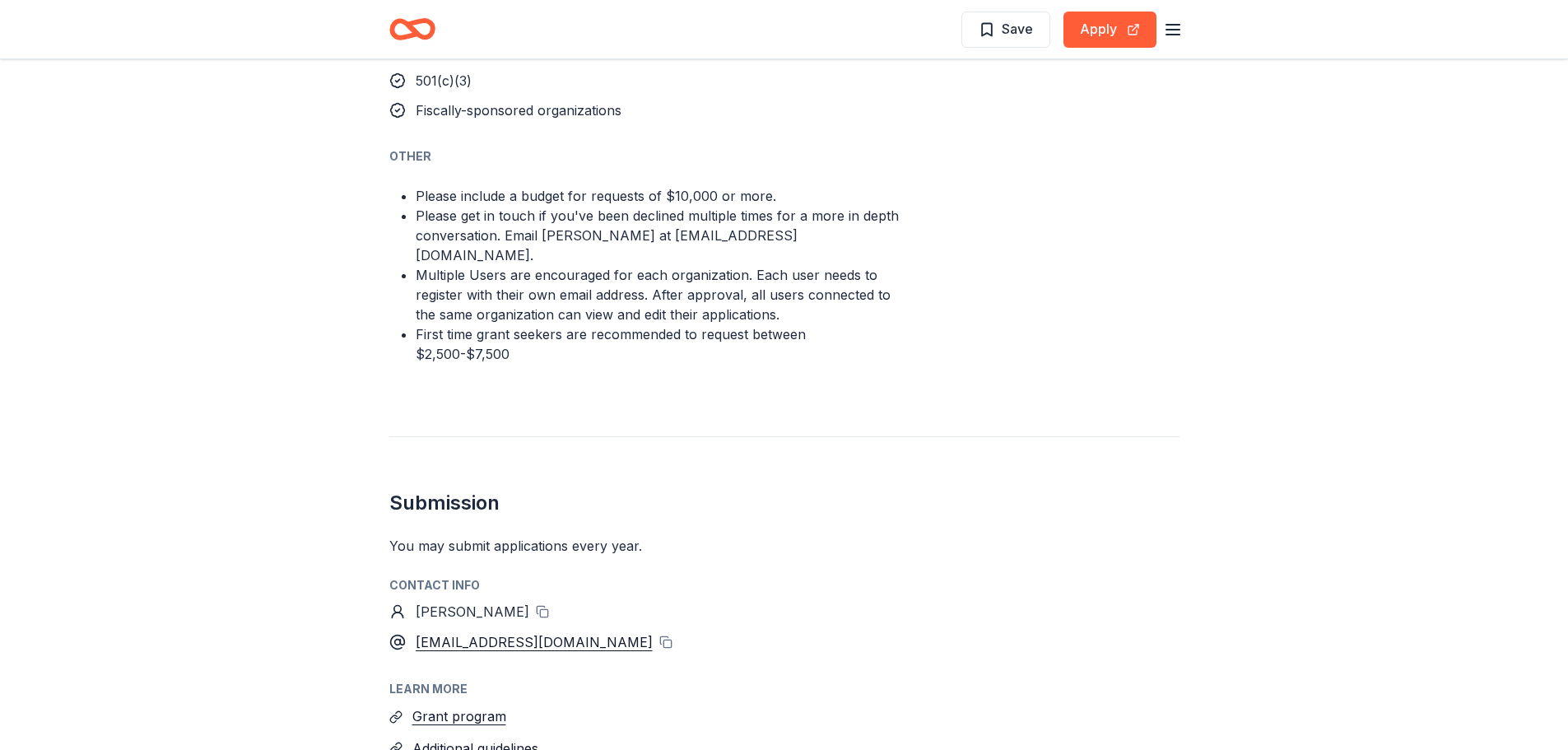
scroll to position [988, 0]
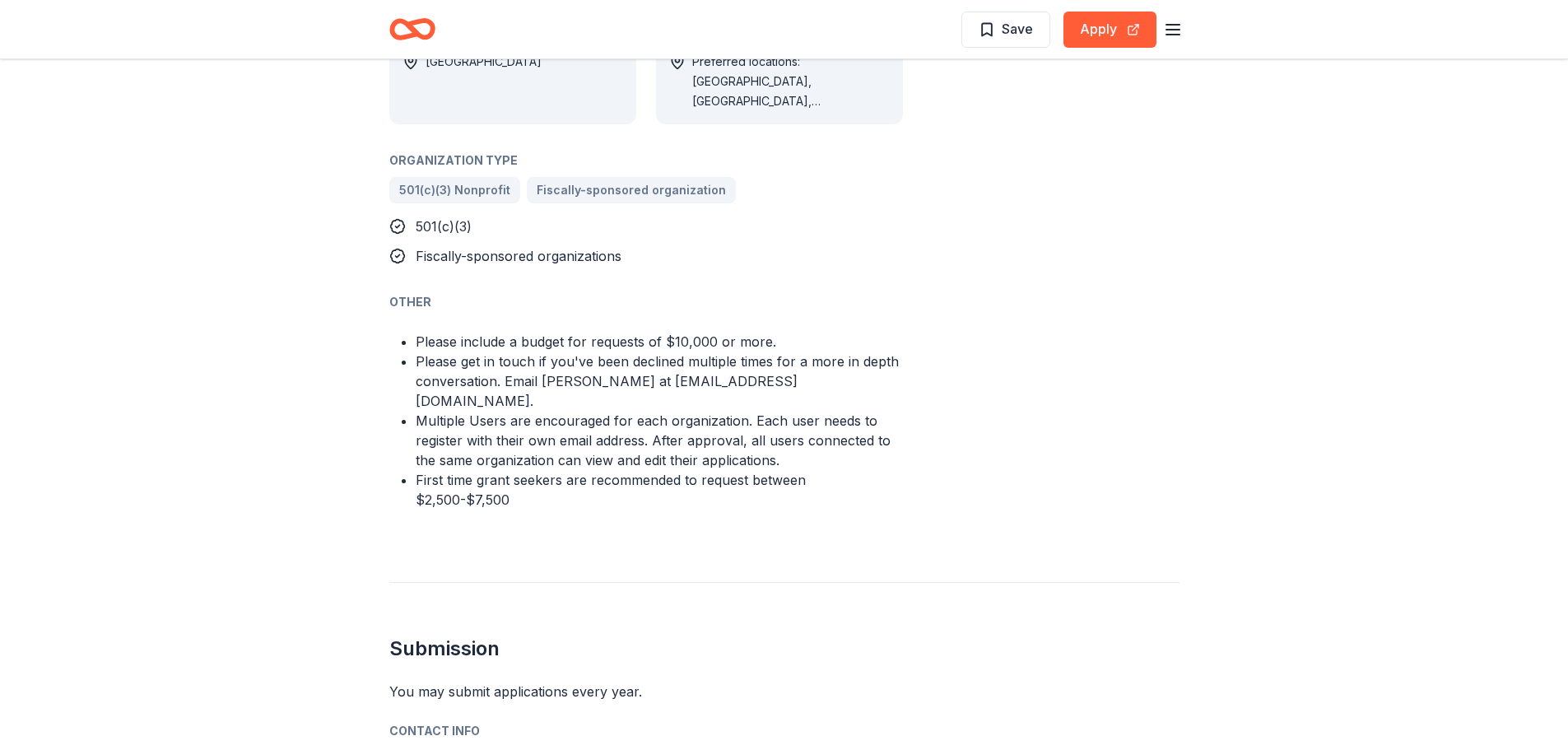
drag, startPoint x: 539, startPoint y: 355, endPoint x: 1150, endPoint y: 395, distance: 612.3
drag, startPoint x: 1197, startPoint y: 423, endPoint x: 1132, endPoint y: 436, distance: 66.3
click at [1176, 432] on div "The Nora Roberts Foundation Grant From Nora Roberts Foundation As we believe li…" at bounding box center [784, 239] width 843 height 2335
drag, startPoint x: 506, startPoint y: 380, endPoint x: 427, endPoint y: 333, distance: 91.9
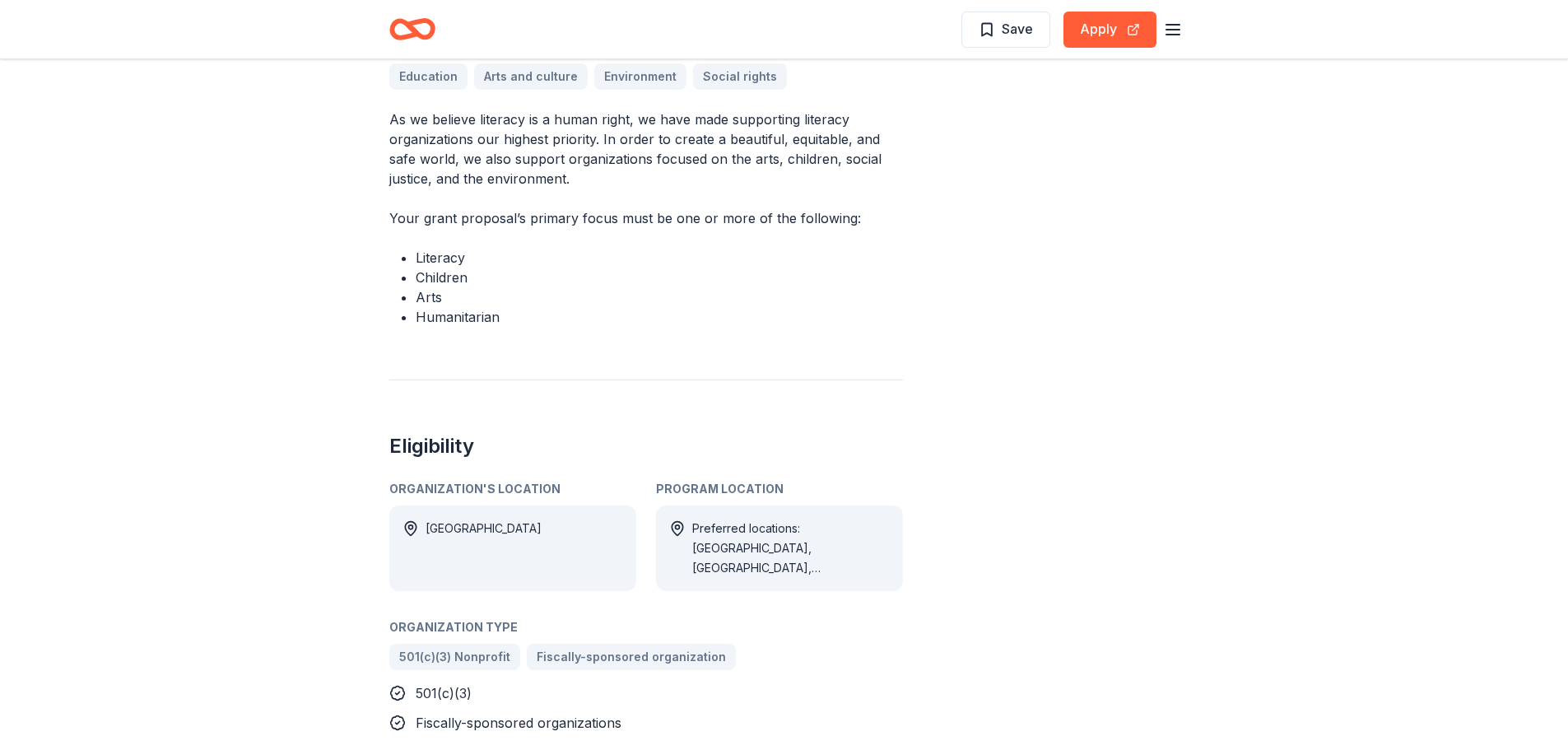
scroll to position [493, 0]
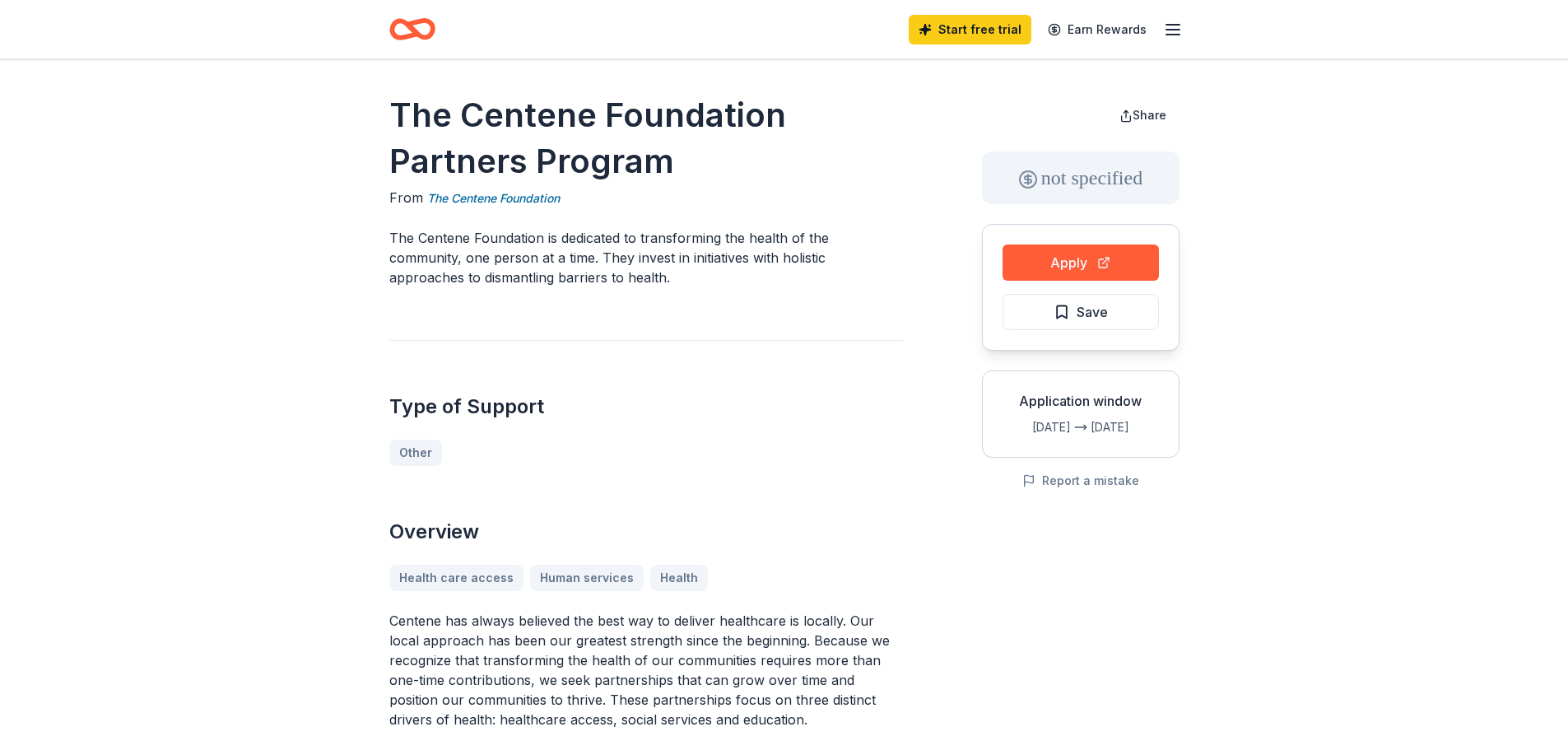
drag, startPoint x: 808, startPoint y: 565, endPoint x: 811, endPoint y: 556, distance: 9.5
click at [807, 560] on div "Overview Health care access Human services Health Centene has always believed t…" at bounding box center [646, 624] width 513 height 211
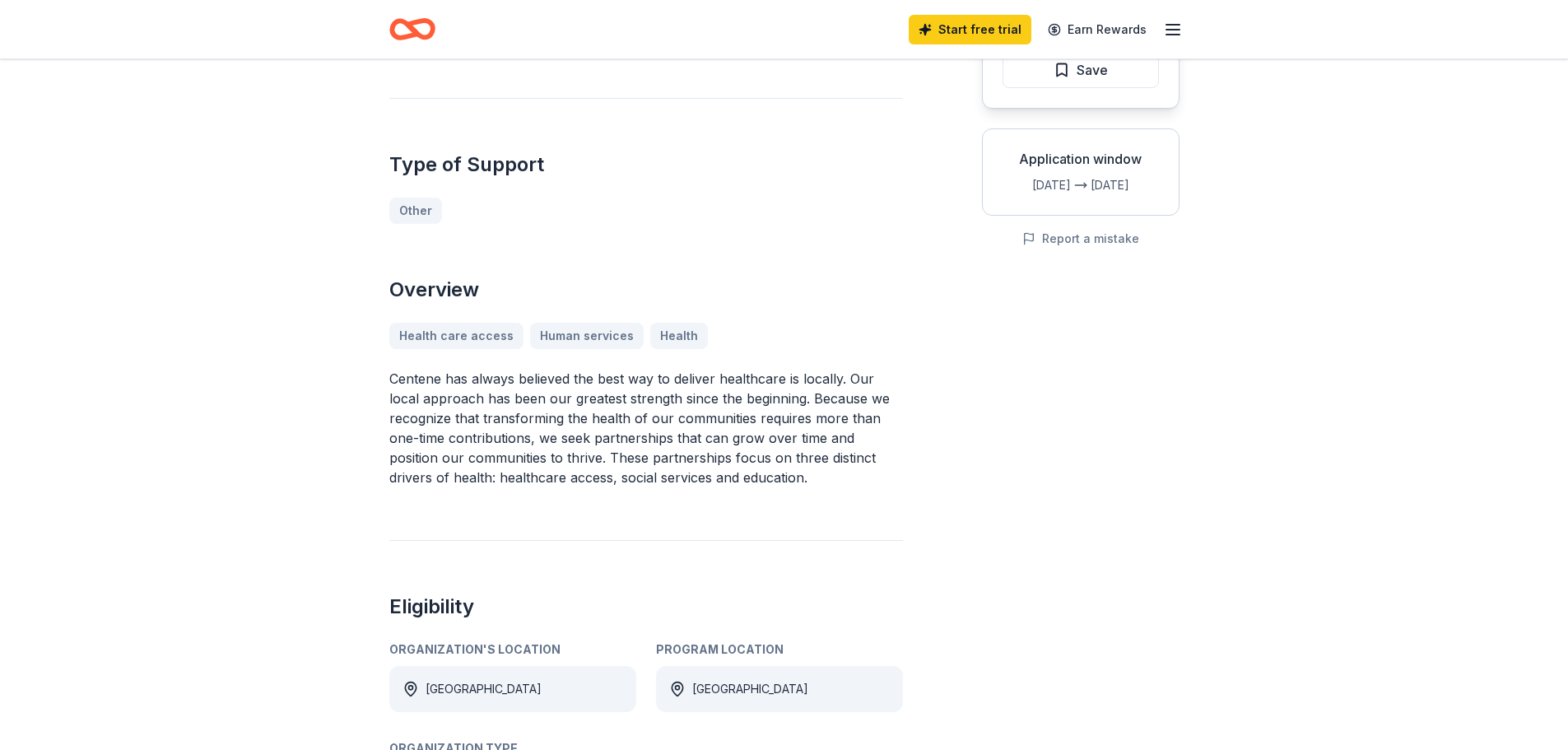
scroll to position [247, 0]
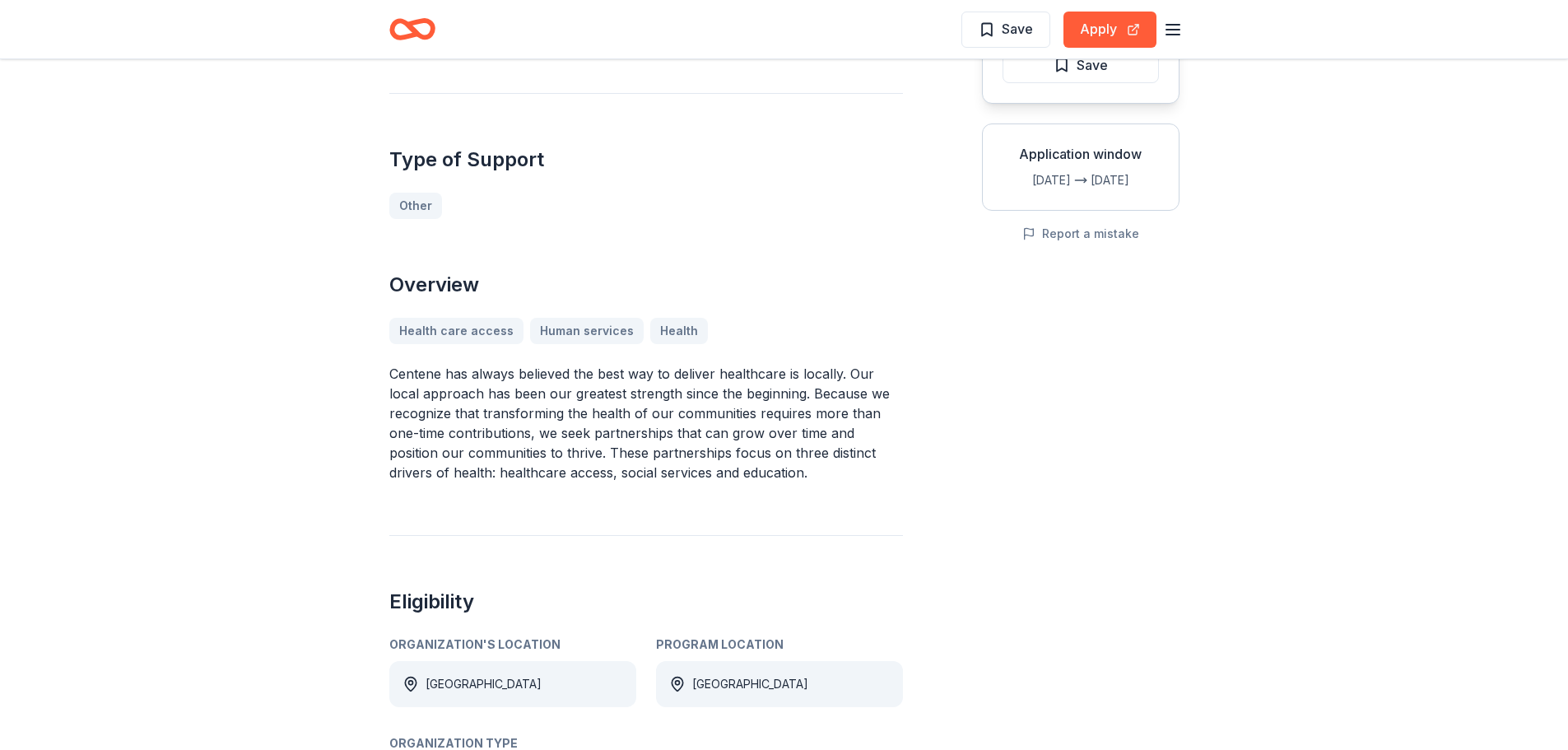
click at [647, 404] on p "Centene has always believed the best way to deliver healthcare is locally. Our …" at bounding box center [646, 423] width 513 height 118
drag, startPoint x: 470, startPoint y: 392, endPoint x: 926, endPoint y: 385, distance: 456.1
click at [926, 385] on div "The Centene Foundation Partners Program From The Centene Foundation The Centene…" at bounding box center [784, 556] width 790 height 1422
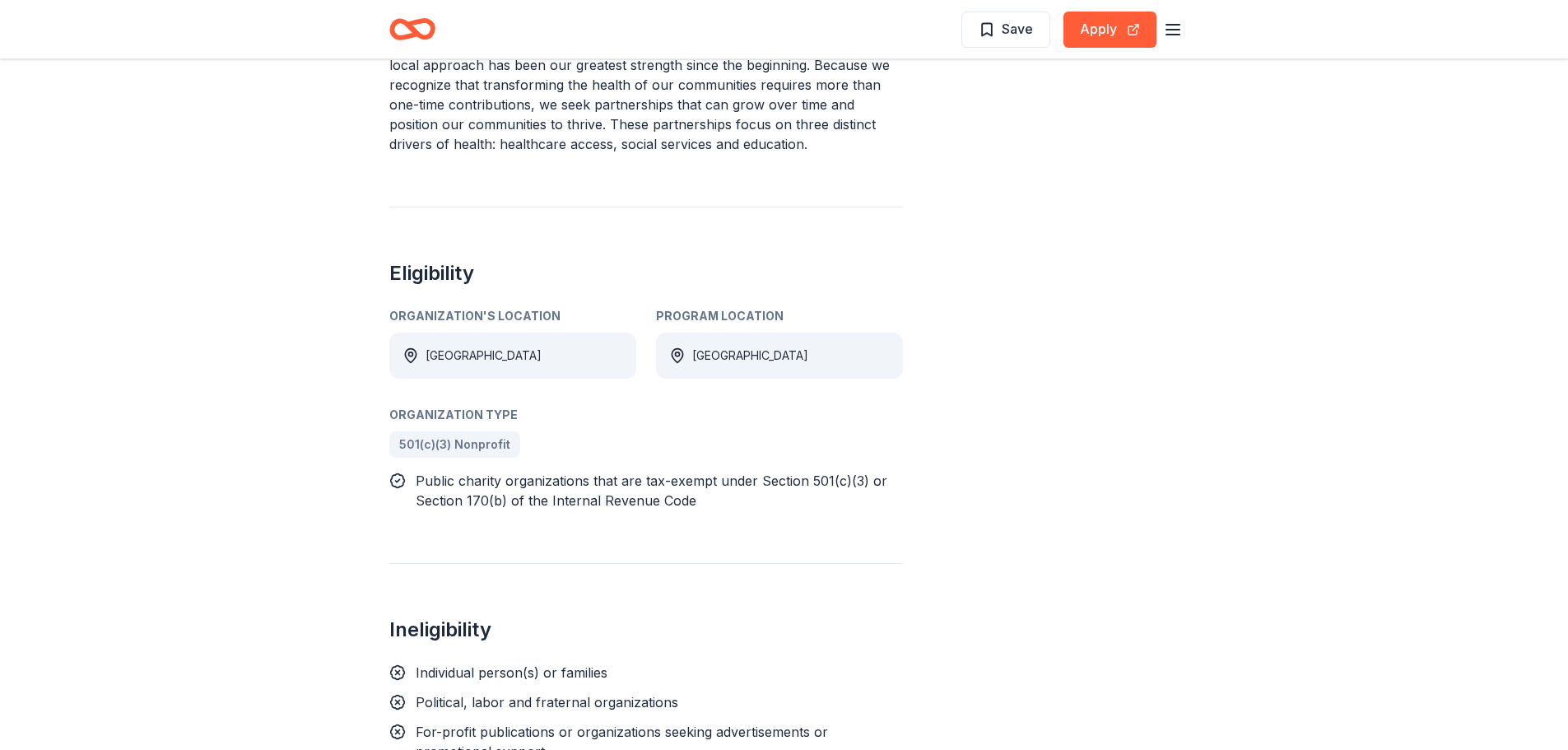
scroll to position [576, 0]
click at [827, 547] on div "The Centene Foundation Partners Program From The Centene Foundation The Centene…" at bounding box center [646, 227] width 513 height 1422
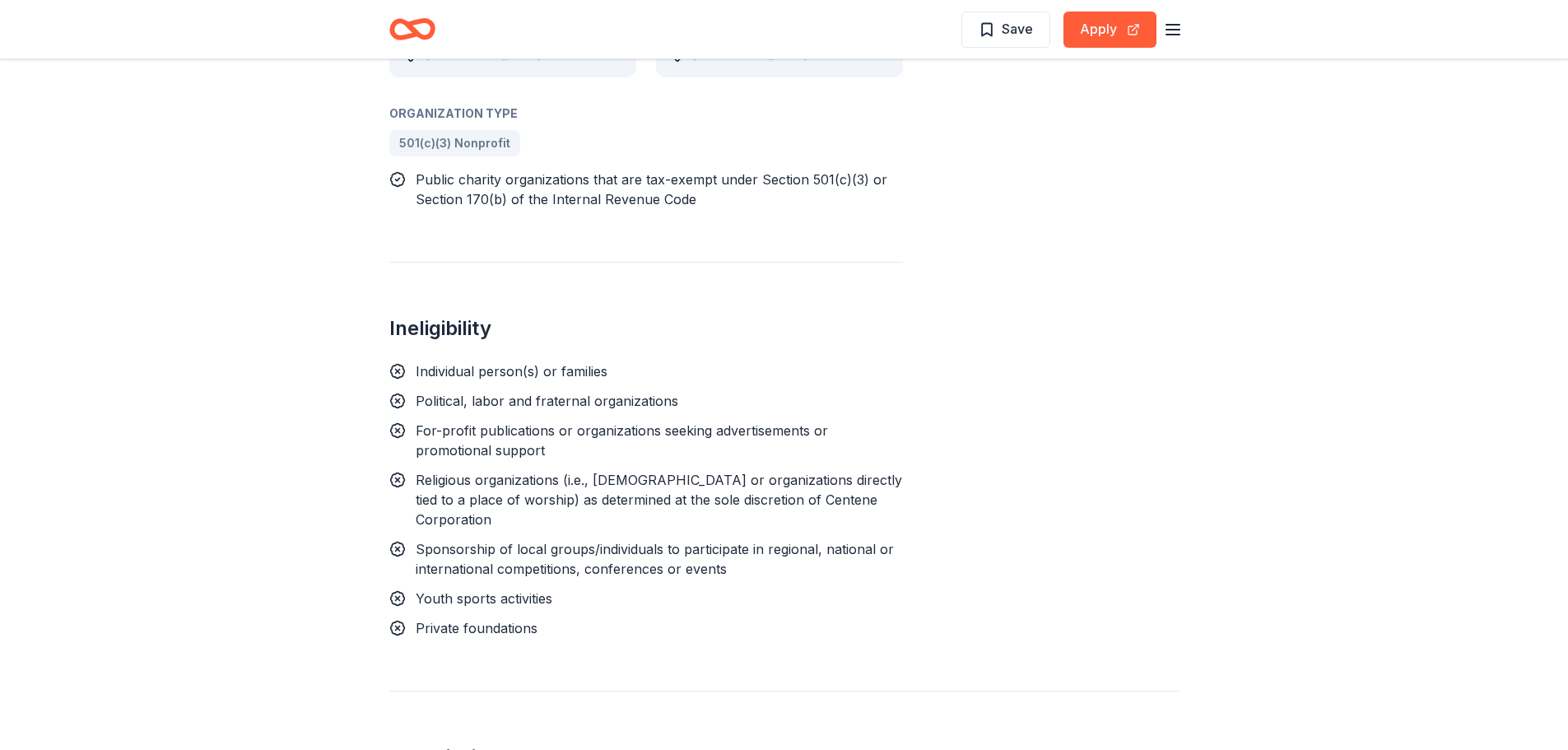
scroll to position [905, 0]
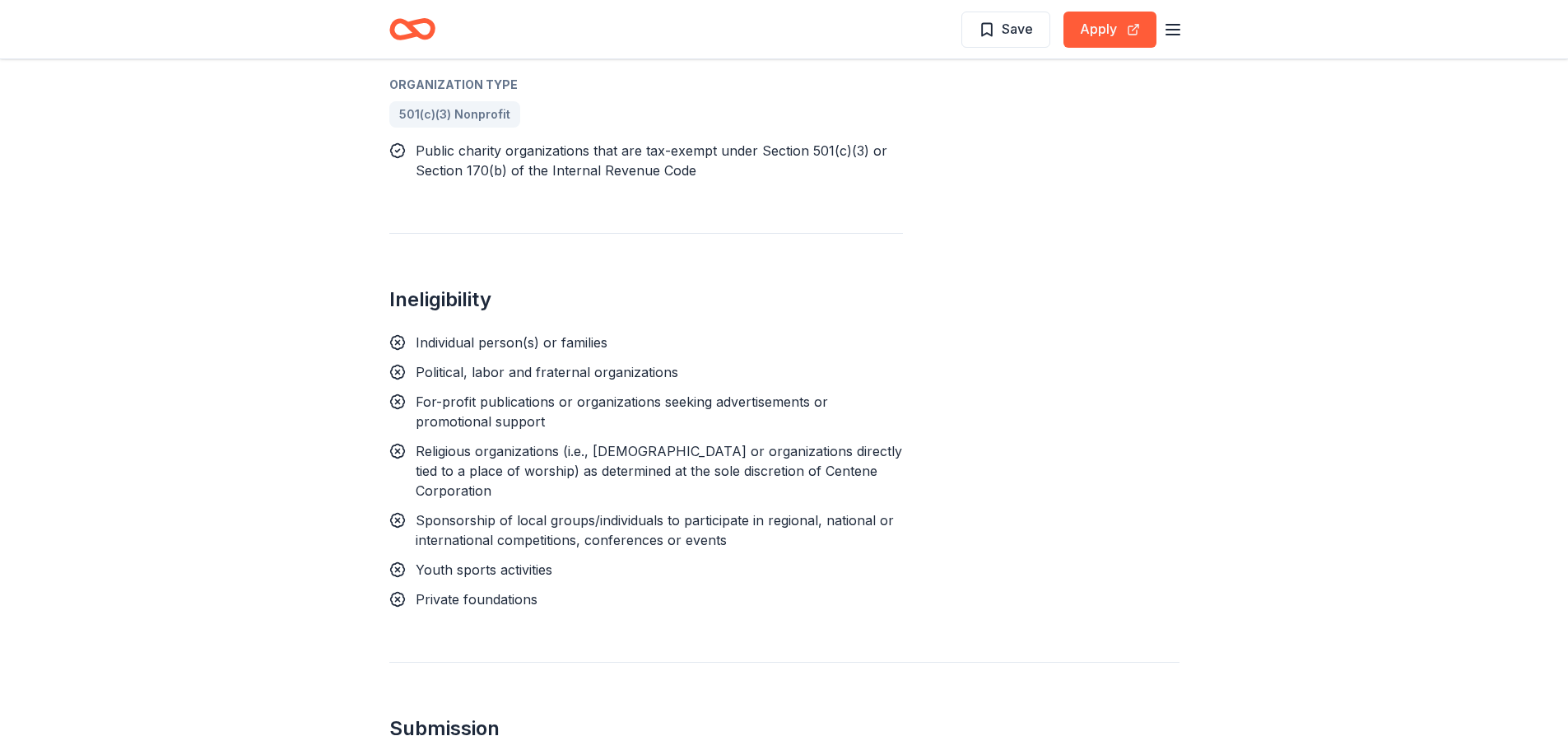
click at [863, 601] on div "The Centene Foundation Partners Program From The Centene Foundation The Centene…" at bounding box center [784, 87] width 790 height 1799
click at [626, 565] on div "Individual person(s) or families Political, labor and fraternal organizations F…" at bounding box center [646, 471] width 513 height 277
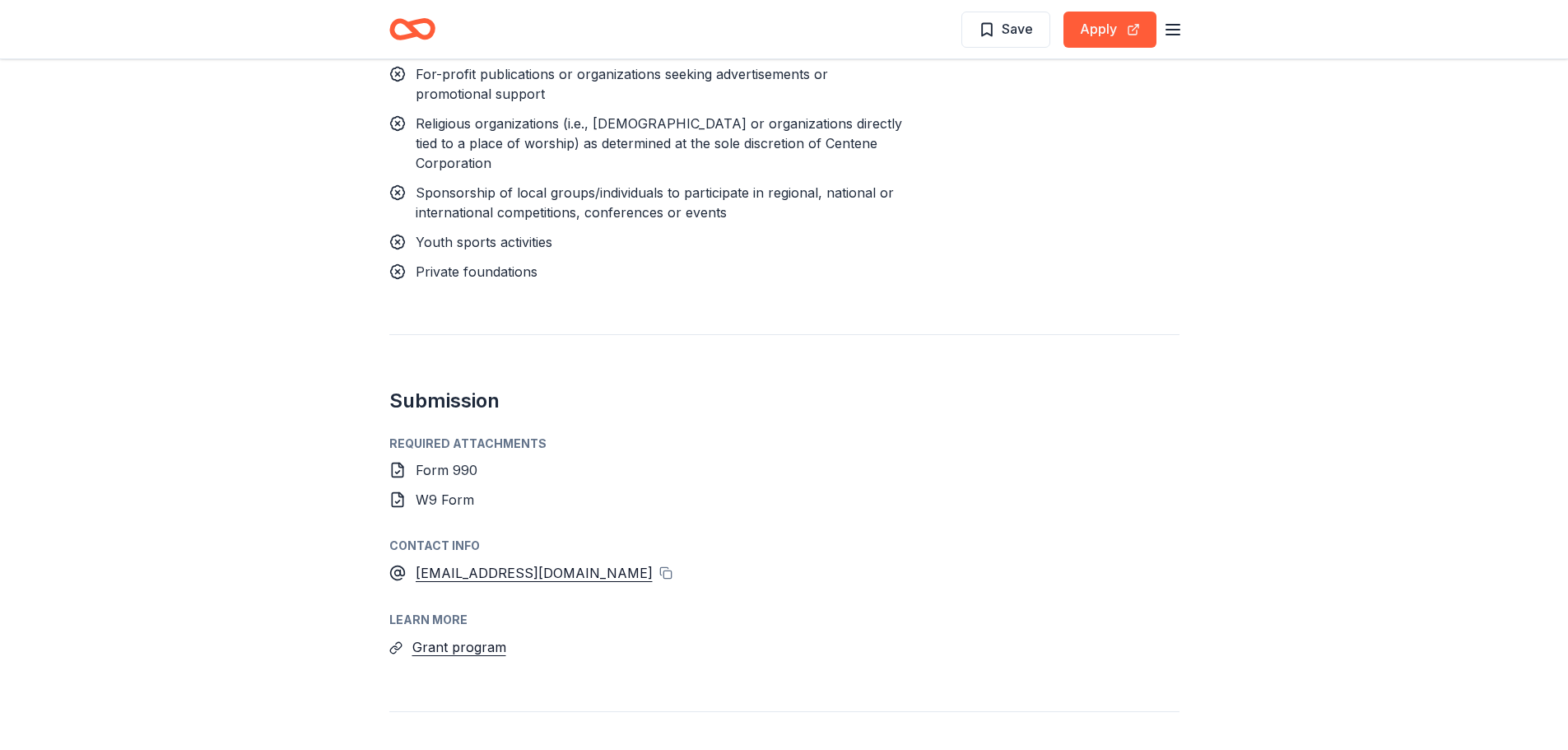
scroll to position [1235, 0]
click at [922, 432] on div "Required Attachments" at bounding box center [784, 442] width 790 height 20
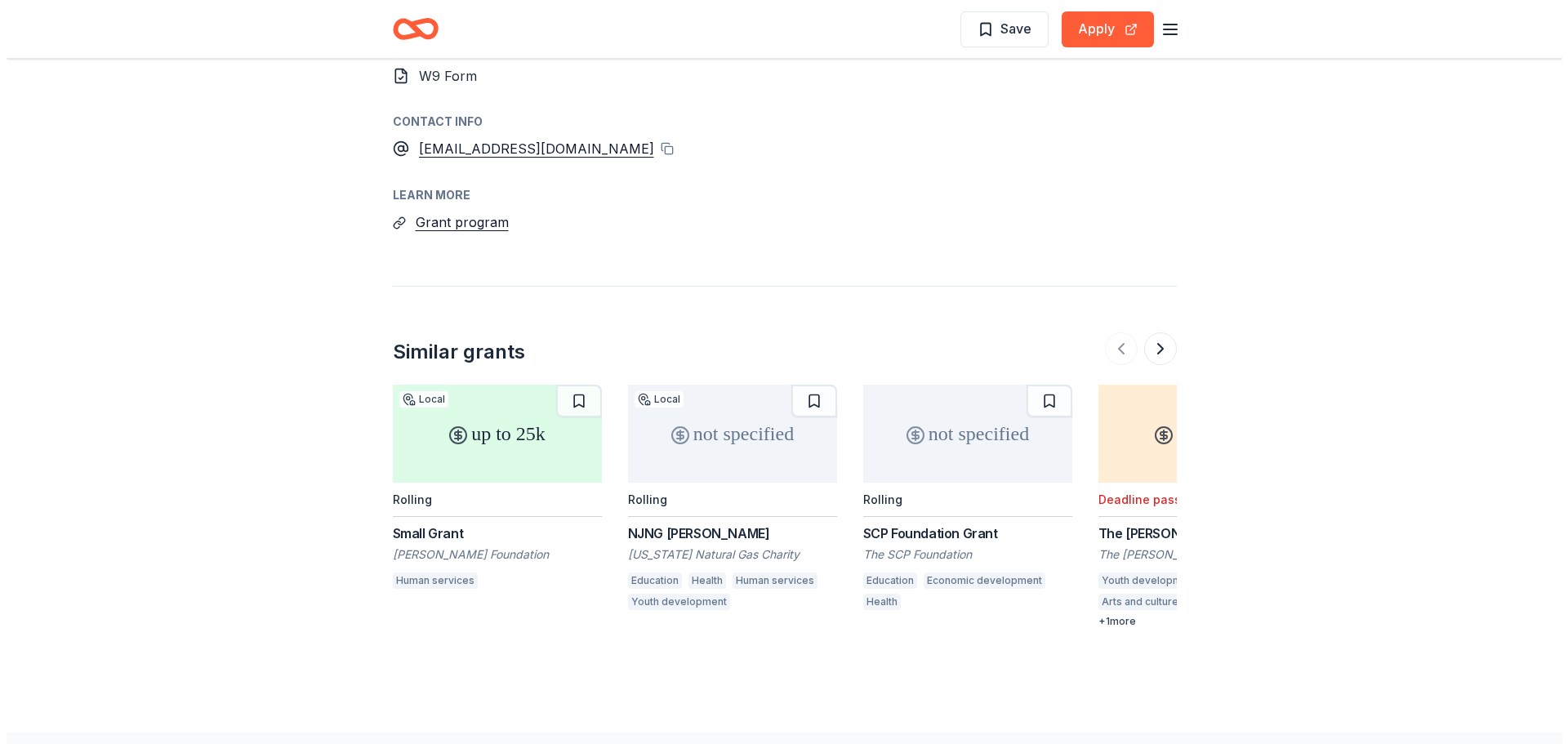
scroll to position [1729, 0]
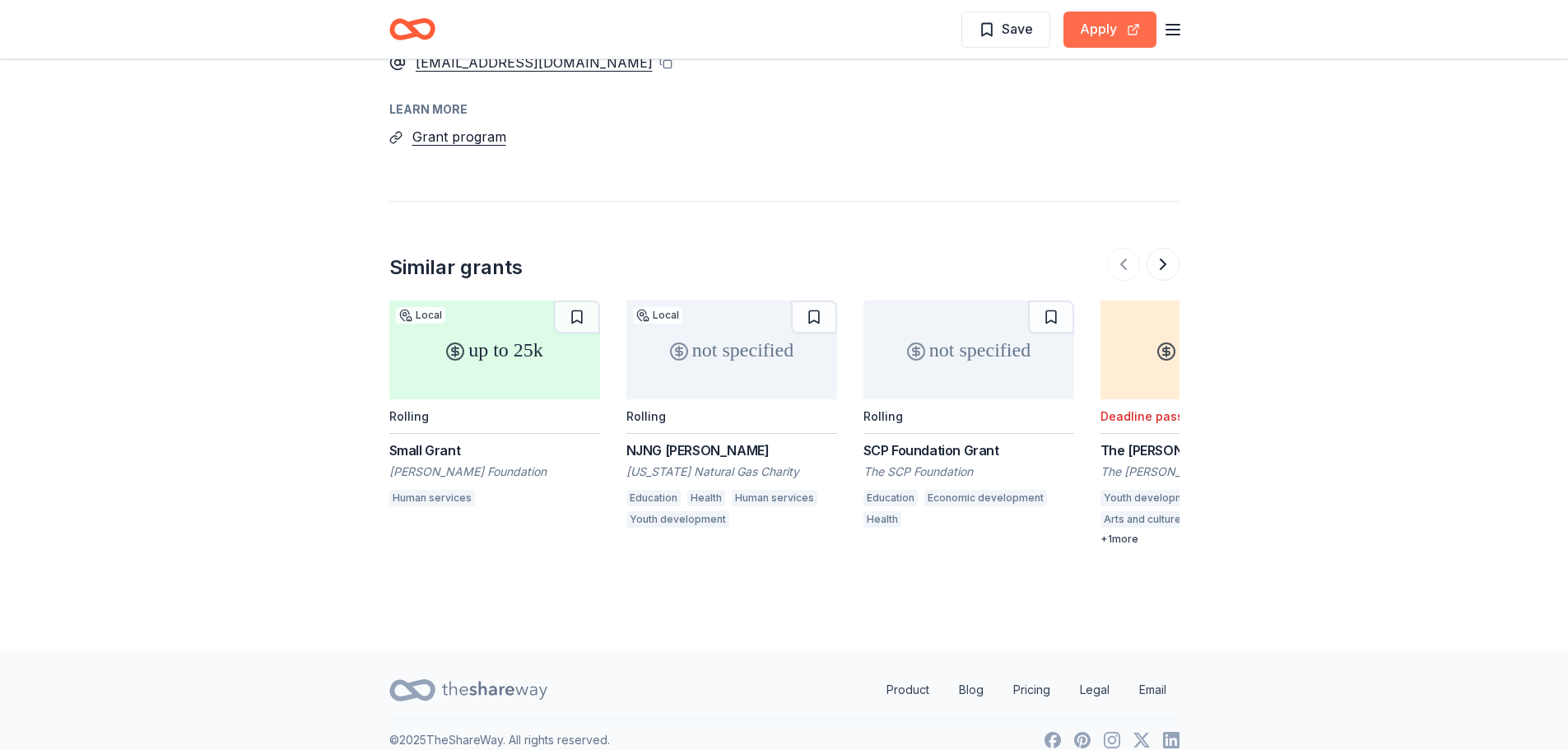
click at [1106, 21] on button "Apply" at bounding box center [1109, 30] width 93 height 37
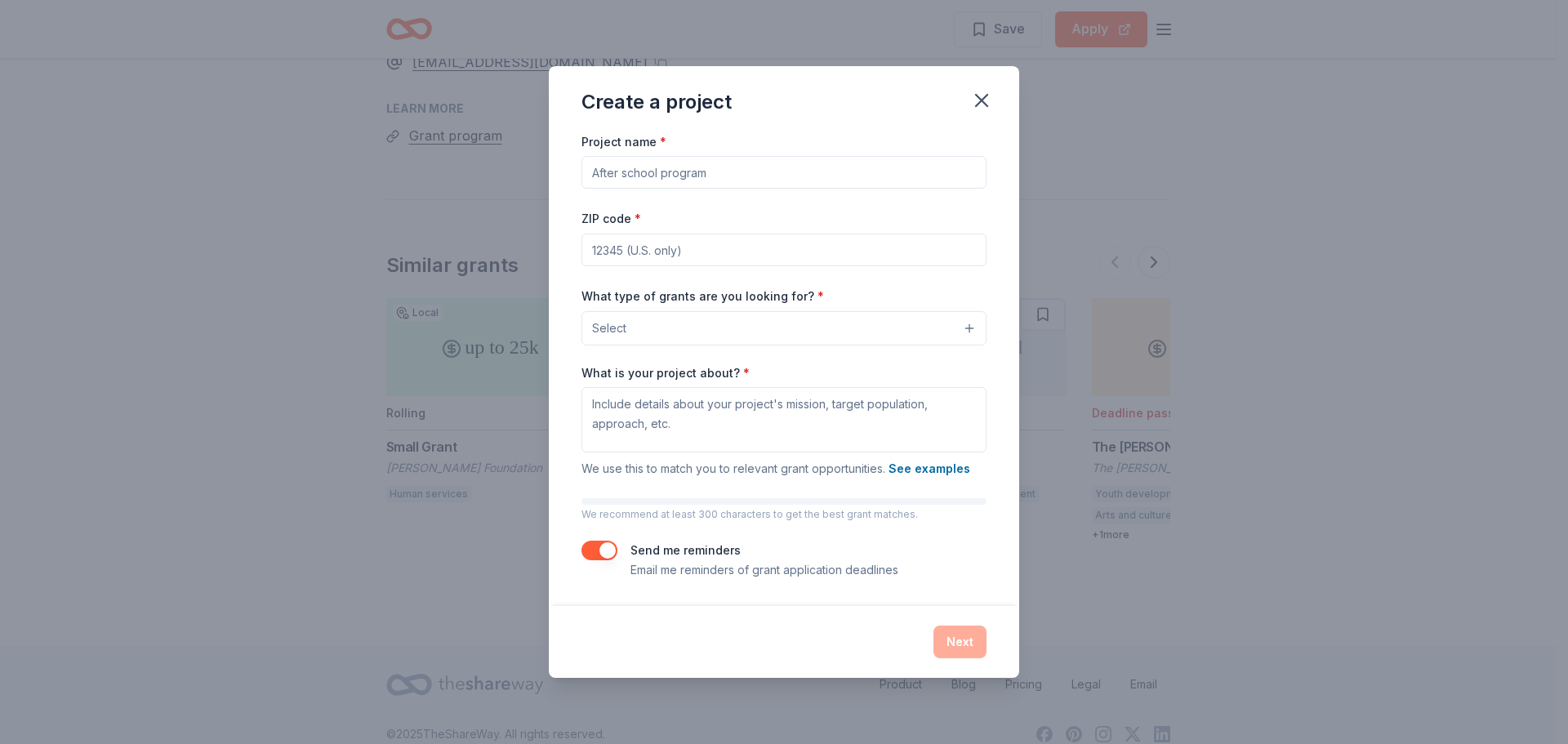
click at [669, 172] on input "Project name *" at bounding box center [783, 173] width 405 height 33
click at [629, 161] on input "Project name *" at bounding box center [783, 173] width 405 height 33
drag, startPoint x: 629, startPoint y: 161, endPoint x: 724, endPoint y: 150, distance: 95.6
click at [629, 161] on input "Project name *" at bounding box center [783, 173] width 405 height 33
type input "The [US_STATE] [MEDICAL_DATA] Foundation"
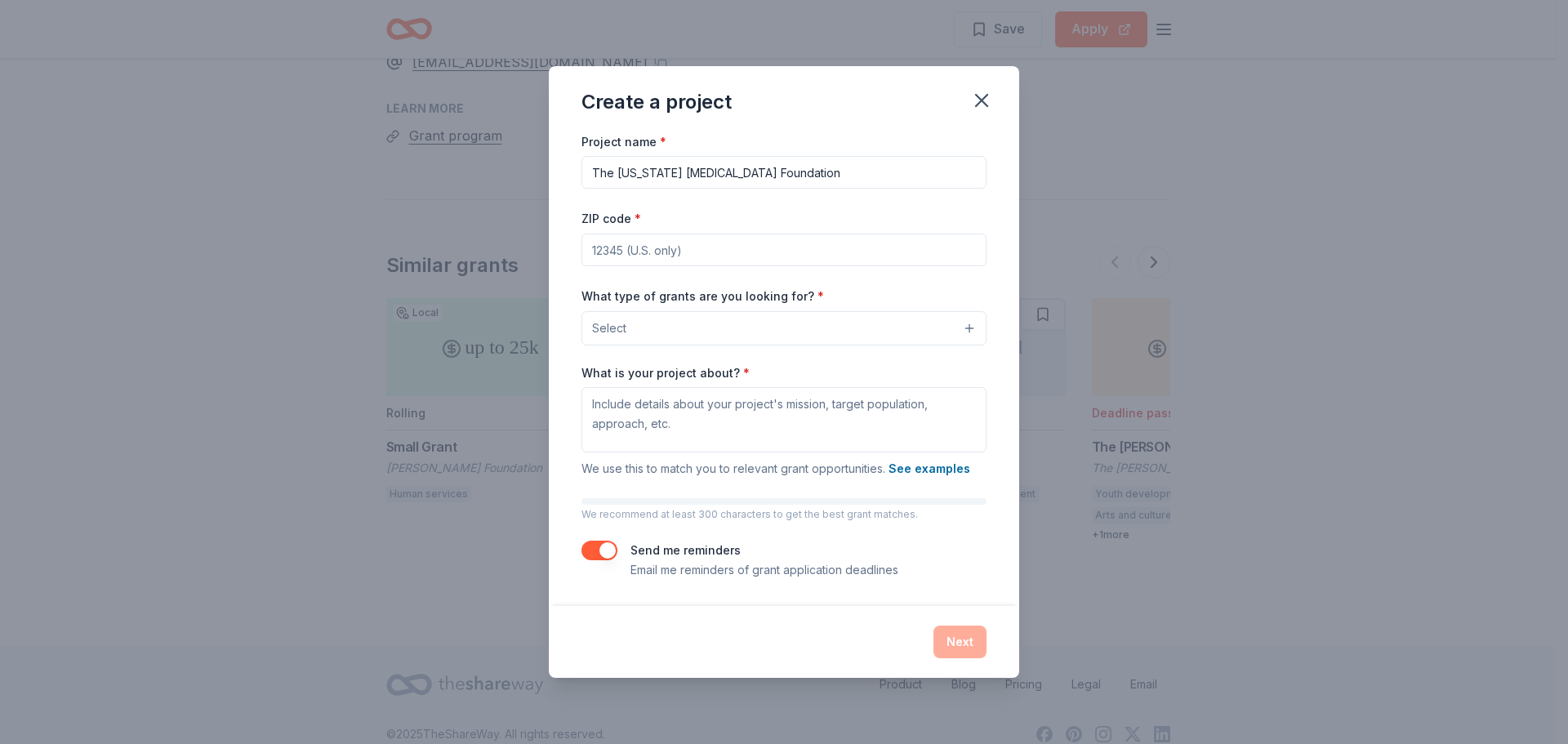
click at [686, 220] on div "ZIP code *" at bounding box center [783, 236] width 405 height 58
click at [686, 239] on input "ZIP code *" at bounding box center [783, 250] width 405 height 33
type input "11967"
click at [638, 338] on button "Select" at bounding box center [783, 328] width 405 height 35
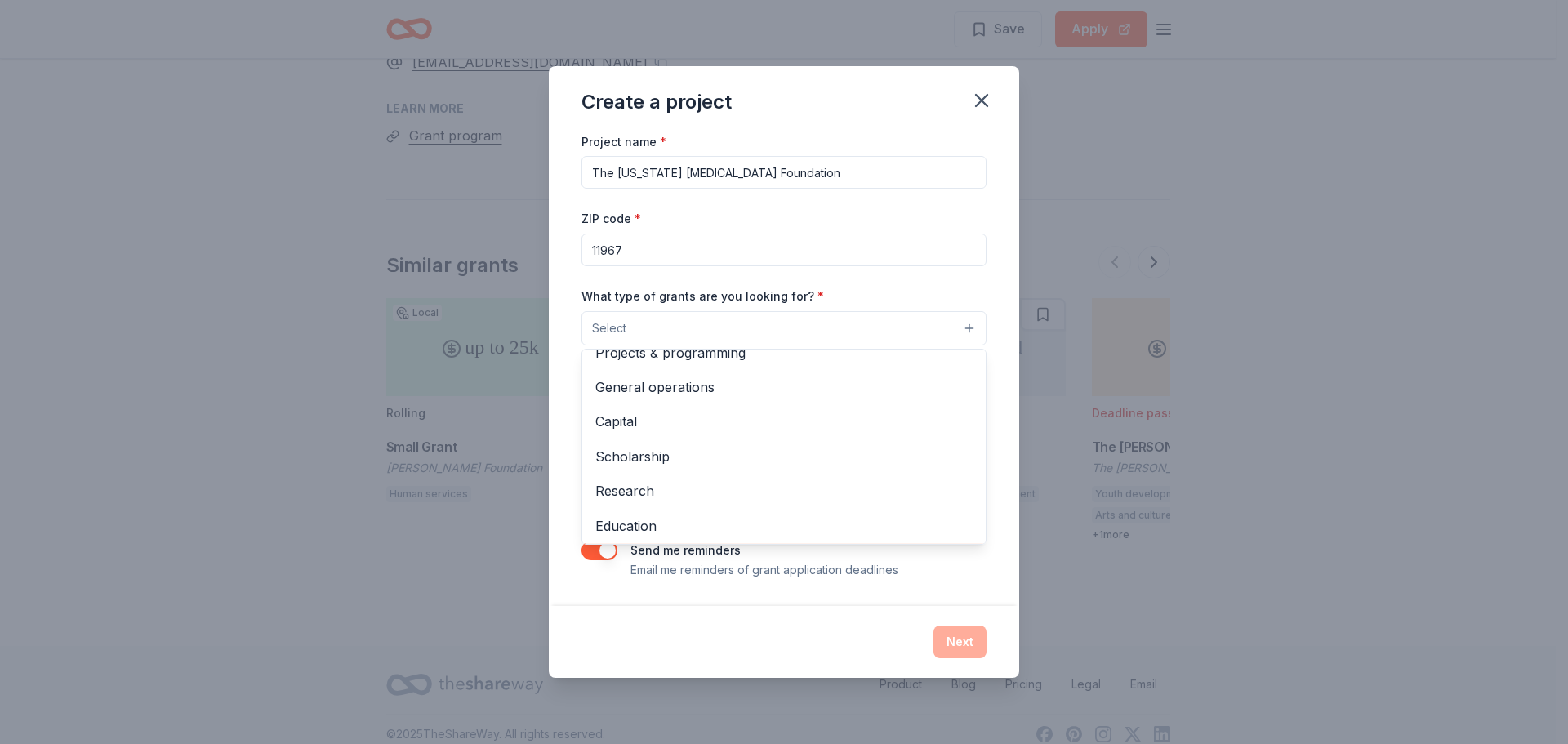
scroll to position [0, 0]
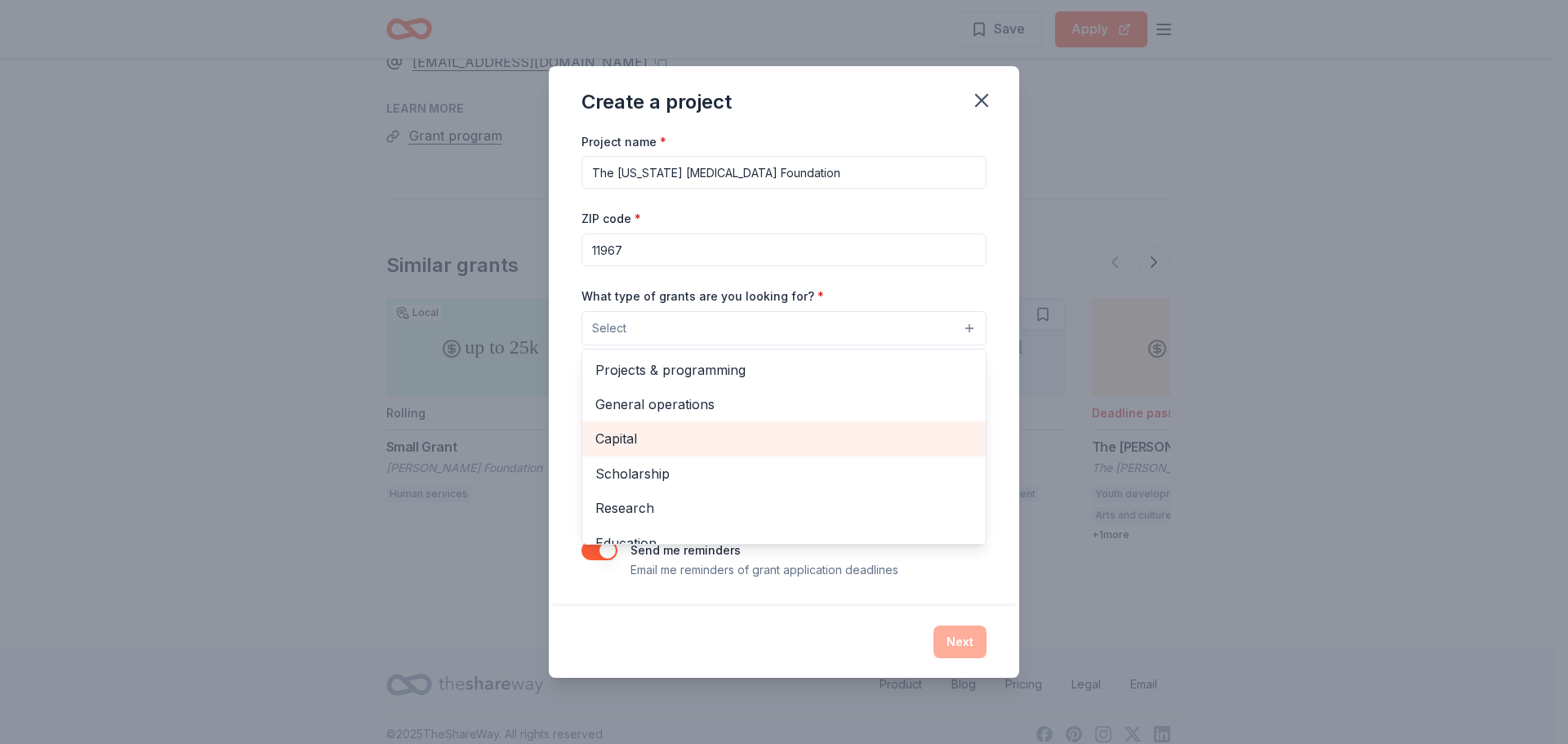
click at [673, 440] on span "Capital" at bounding box center [784, 438] width 377 height 22
click at [1027, 272] on div "Create a project Project name * The [US_STATE] [MEDICAL_DATA] Foundation ZIP co…" at bounding box center [784, 372] width 1568 height 744
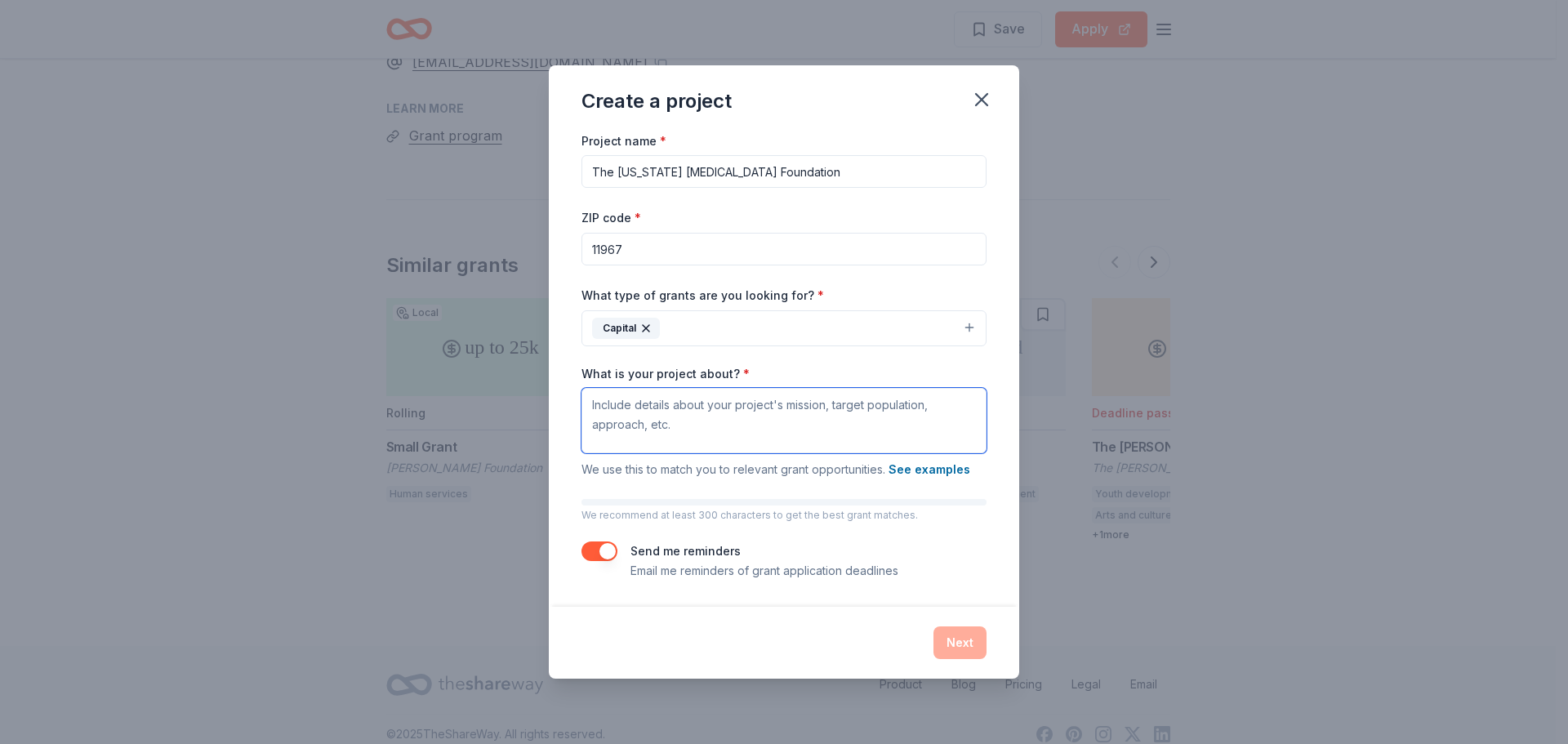
click at [728, 395] on textarea "What is your project about? *" at bounding box center [783, 420] width 405 height 66
click at [689, 426] on textarea "What is your project about? *" at bounding box center [783, 420] width 405 height 66
paste textarea "The [US_STATE] [MEDICAL_DATA] Foundation is a 501(c)(3) organization which offe…"
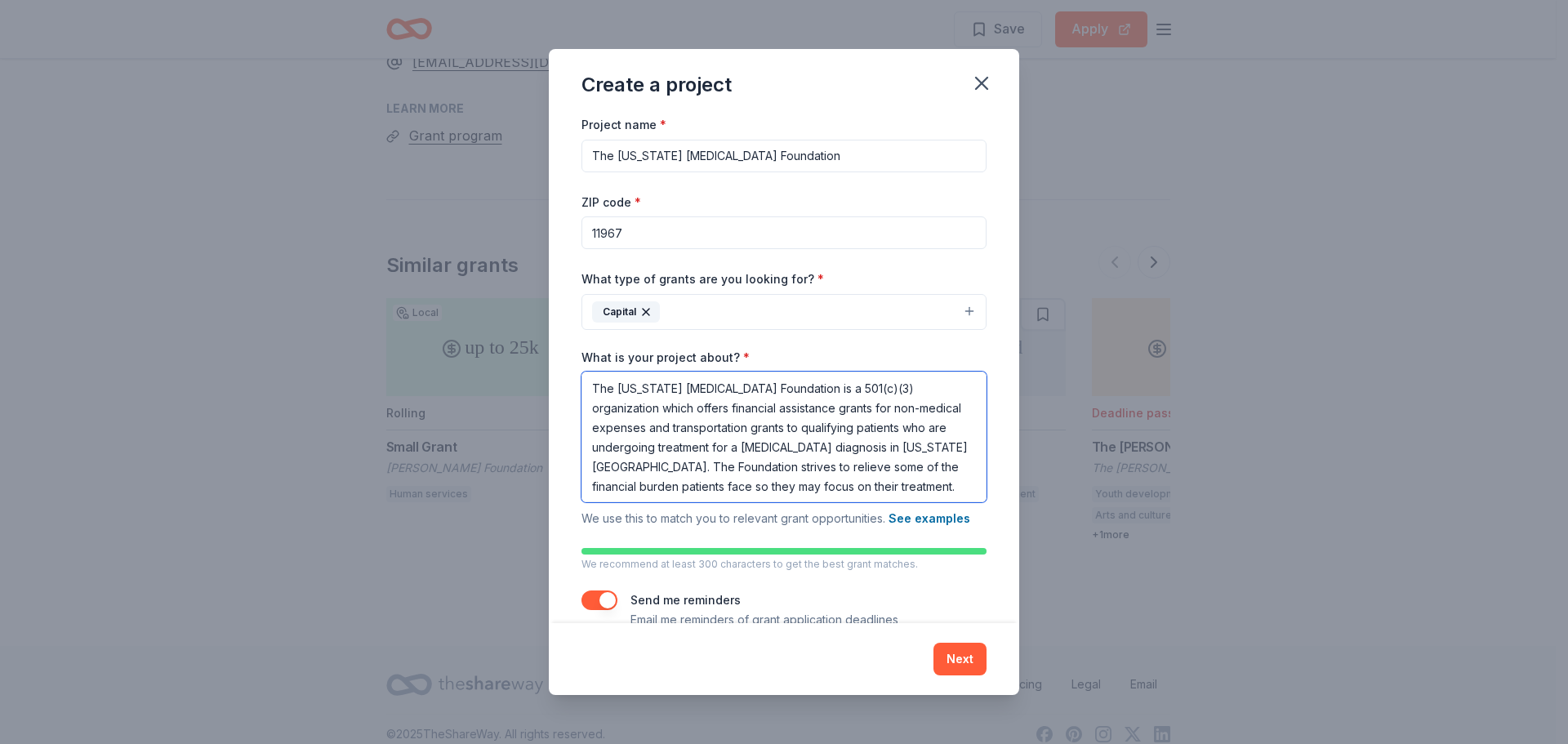
type textarea "The [US_STATE] [MEDICAL_DATA] Foundation is a 501(c)(3) organization which offe…"
click at [888, 325] on button "Capital" at bounding box center [783, 312] width 405 height 36
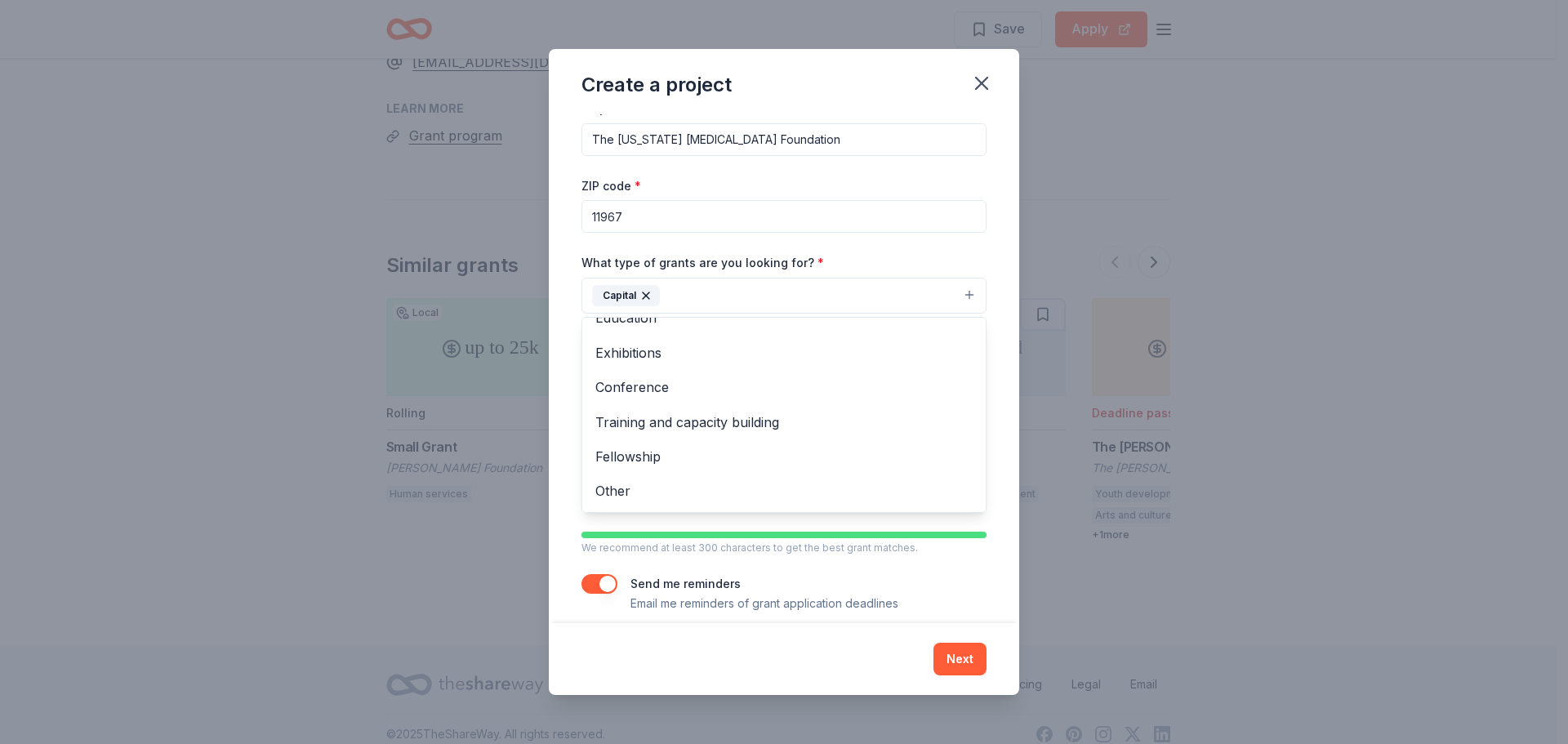
scroll to position [33, 0]
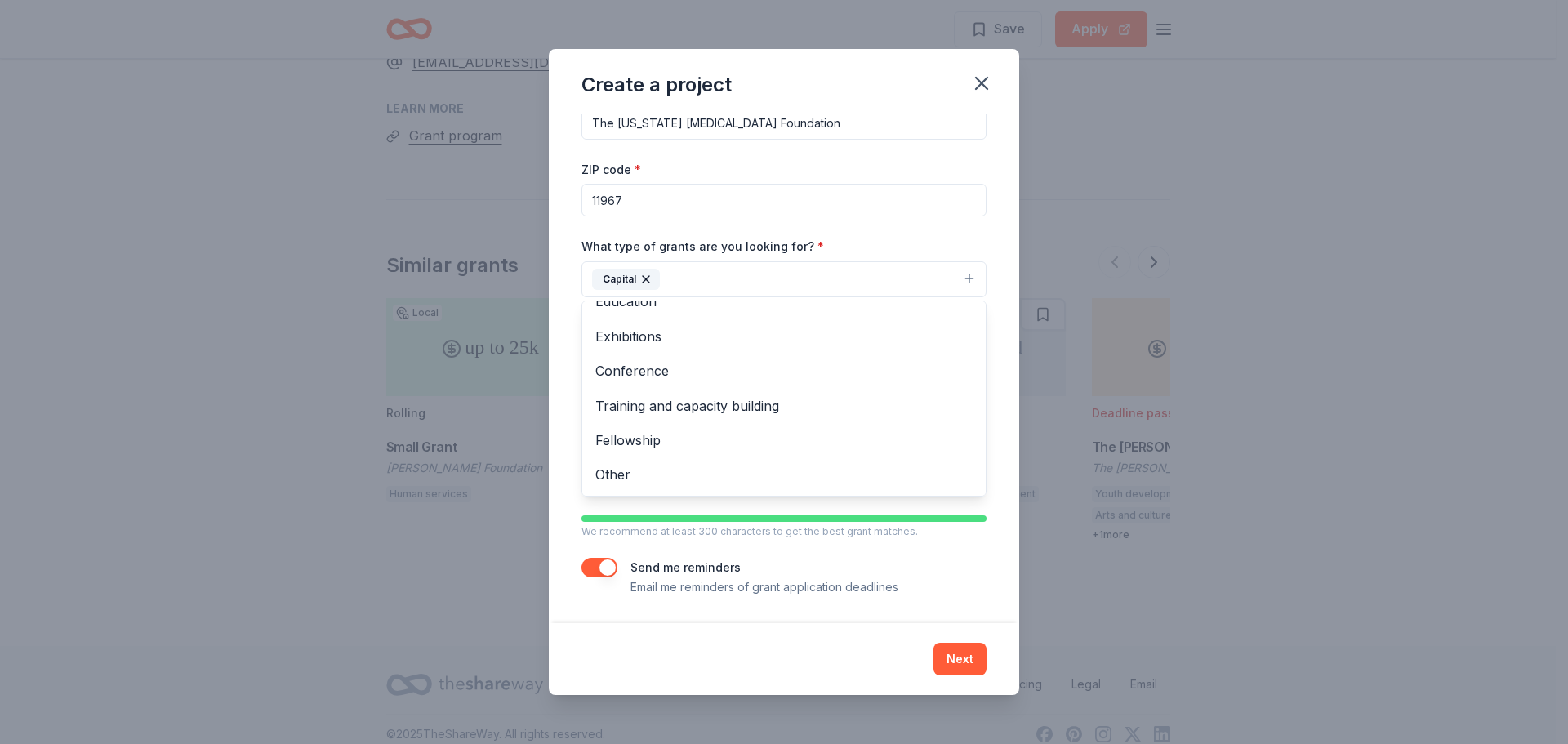
click at [963, 533] on div "Project name * The [US_STATE] [MEDICAL_DATA] Foundation ZIP code * 11967 What t…" at bounding box center [783, 339] width 405 height 515
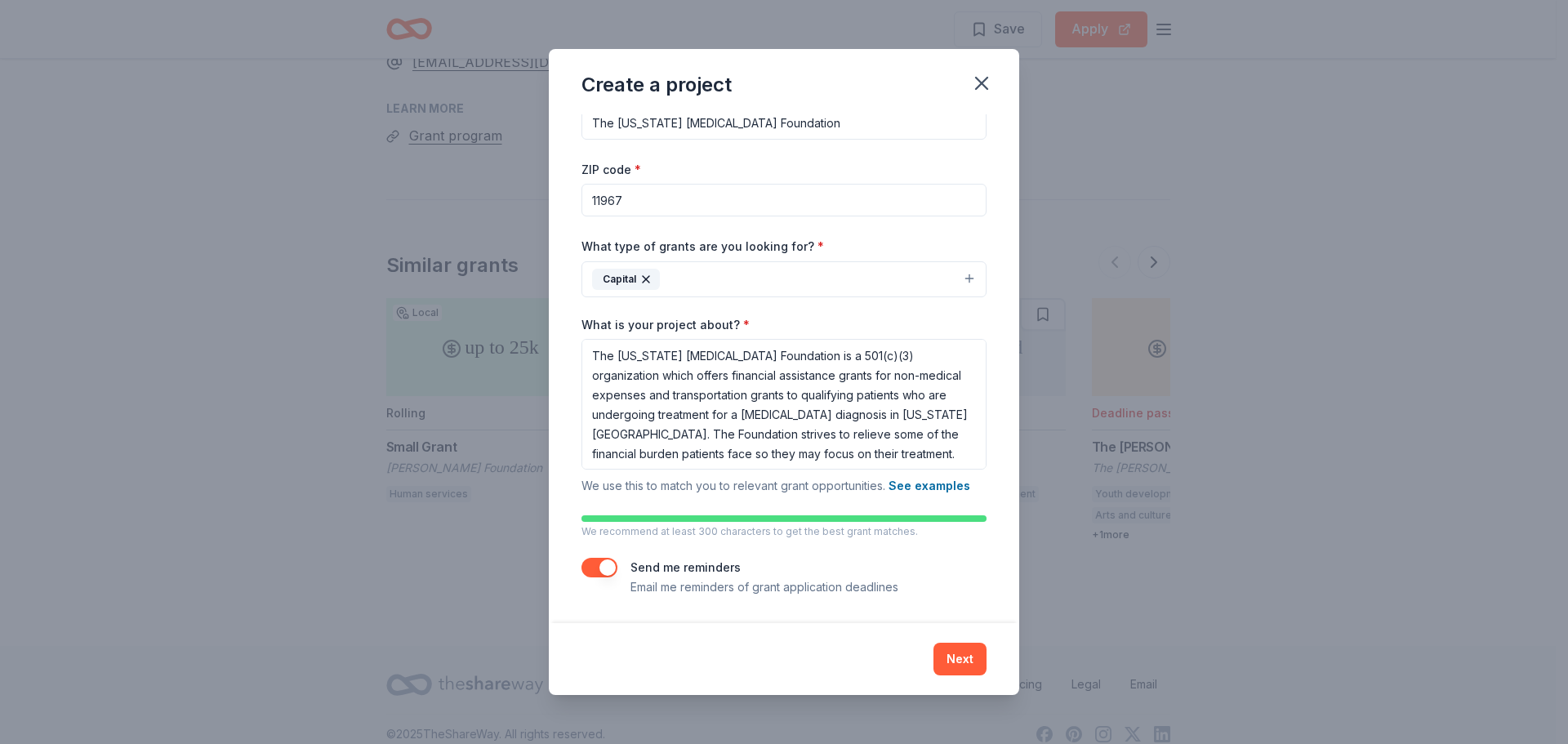
scroll to position [2, 0]
drag, startPoint x: 948, startPoint y: 656, endPoint x: 1273, endPoint y: 599, distance: 330.0
click at [946, 656] on button "Next" at bounding box center [959, 659] width 53 height 33
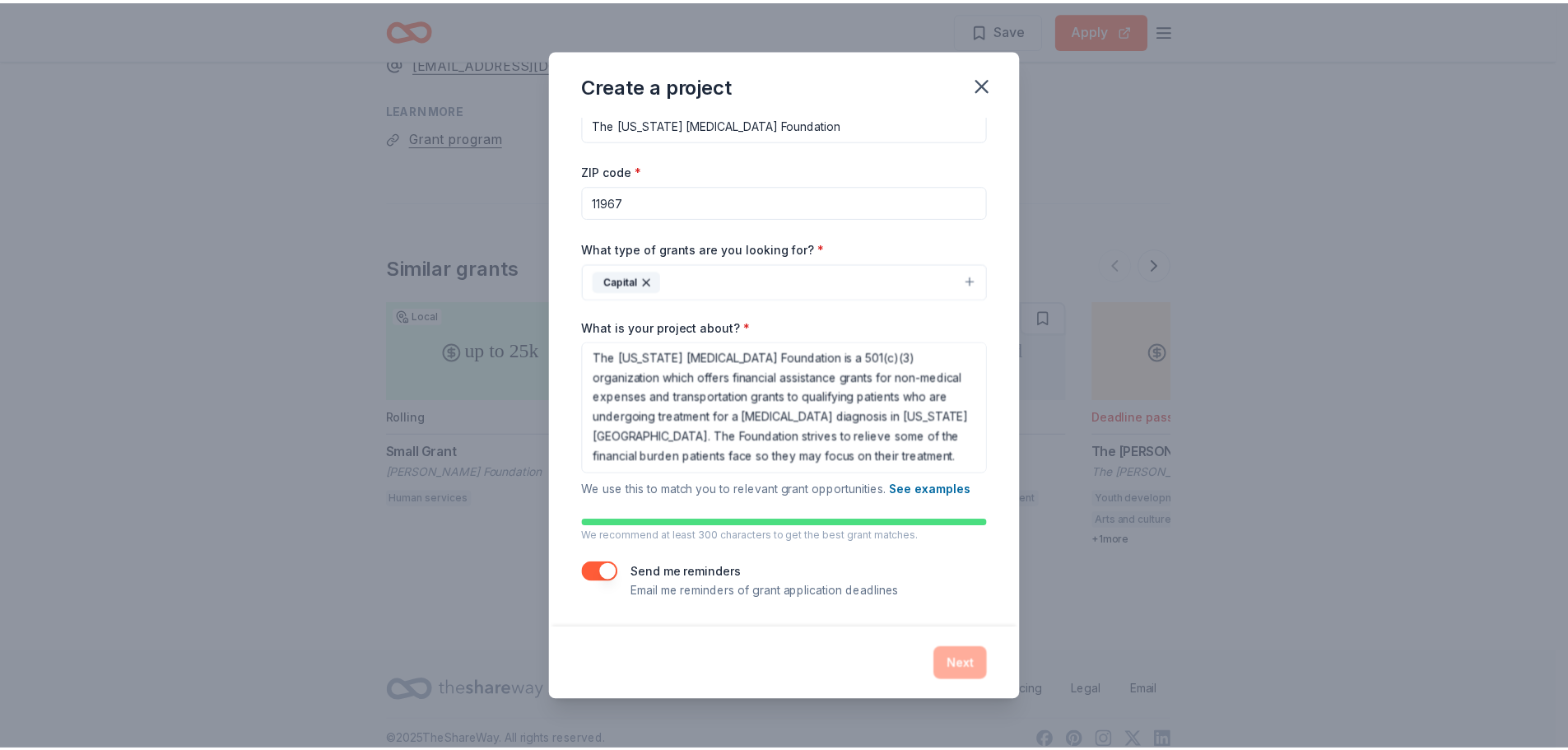
scroll to position [0, 0]
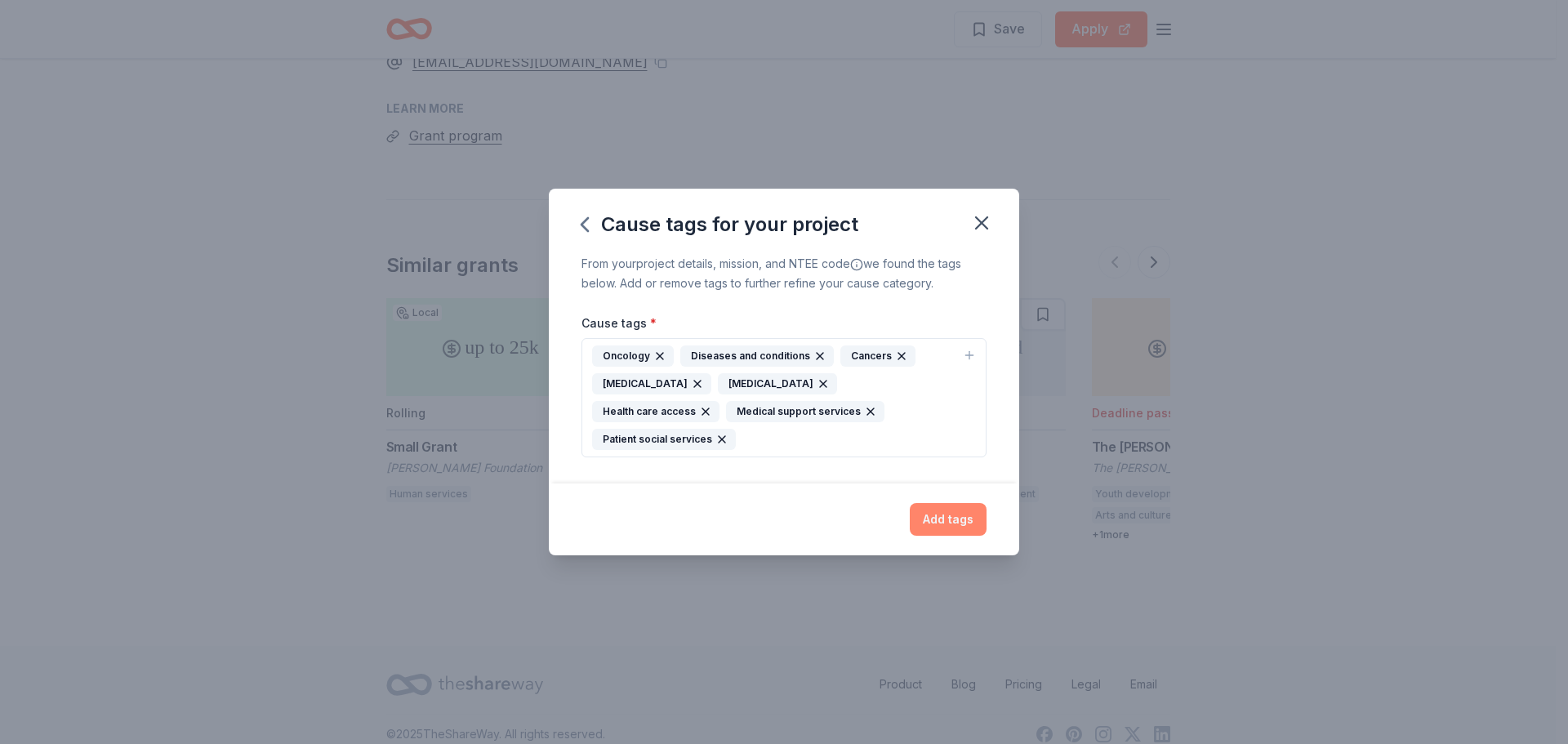
click at [938, 510] on button "Add tags" at bounding box center [948, 520] width 77 height 33
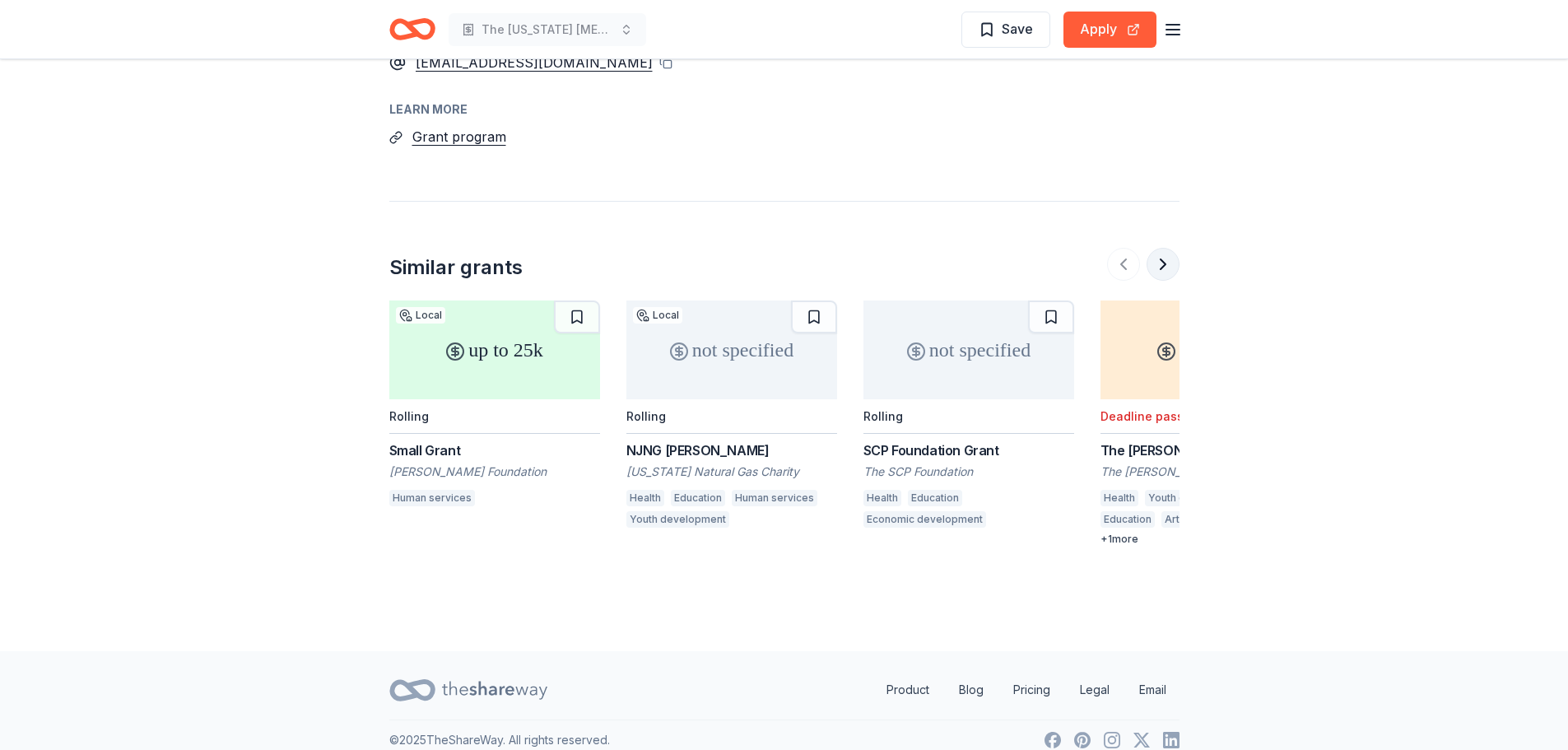
click at [1163, 248] on button at bounding box center [1163, 265] width 33 height 33
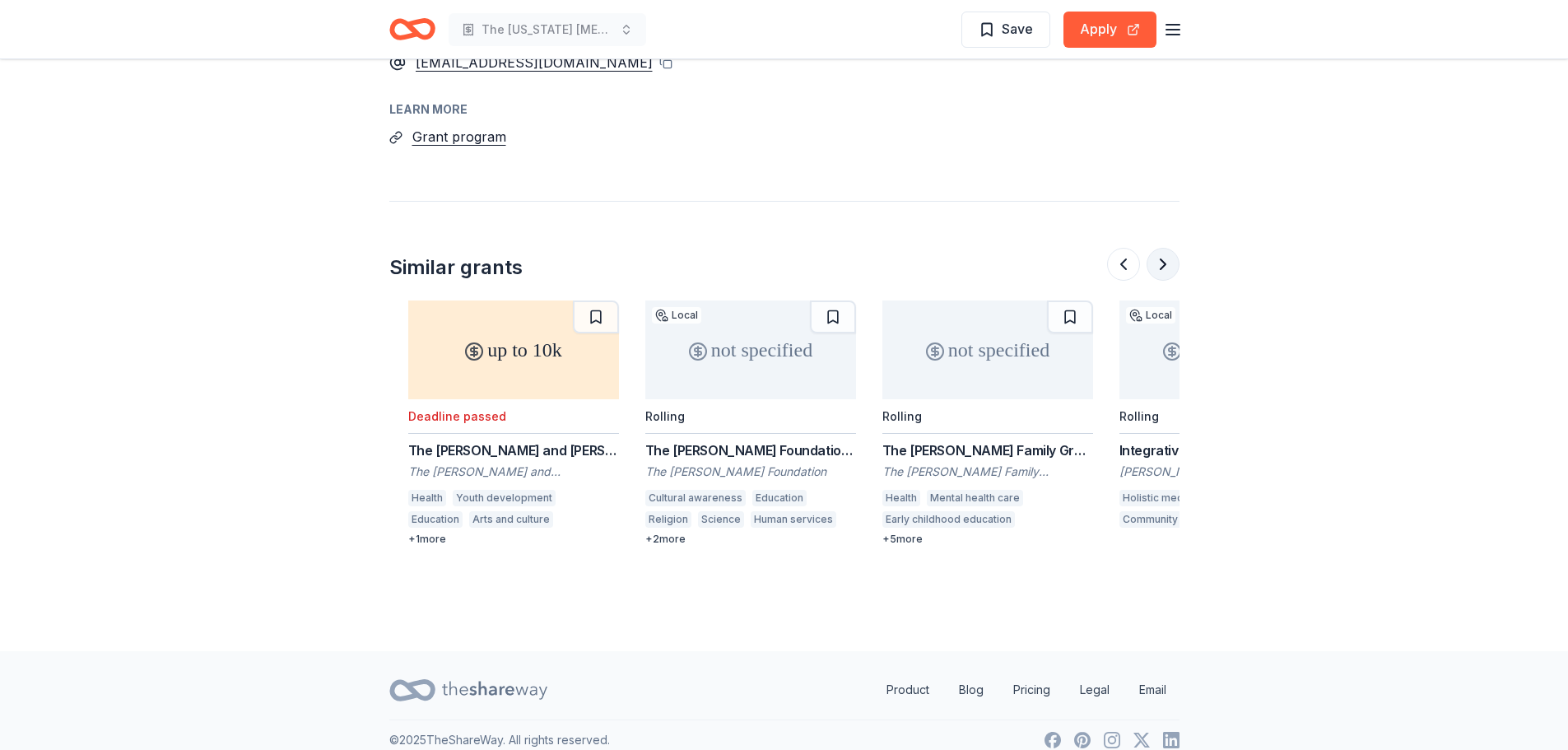
scroll to position [0, 711]
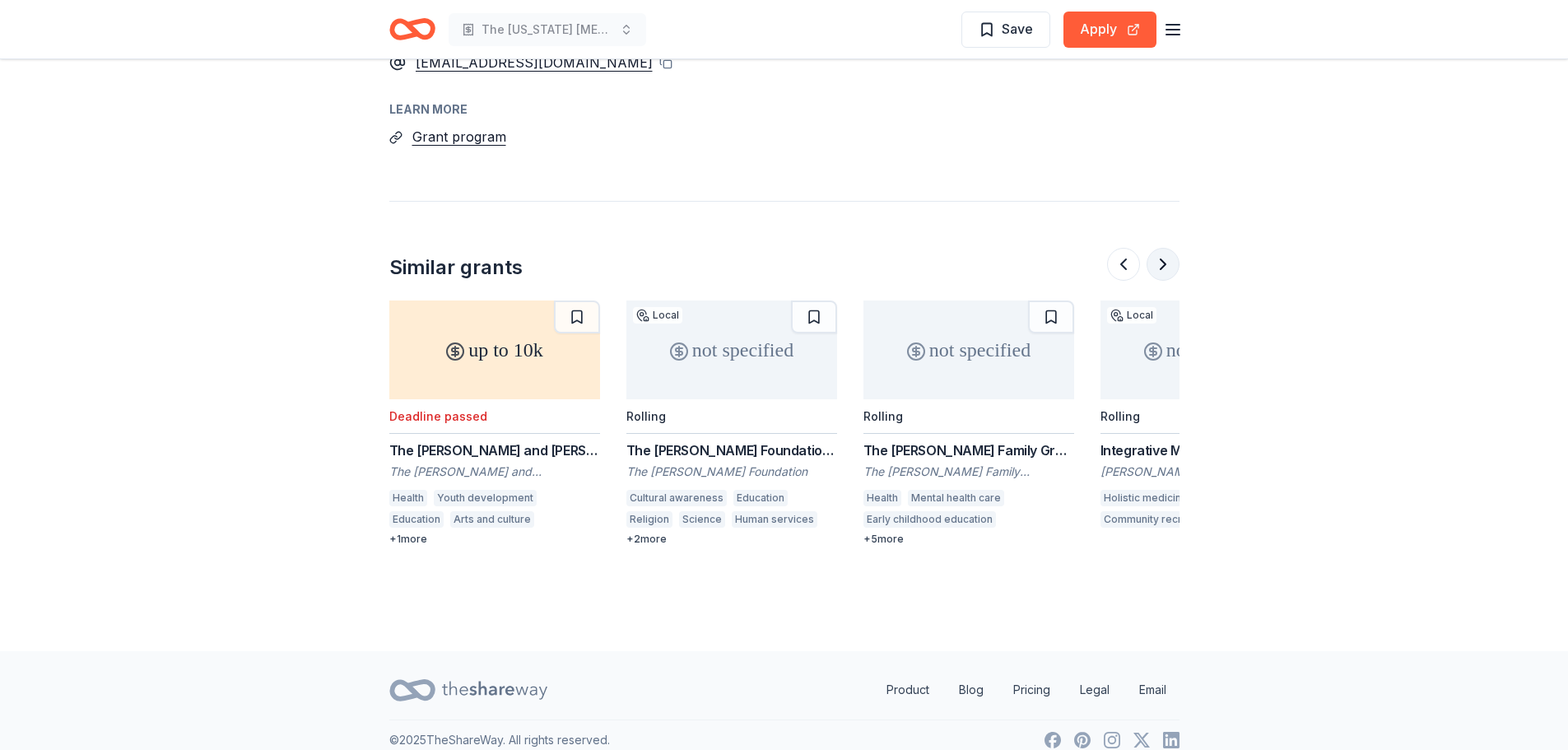
click at [1163, 248] on button at bounding box center [1163, 265] width 33 height 33
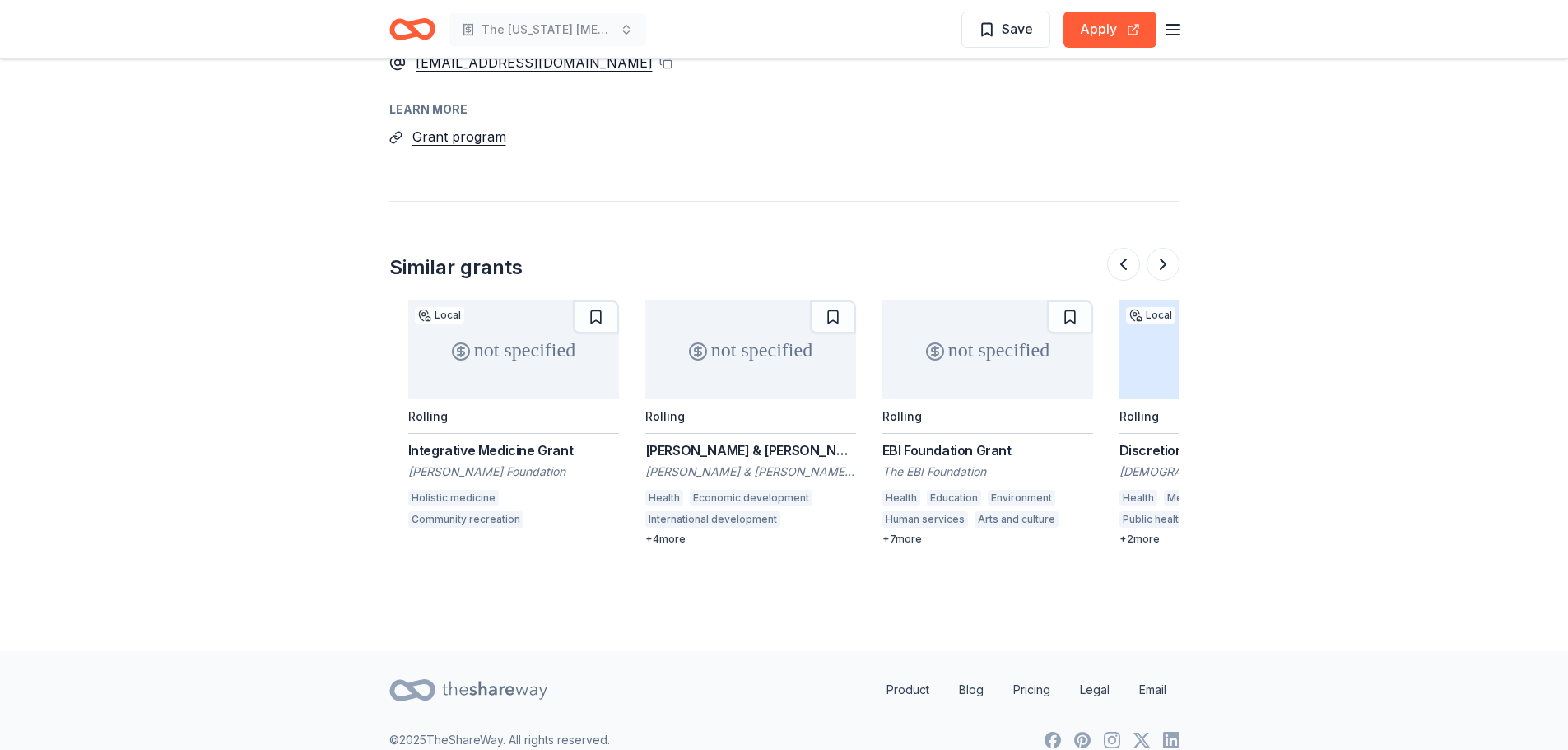
scroll to position [0, 1422]
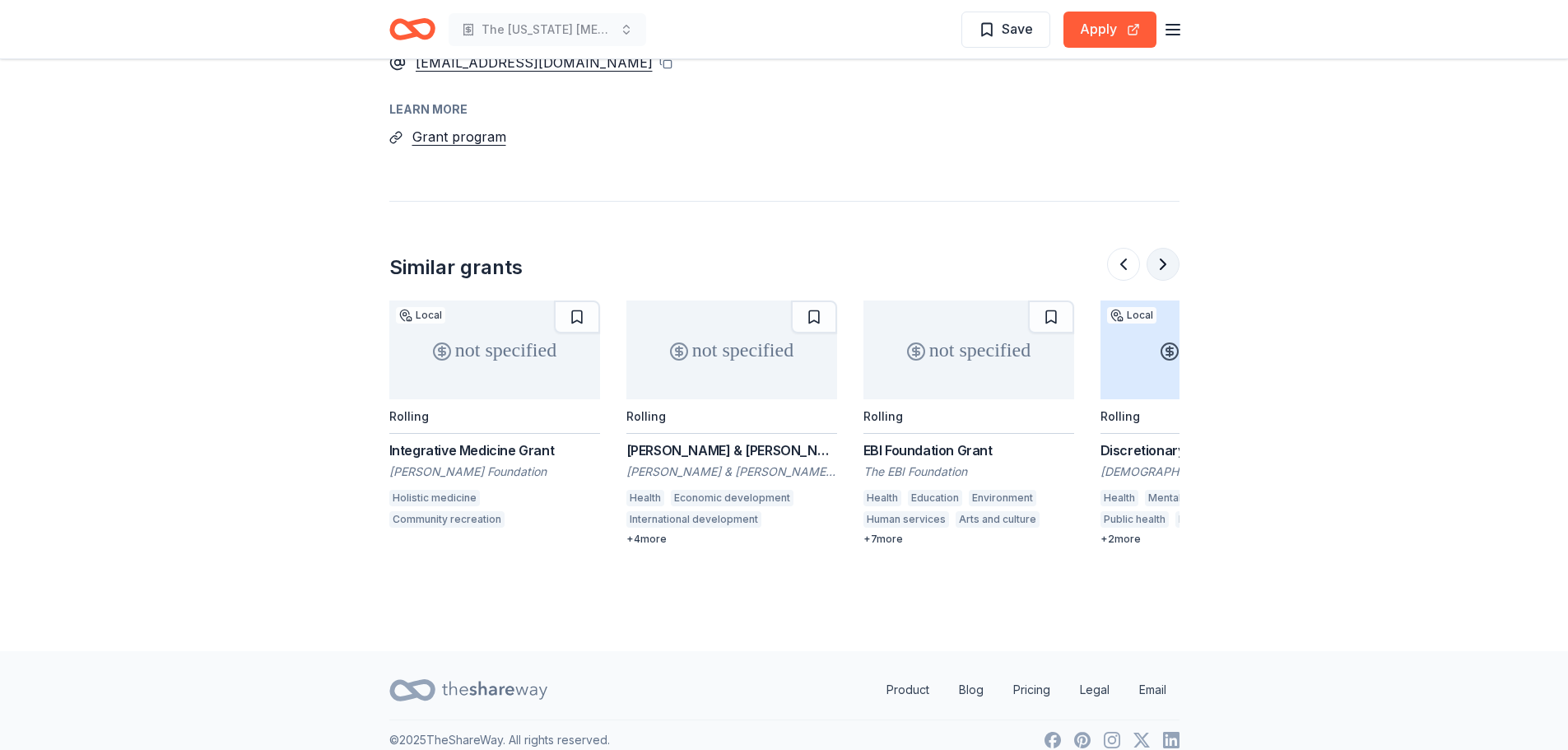
click at [1169, 250] on button at bounding box center [1163, 265] width 33 height 33
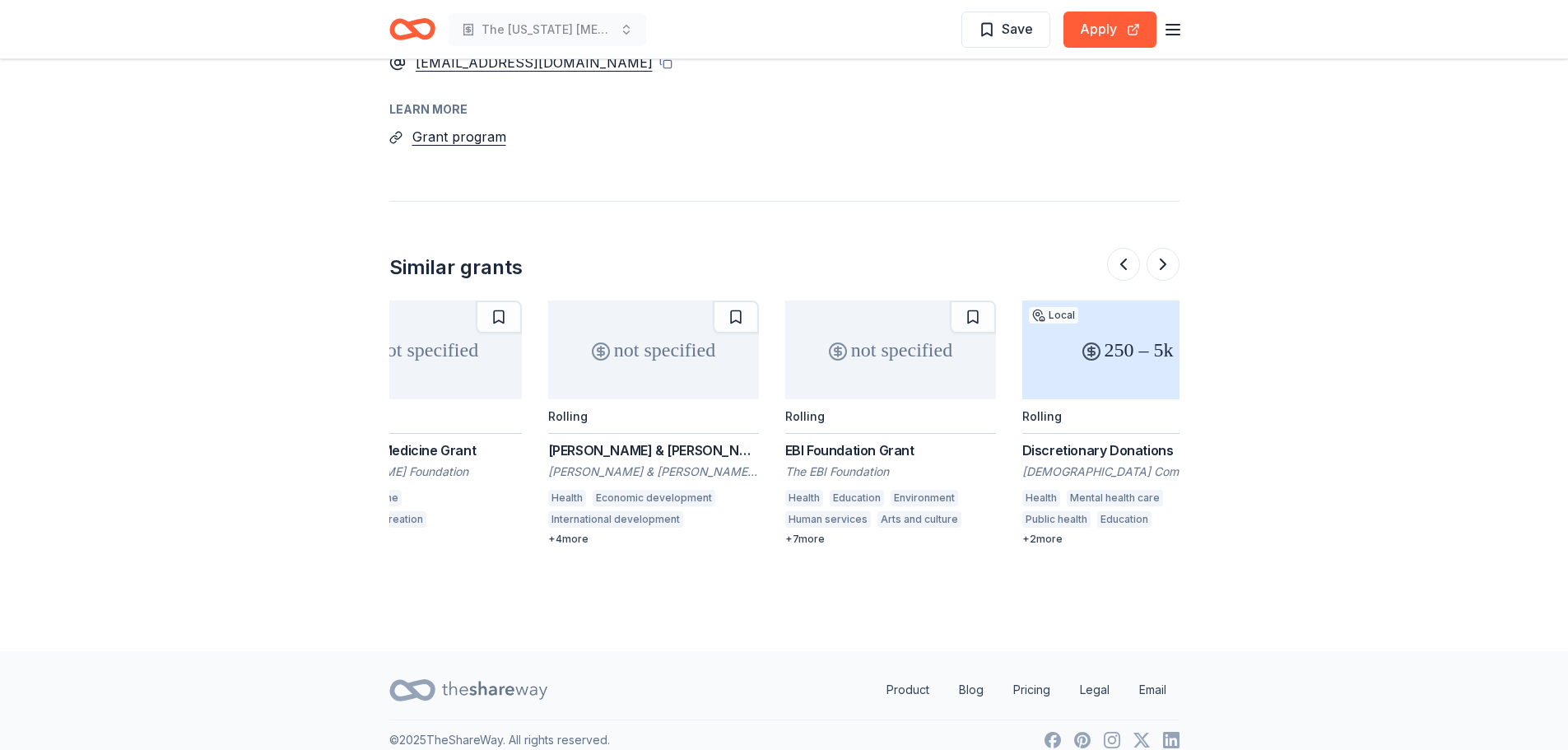
scroll to position [0, 1554]
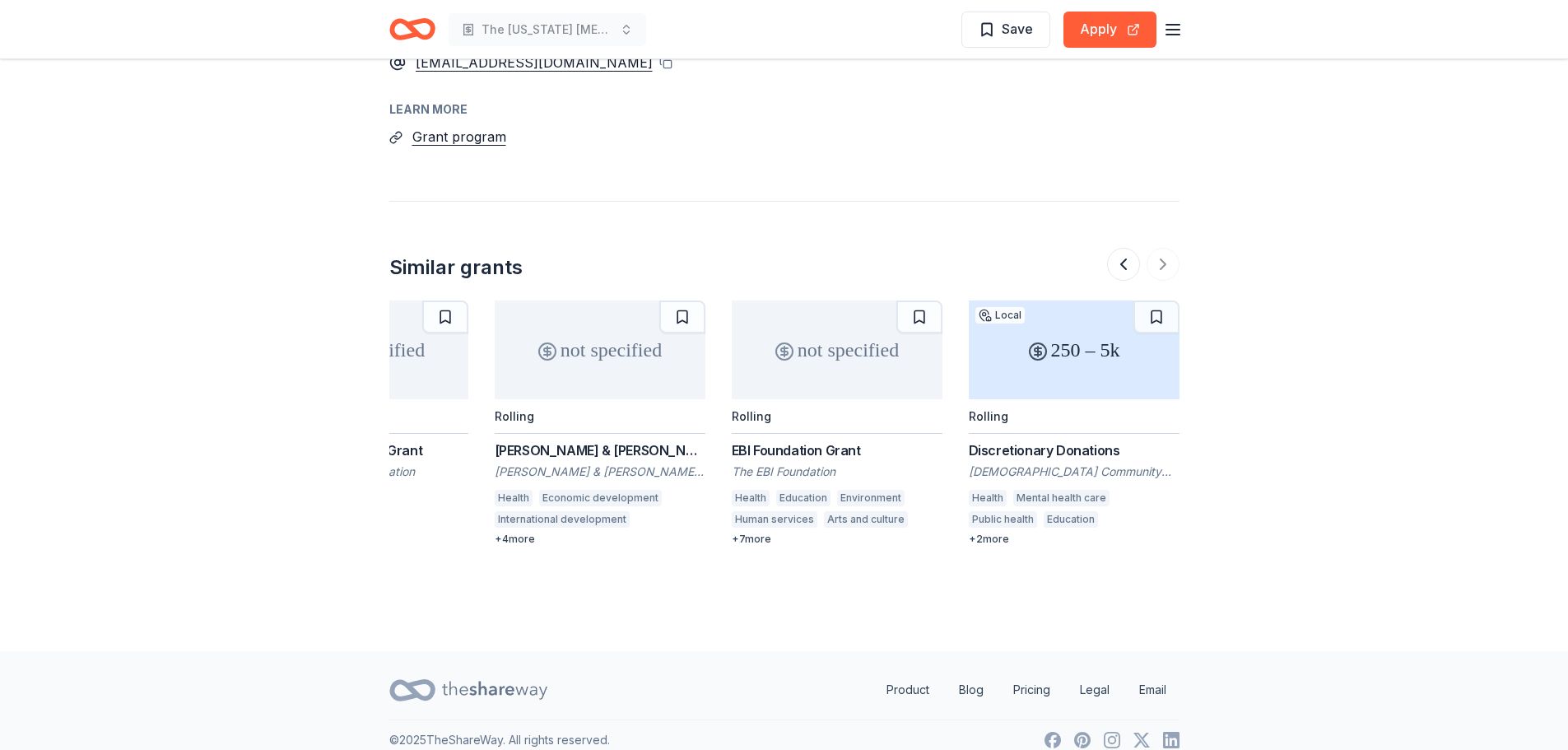
click at [1159, 248] on div at bounding box center [1142, 265] width 72 height 33
click at [1116, 253] on button at bounding box center [1123, 265] width 33 height 33
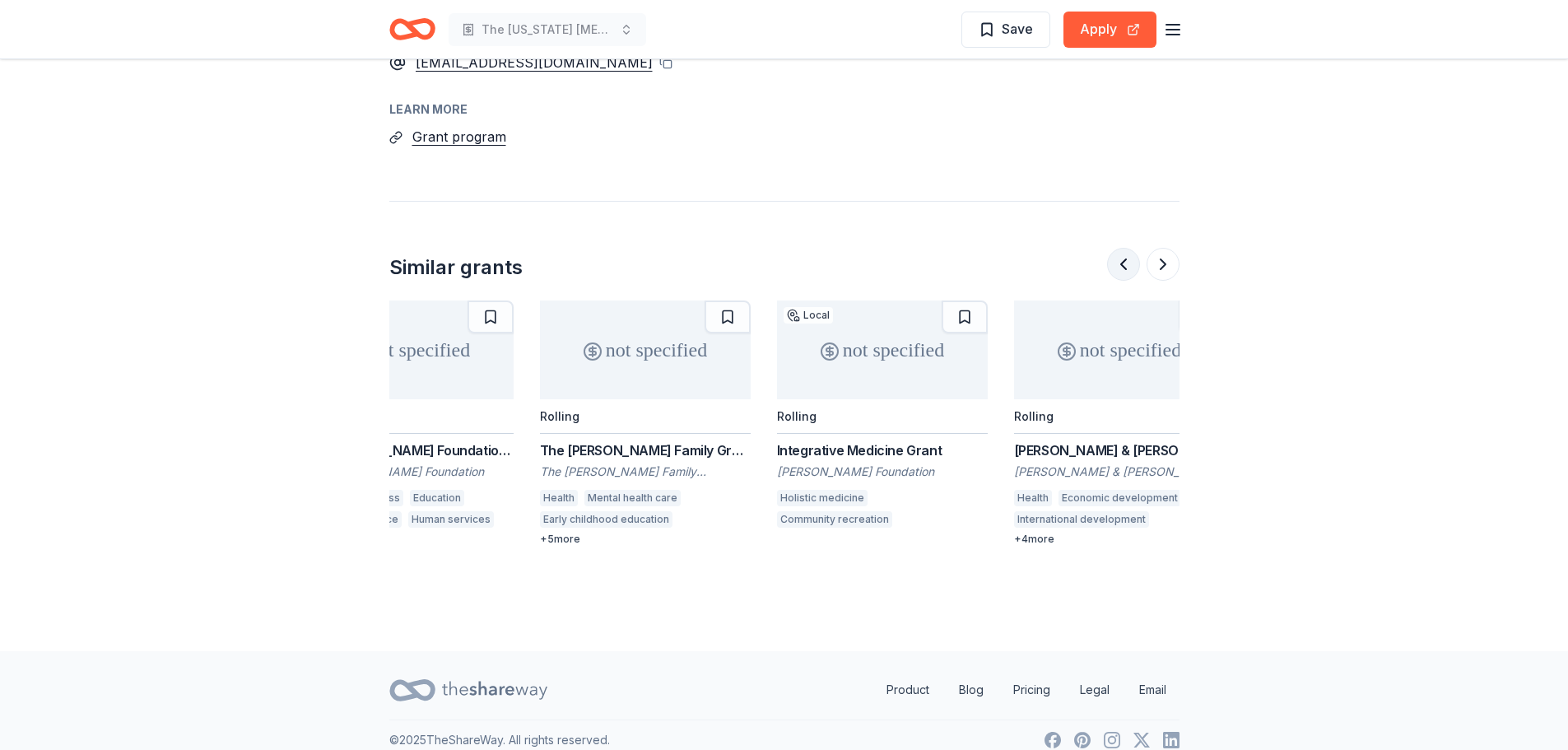
scroll to position [0, 948]
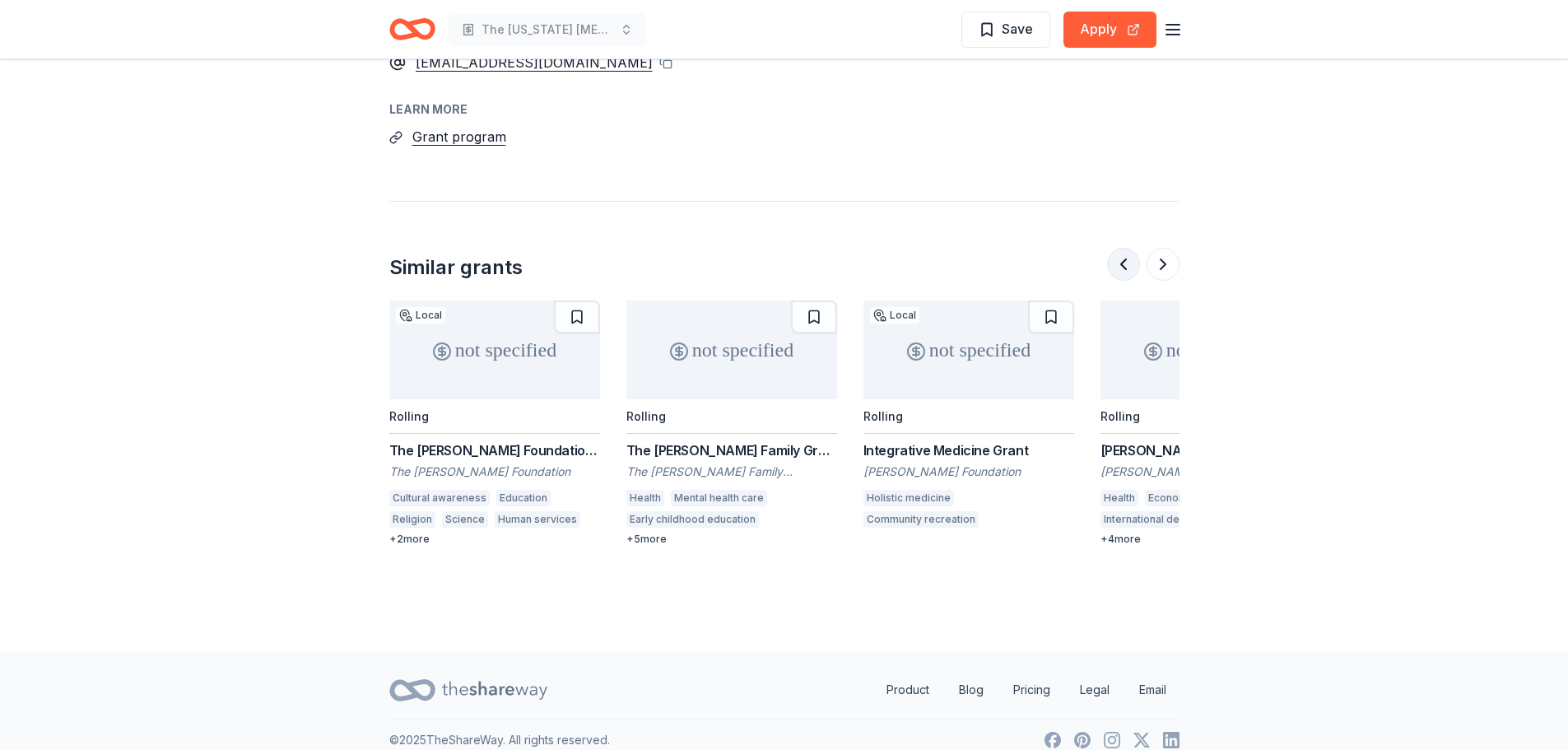
click at [1122, 251] on button at bounding box center [1123, 265] width 33 height 33
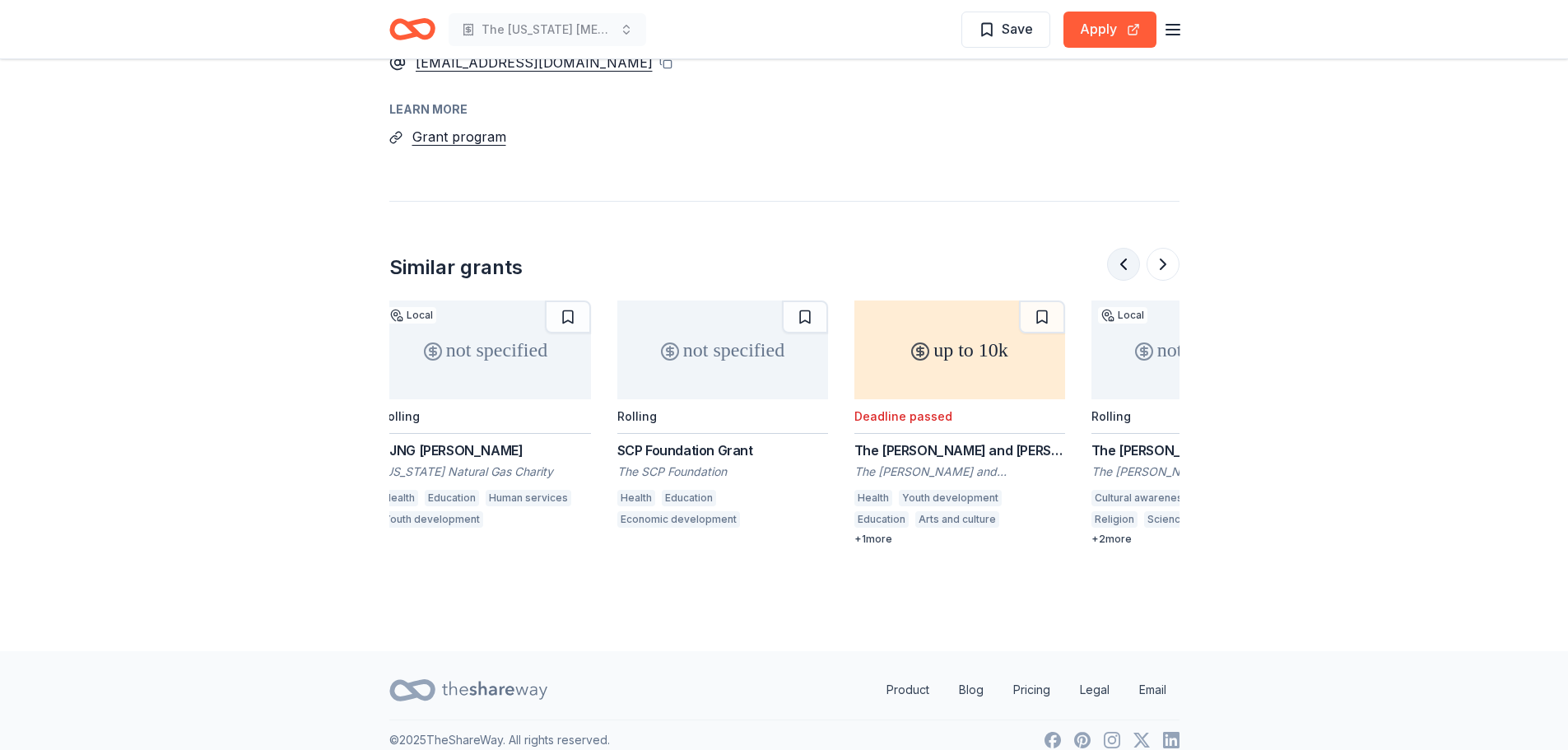
scroll to position [0, 237]
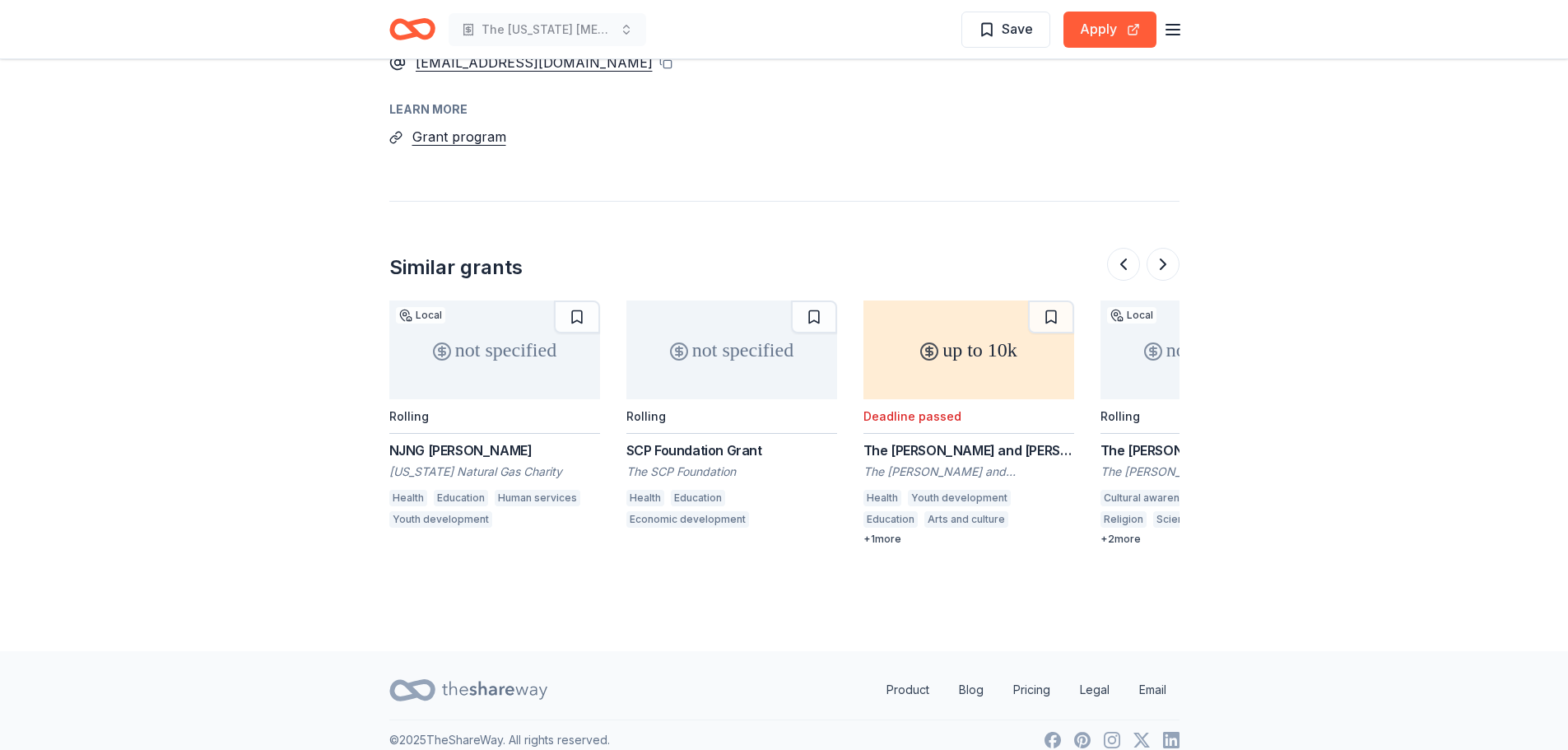
click at [1138, 251] on div at bounding box center [1142, 265] width 72 height 33
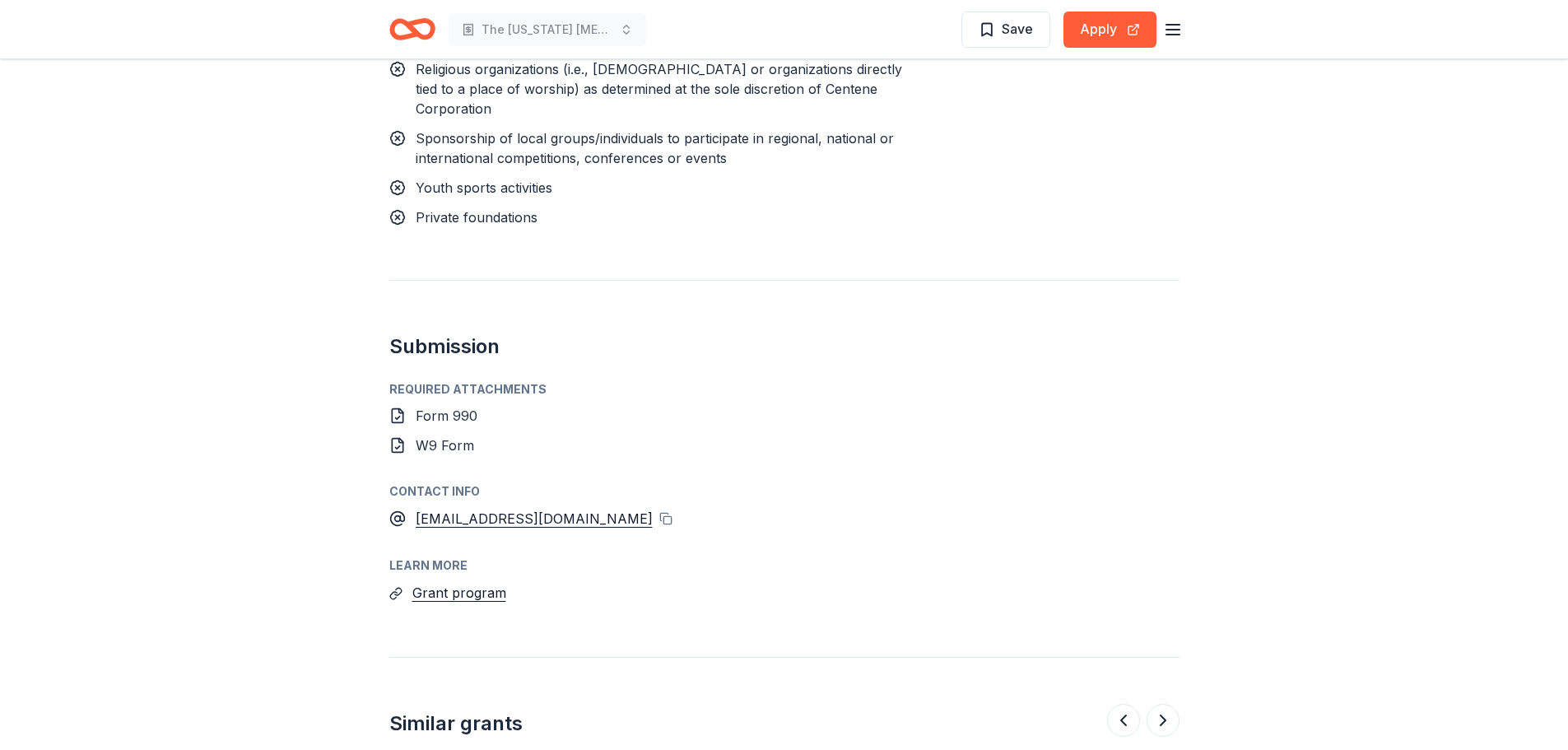
scroll to position [1414, 0]
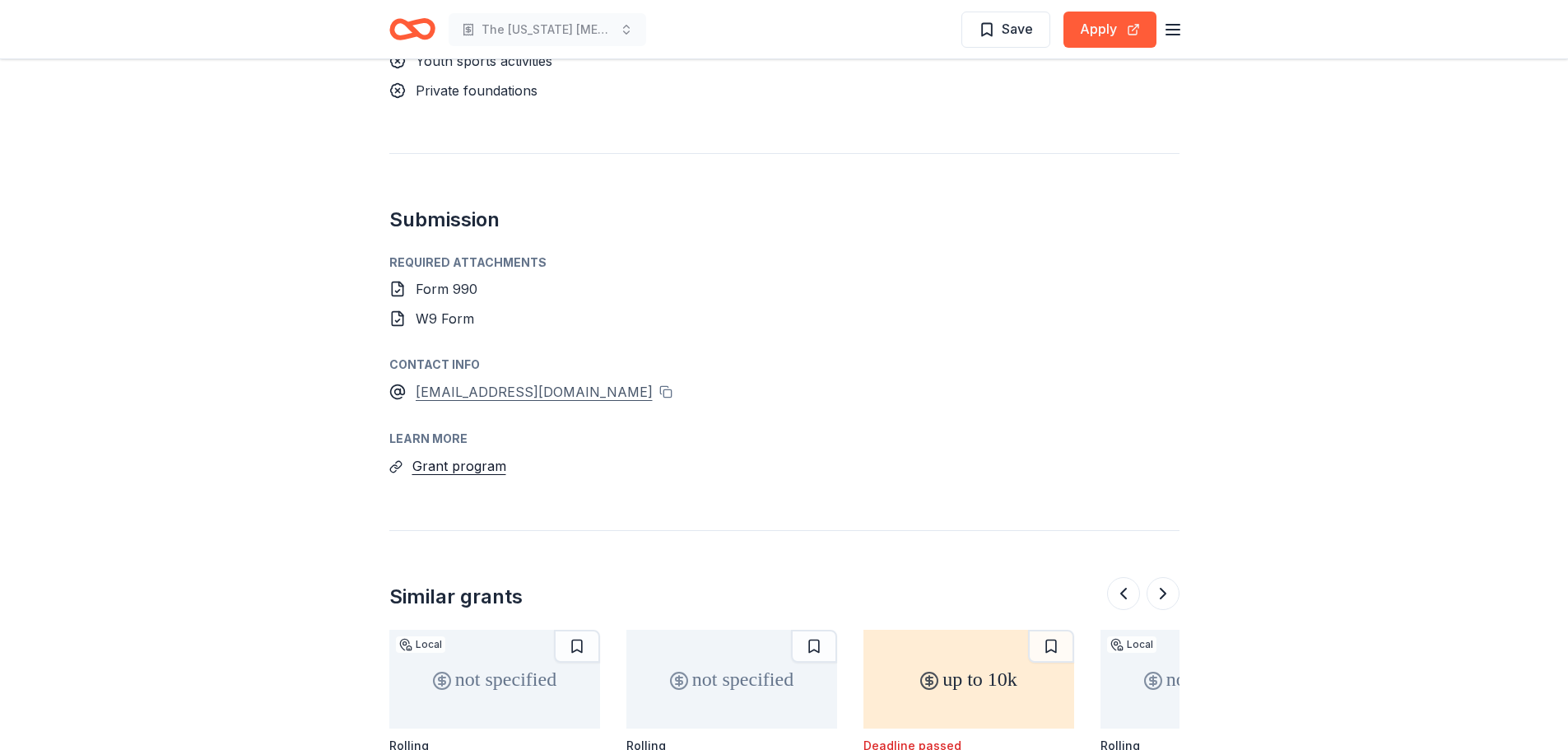
drag, startPoint x: 456, startPoint y: 376, endPoint x: 570, endPoint y: 379, distance: 114.0
click at [459, 381] on div "[EMAIL_ADDRESS][DOMAIN_NAME]" at bounding box center [534, 392] width 237 height 22
click at [542, 381] on div "[EMAIL_ADDRESS][DOMAIN_NAME]" at bounding box center [534, 392] width 237 height 22
click at [543, 381] on div "[EMAIL_ADDRESS][DOMAIN_NAME]" at bounding box center [534, 392] width 237 height 22
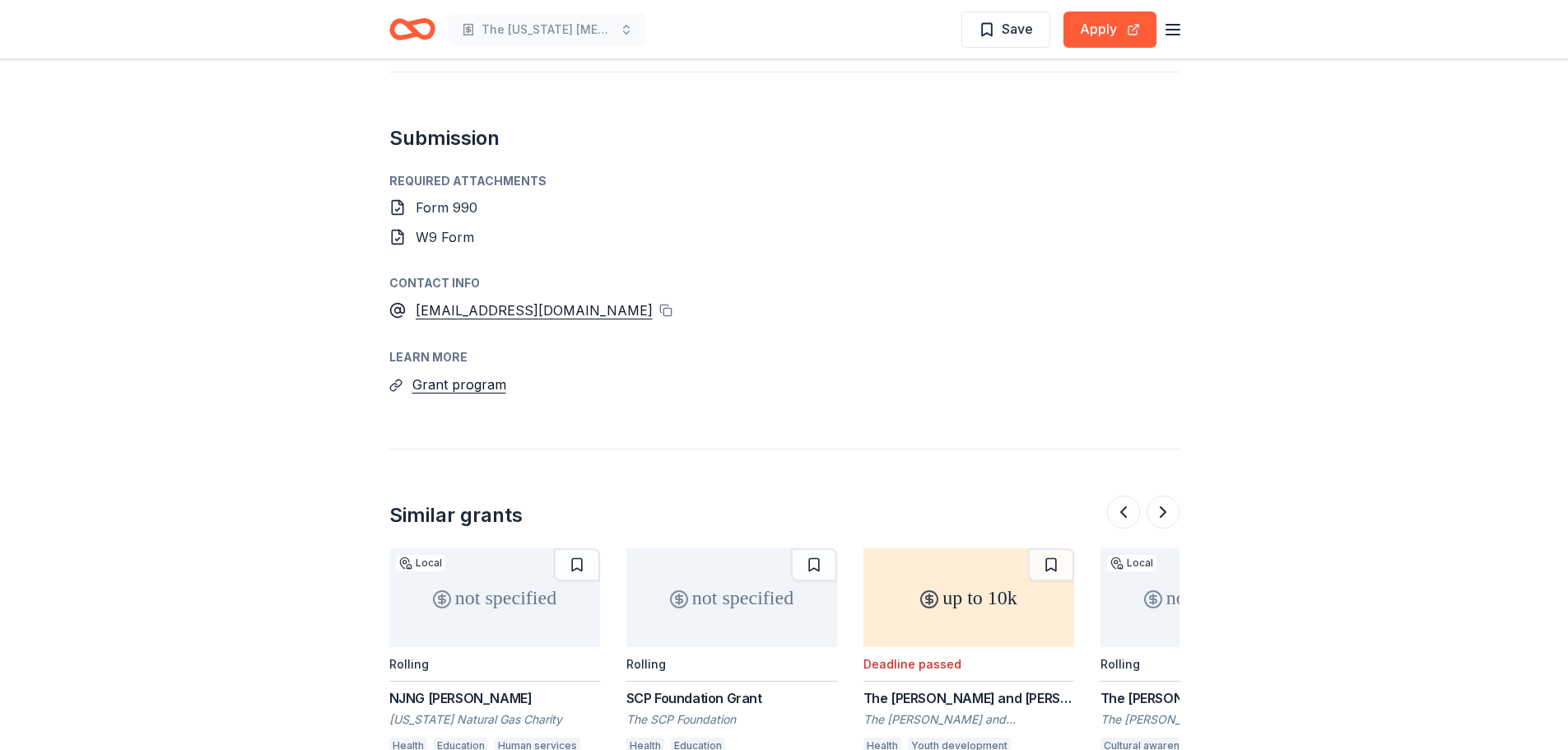
scroll to position [1497, 0]
click at [423, 198] on span "Form 990" at bounding box center [446, 206] width 62 height 17
click at [412, 226] on div "W9 Form" at bounding box center [784, 236] width 790 height 20
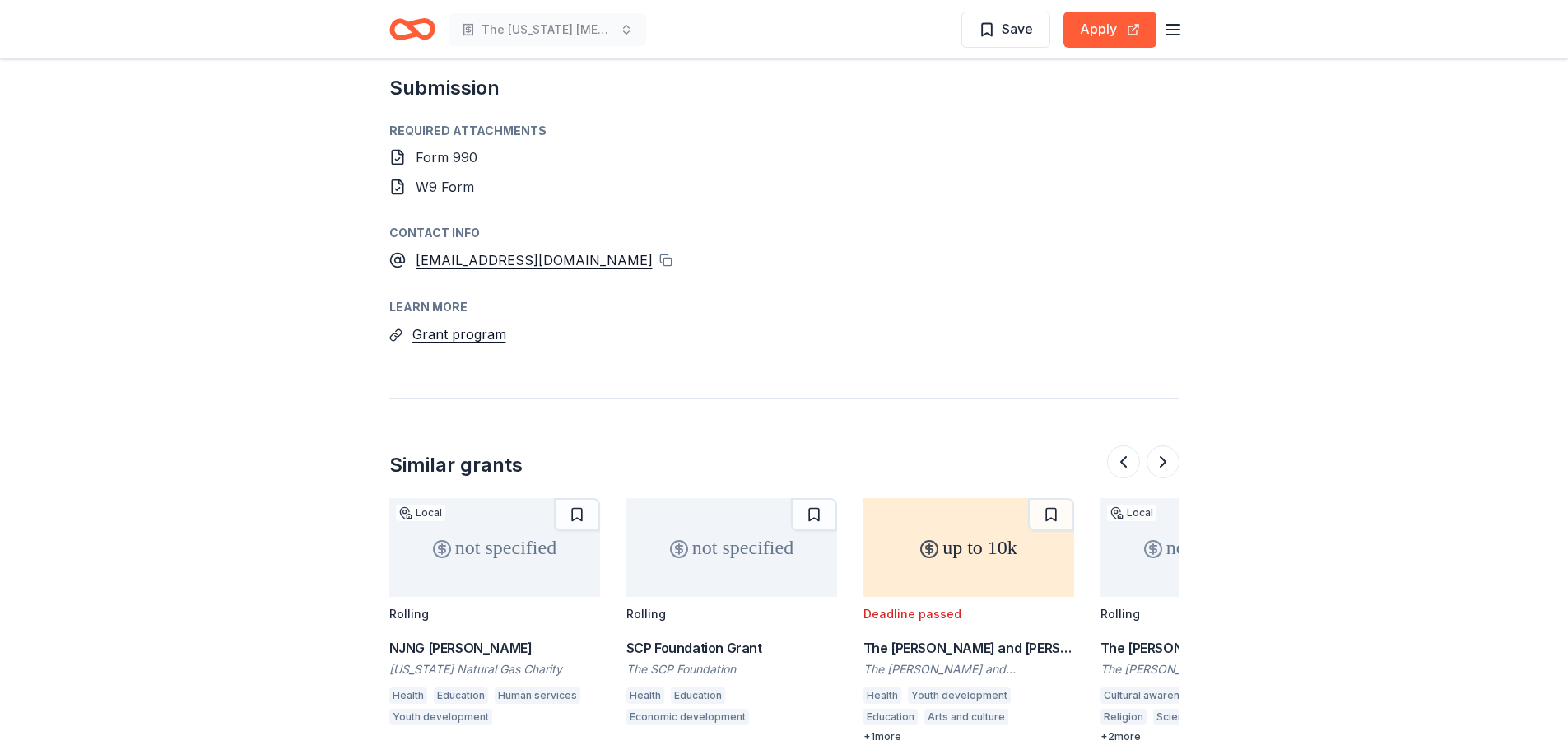
scroll to position [1578, 0]
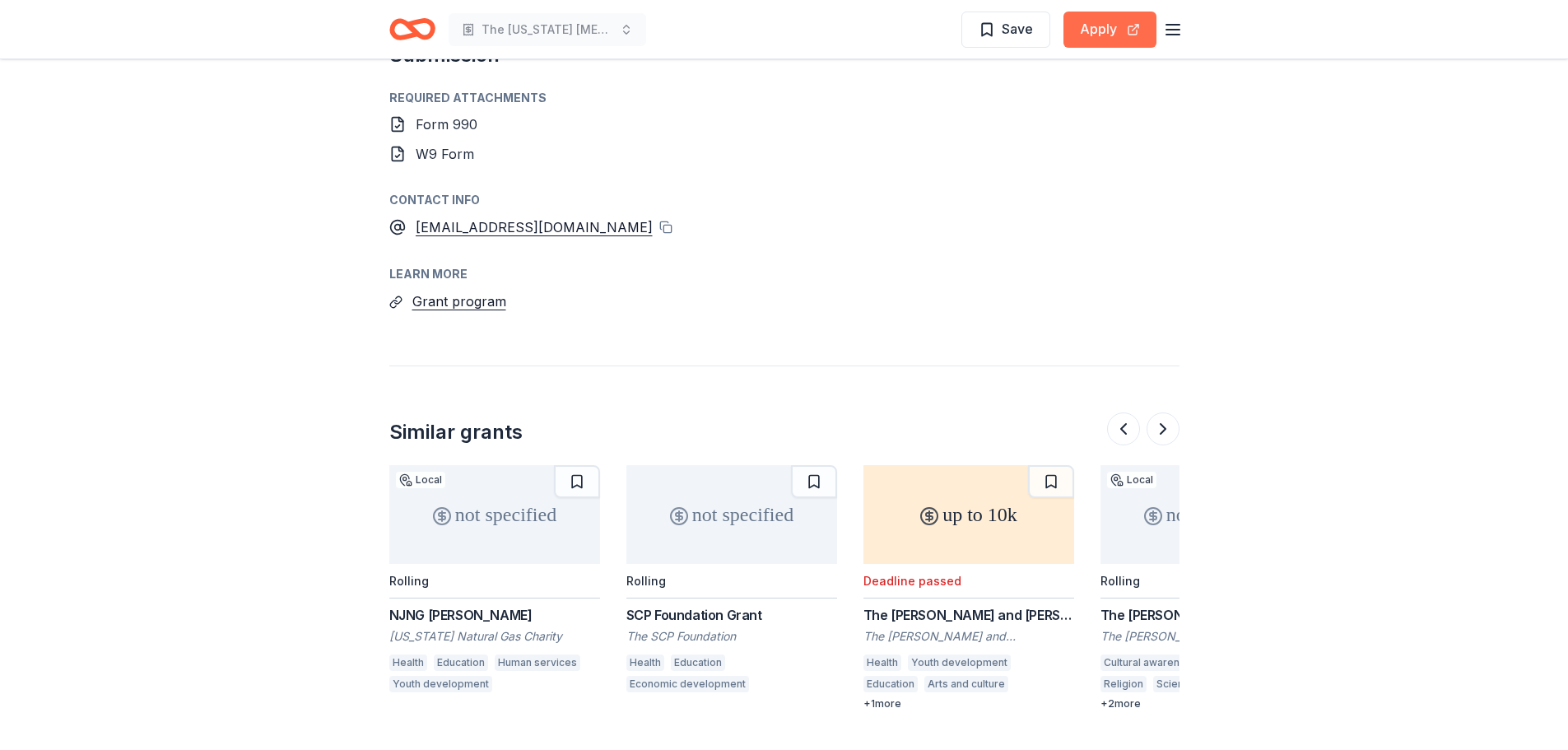
click at [1122, 23] on button "Apply" at bounding box center [1109, 30] width 93 height 37
